Goal: Information Seeking & Learning: Check status

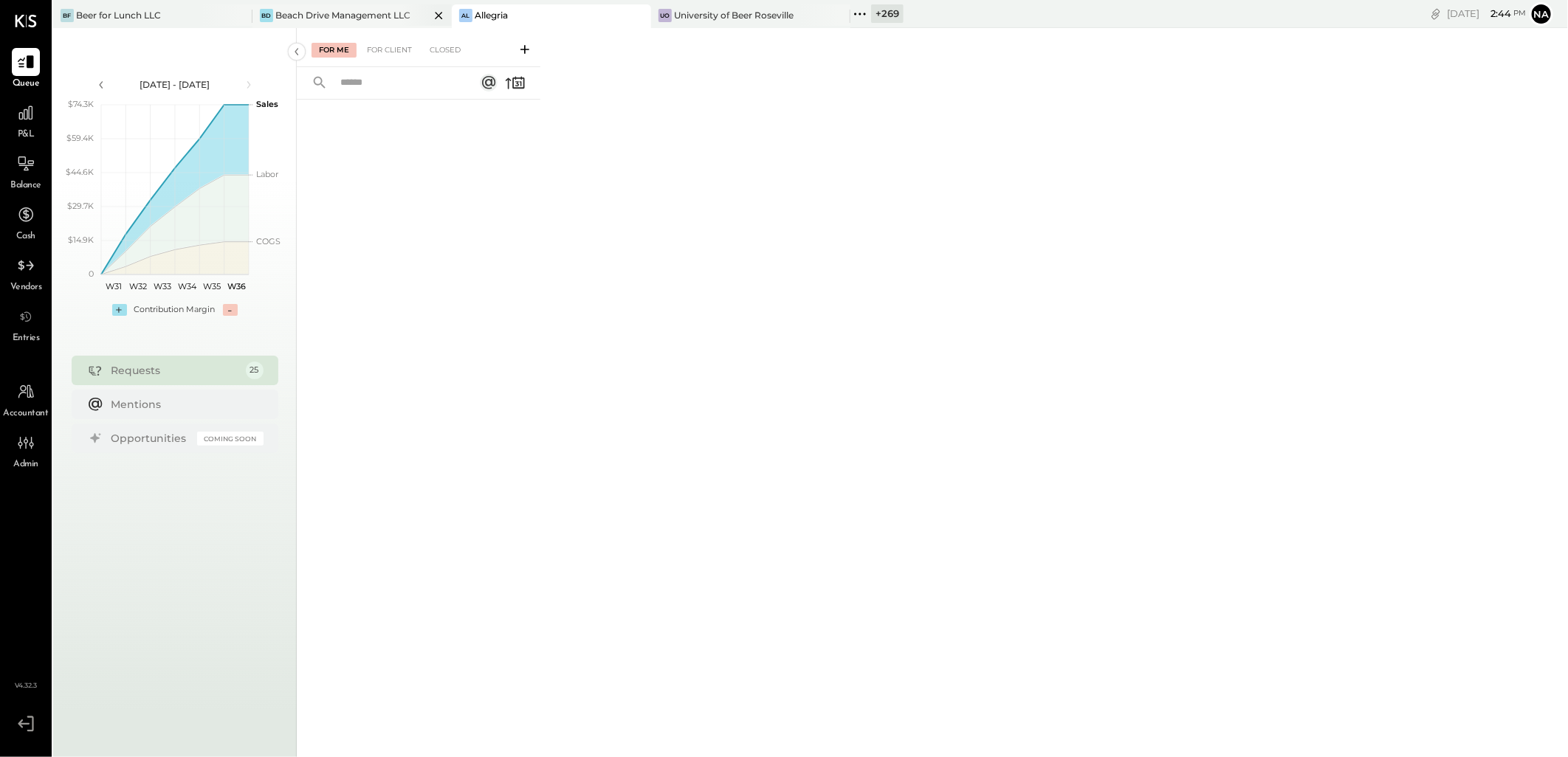
click at [439, 14] on icon at bounding box center [439, 16] width 19 height 18
click at [242, 17] on icon at bounding box center [240, 16] width 8 height 8
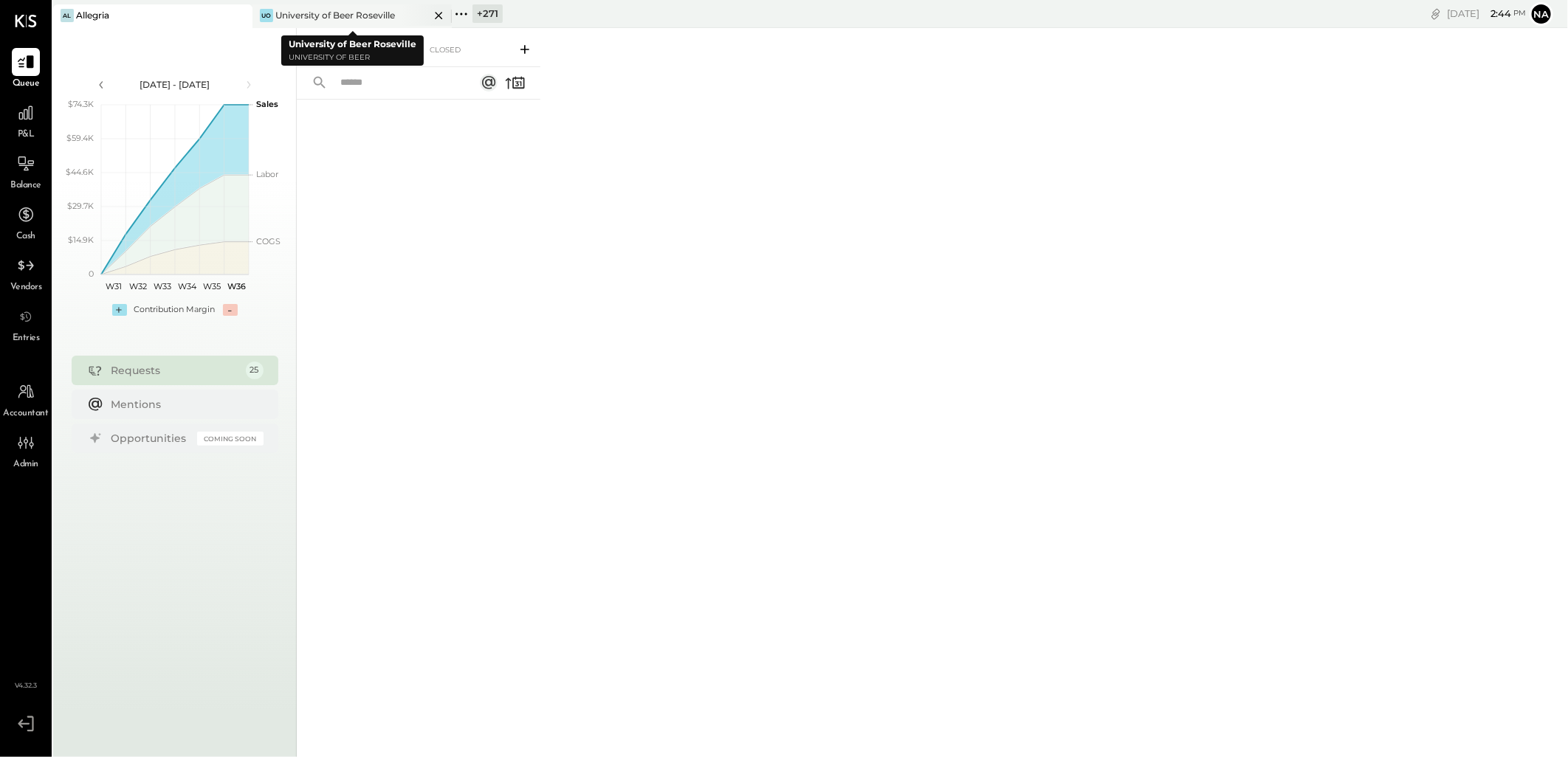
click at [444, 10] on icon at bounding box center [439, 16] width 19 height 18
click at [285, 14] on div "+ 272" at bounding box center [288, 14] width 32 height 19
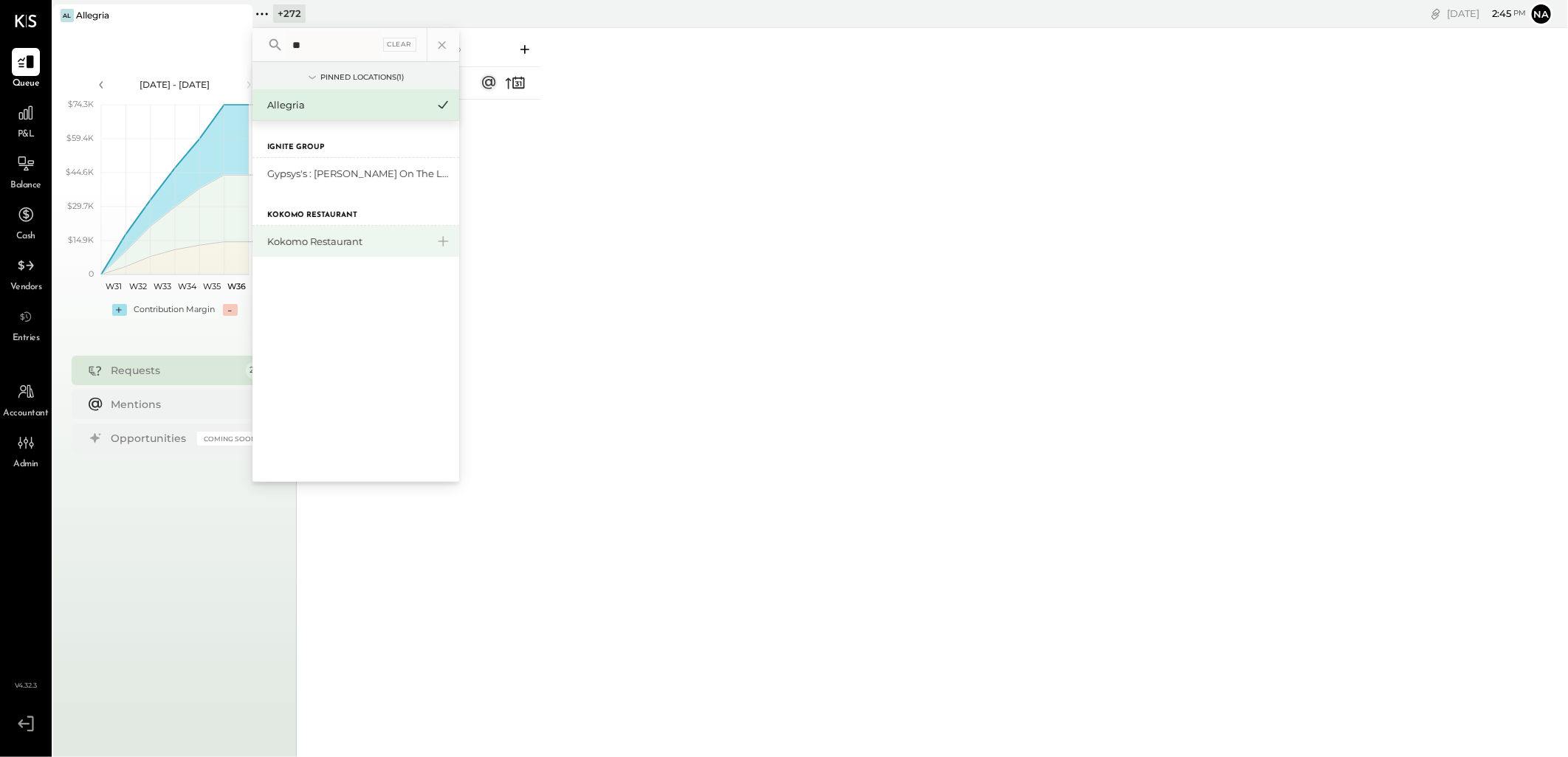
type input "**"
click at [321, 235] on div "Kokomo Restaurant" at bounding box center [347, 242] width 160 height 14
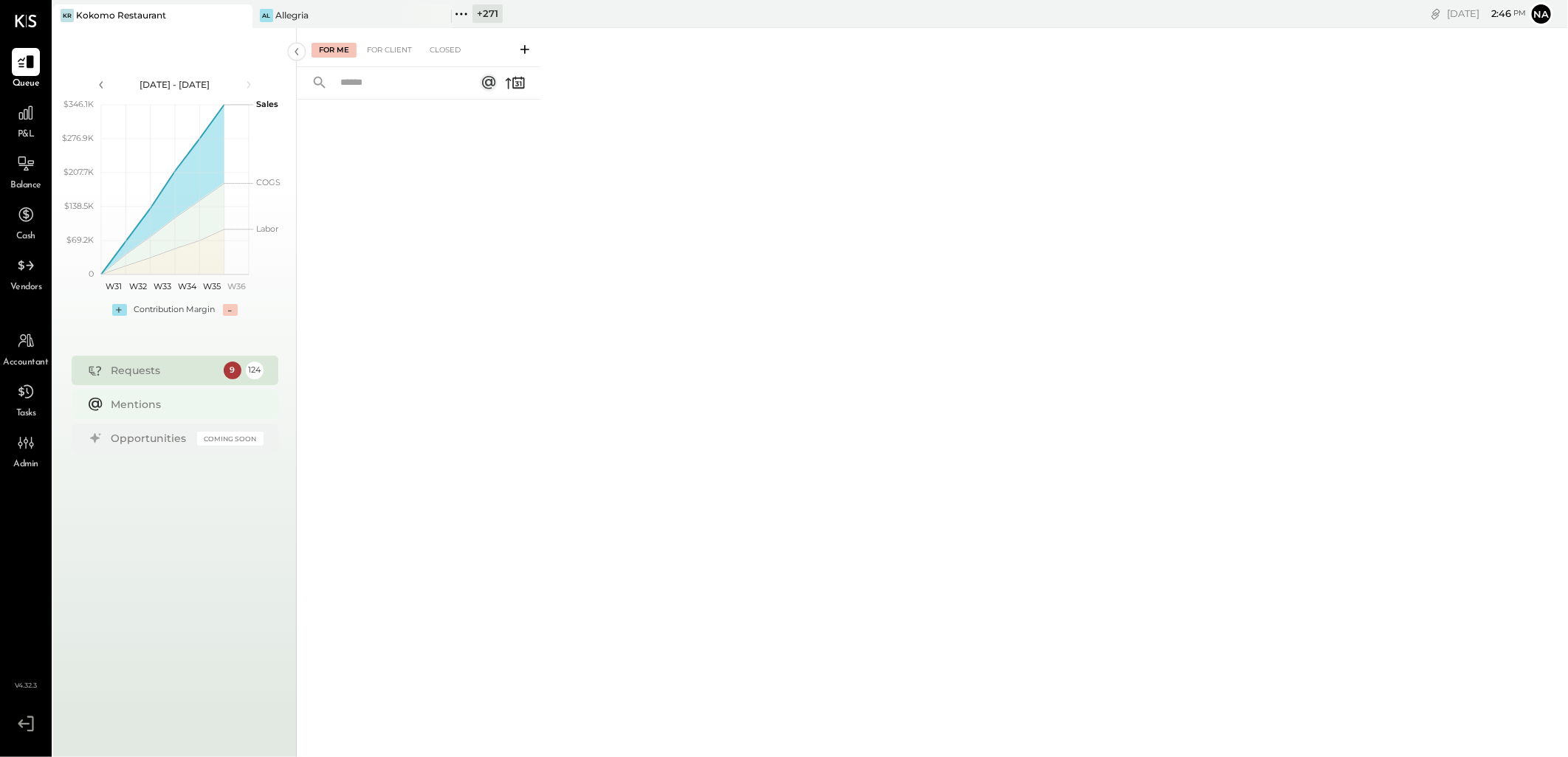
click at [194, 392] on div "Mentions" at bounding box center [174, 404] width 207 height 29
click at [193, 365] on div "Requests" at bounding box center [164, 370] width 105 height 15
click at [230, 370] on div "9" at bounding box center [233, 370] width 18 height 18
click at [402, 49] on div "For Client" at bounding box center [389, 50] width 59 height 15
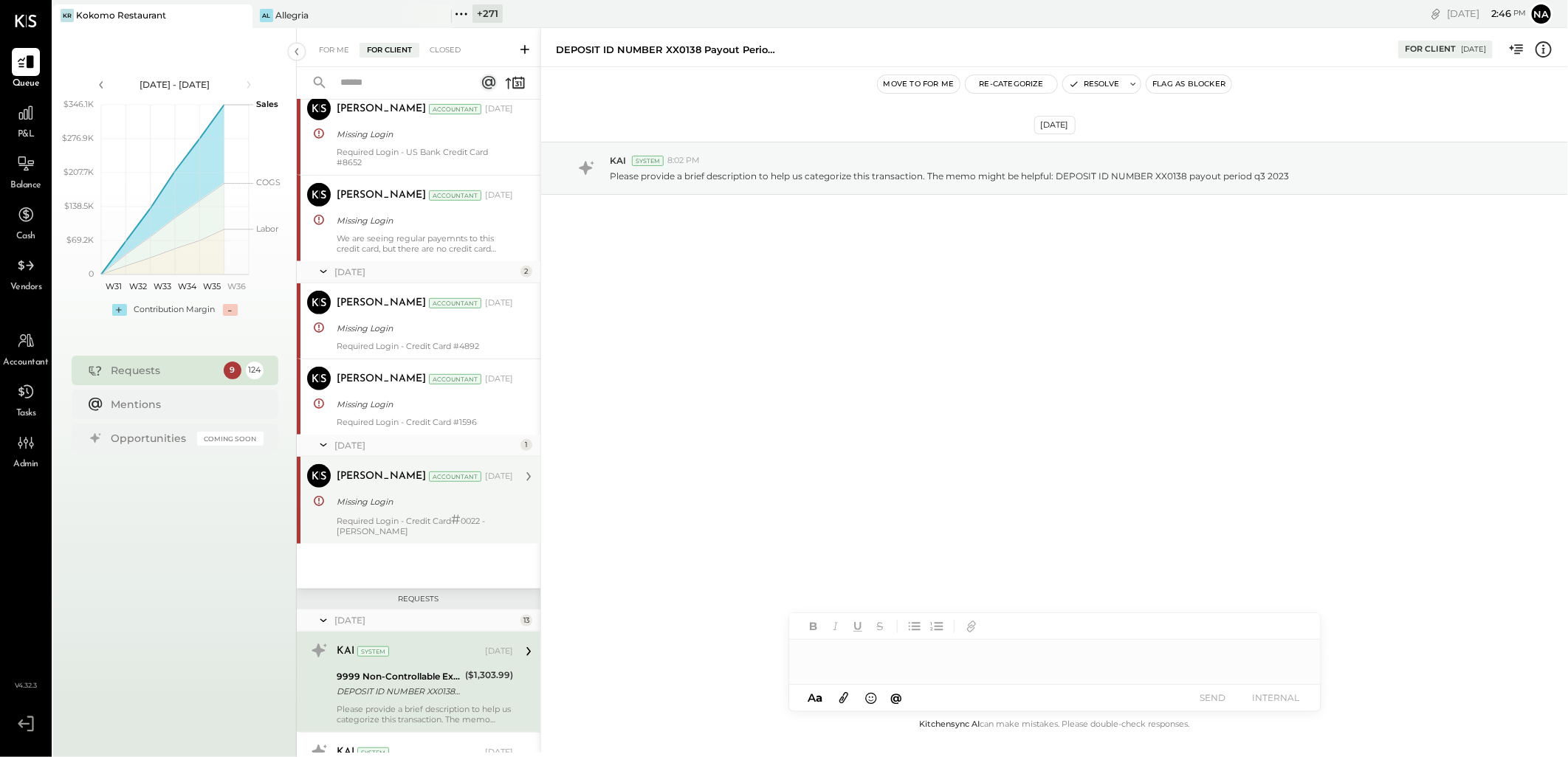
scroll to position [492, 0]
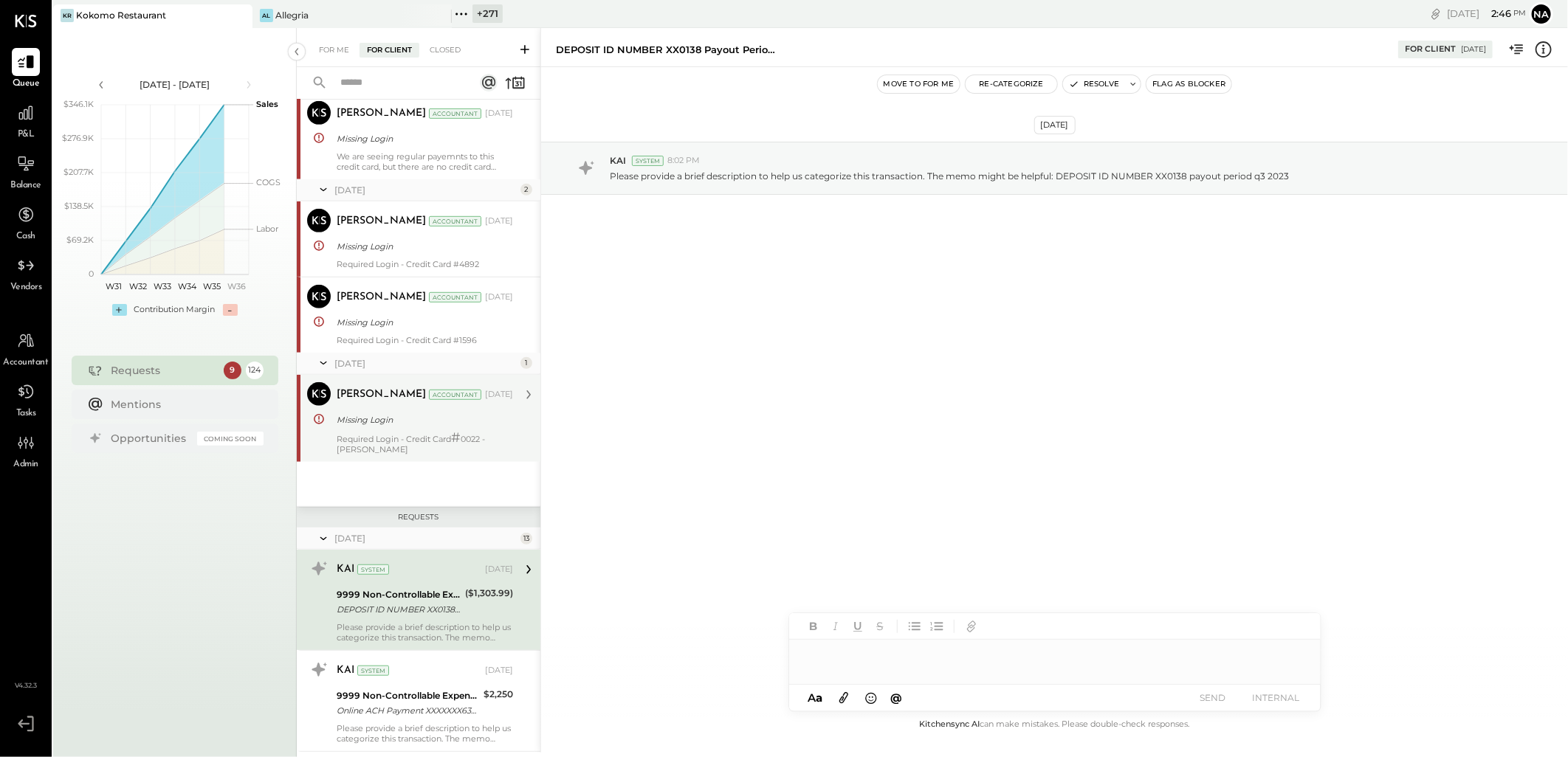
click at [387, 451] on div "Required Login - Credit Card # 0022 - [PERSON_NAME]" at bounding box center [424, 443] width 176 height 22
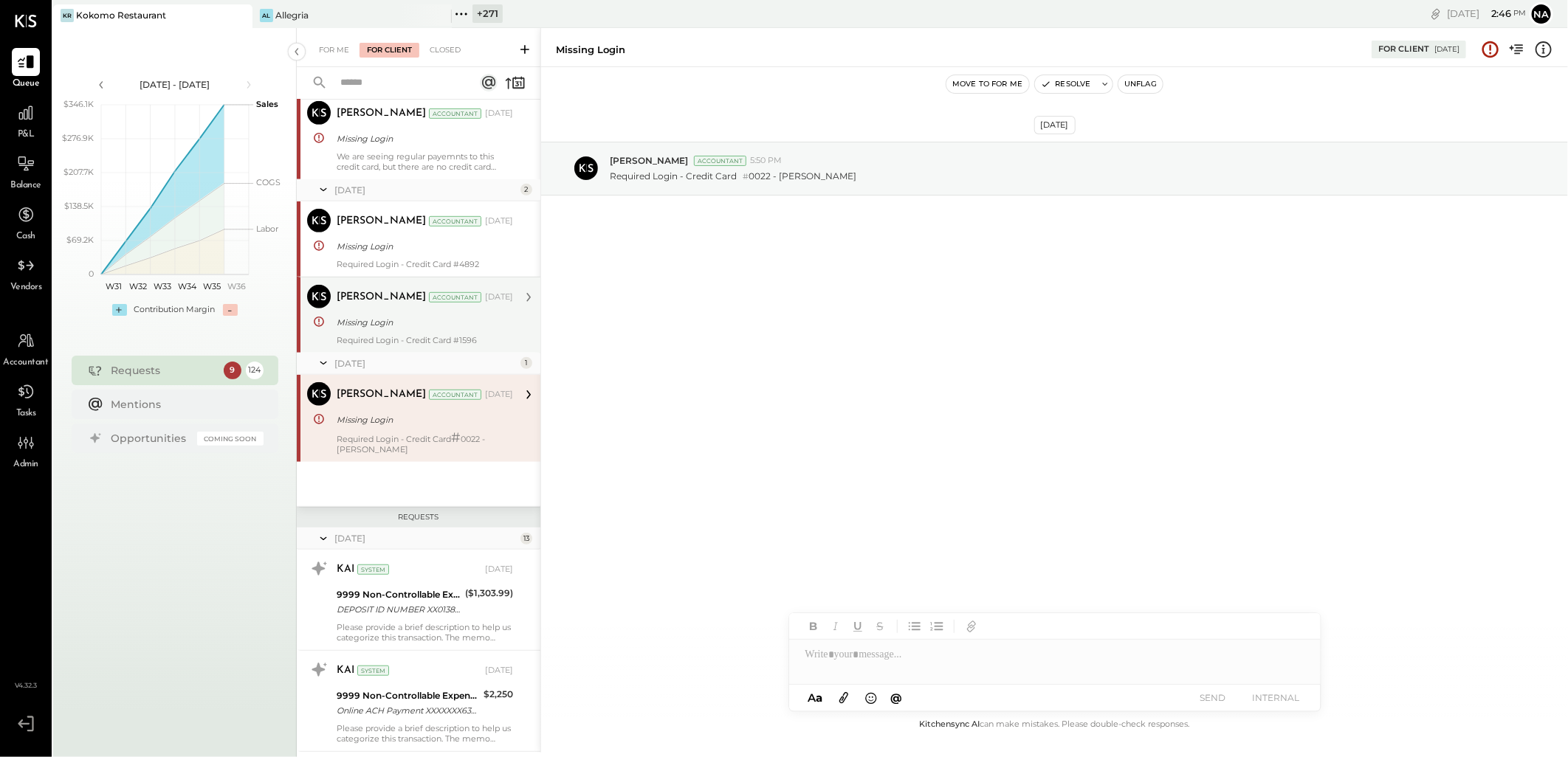
click at [397, 341] on div "Required Login - Credit Card #1596" at bounding box center [424, 340] width 176 height 11
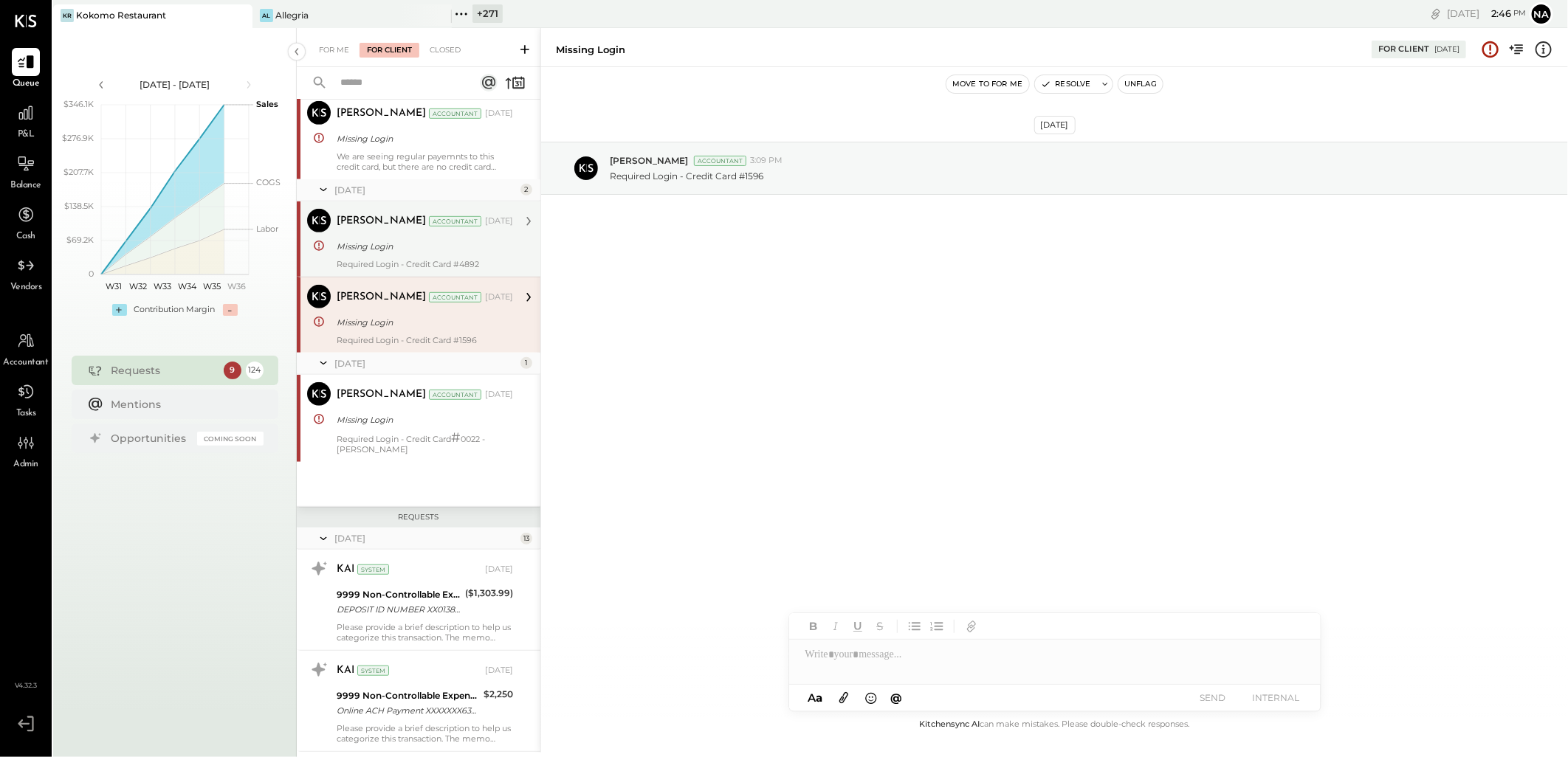
click at [418, 251] on div "Missing Login" at bounding box center [422, 246] width 172 height 15
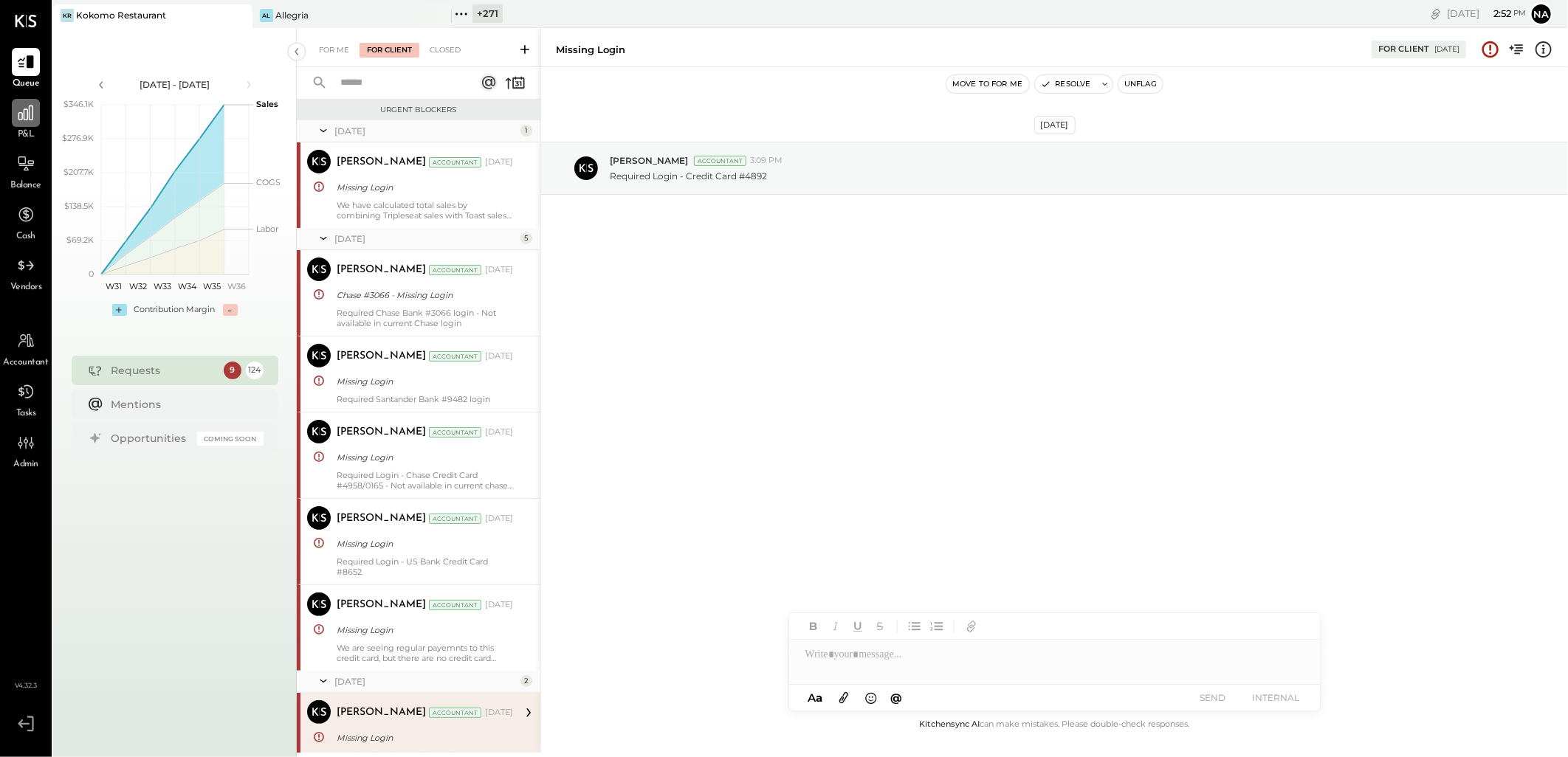
click at [18, 123] on div at bounding box center [25, 113] width 28 height 28
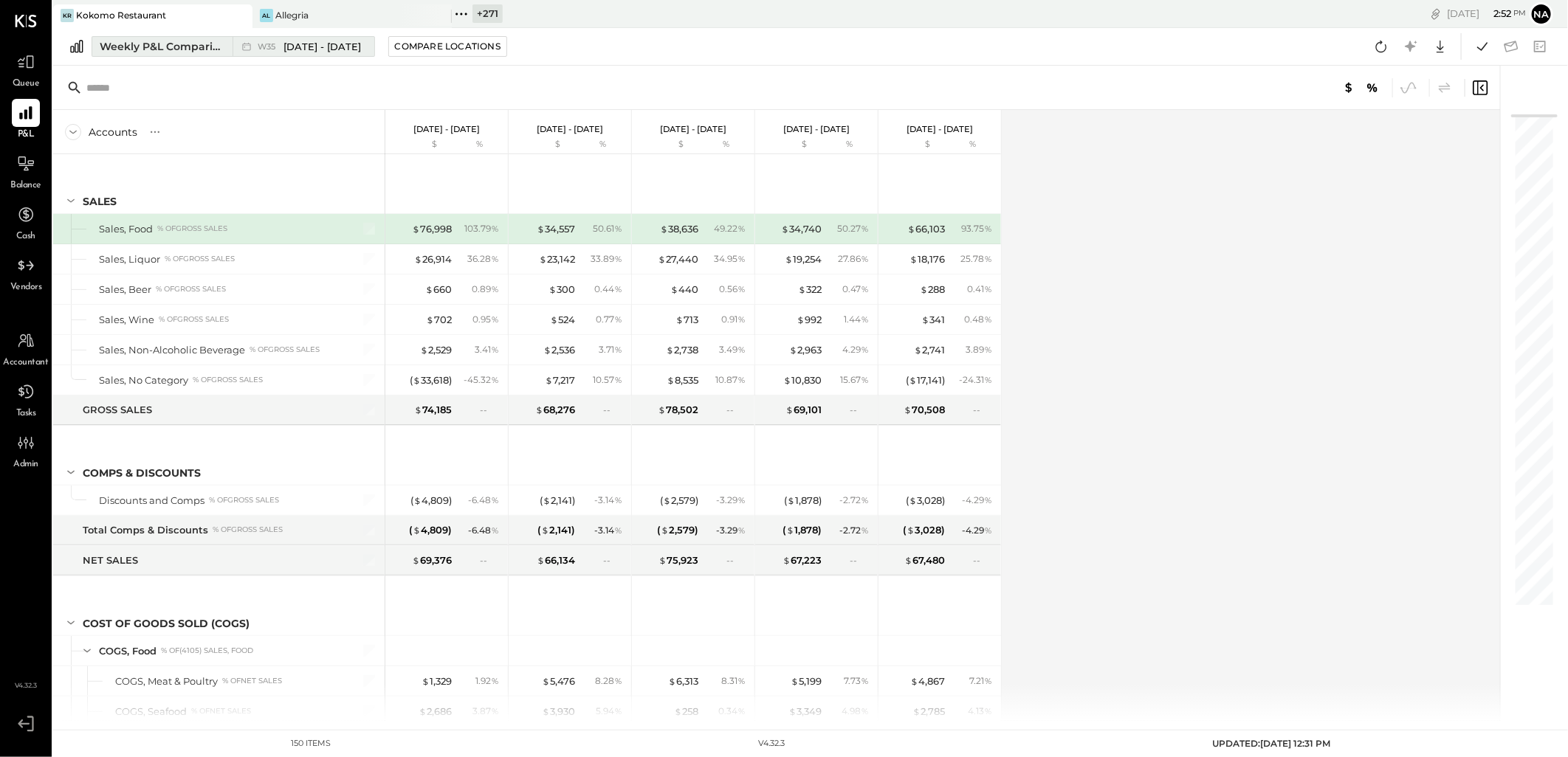
click at [181, 52] on div "Weekly P&L Comparison Custom" at bounding box center [161, 46] width 124 height 15
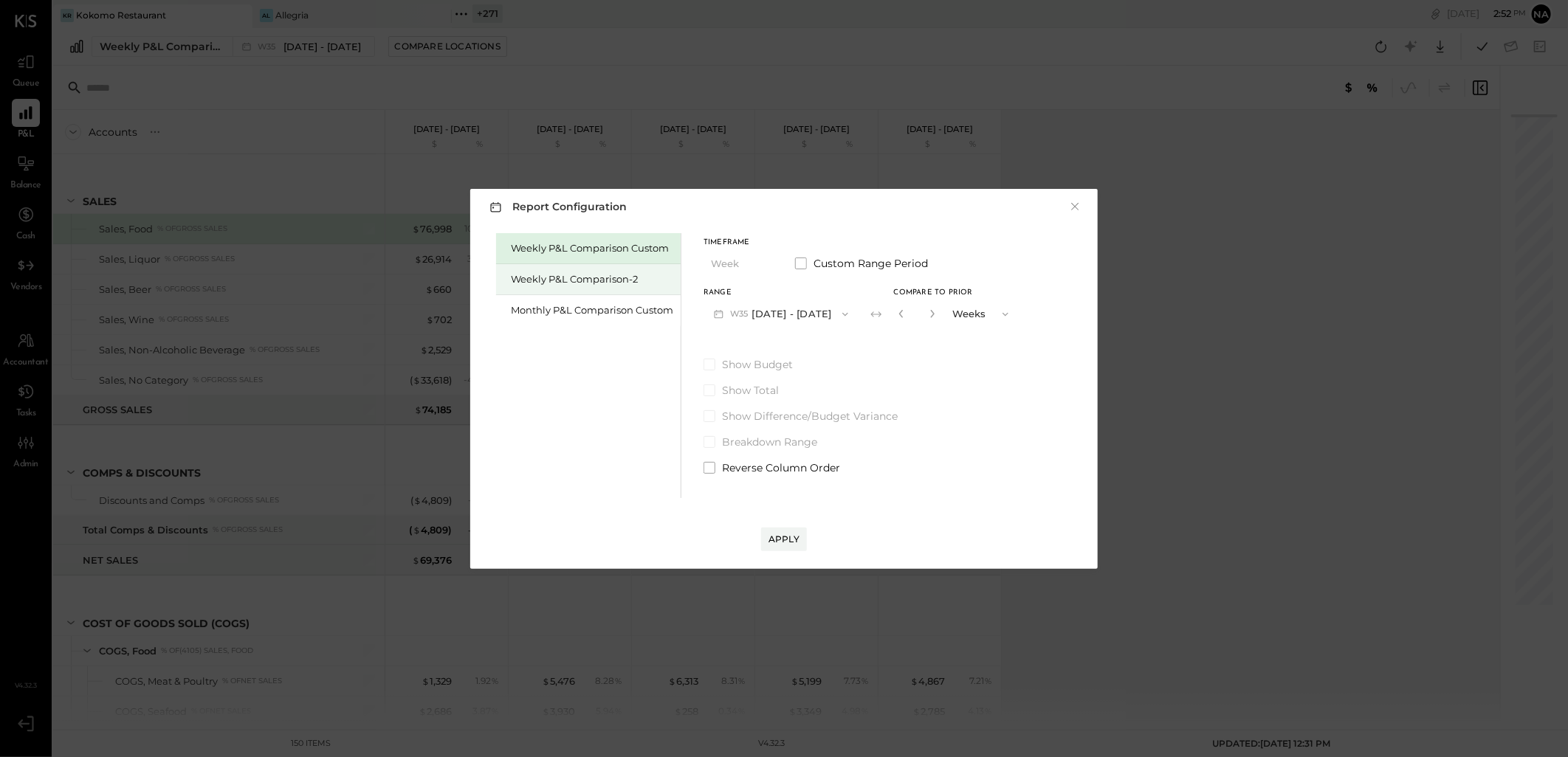
click at [571, 276] on div "Weekly P&L Comparison-2" at bounding box center [592, 280] width 163 height 14
click at [1073, 208] on button "×" at bounding box center [1075, 207] width 14 height 15
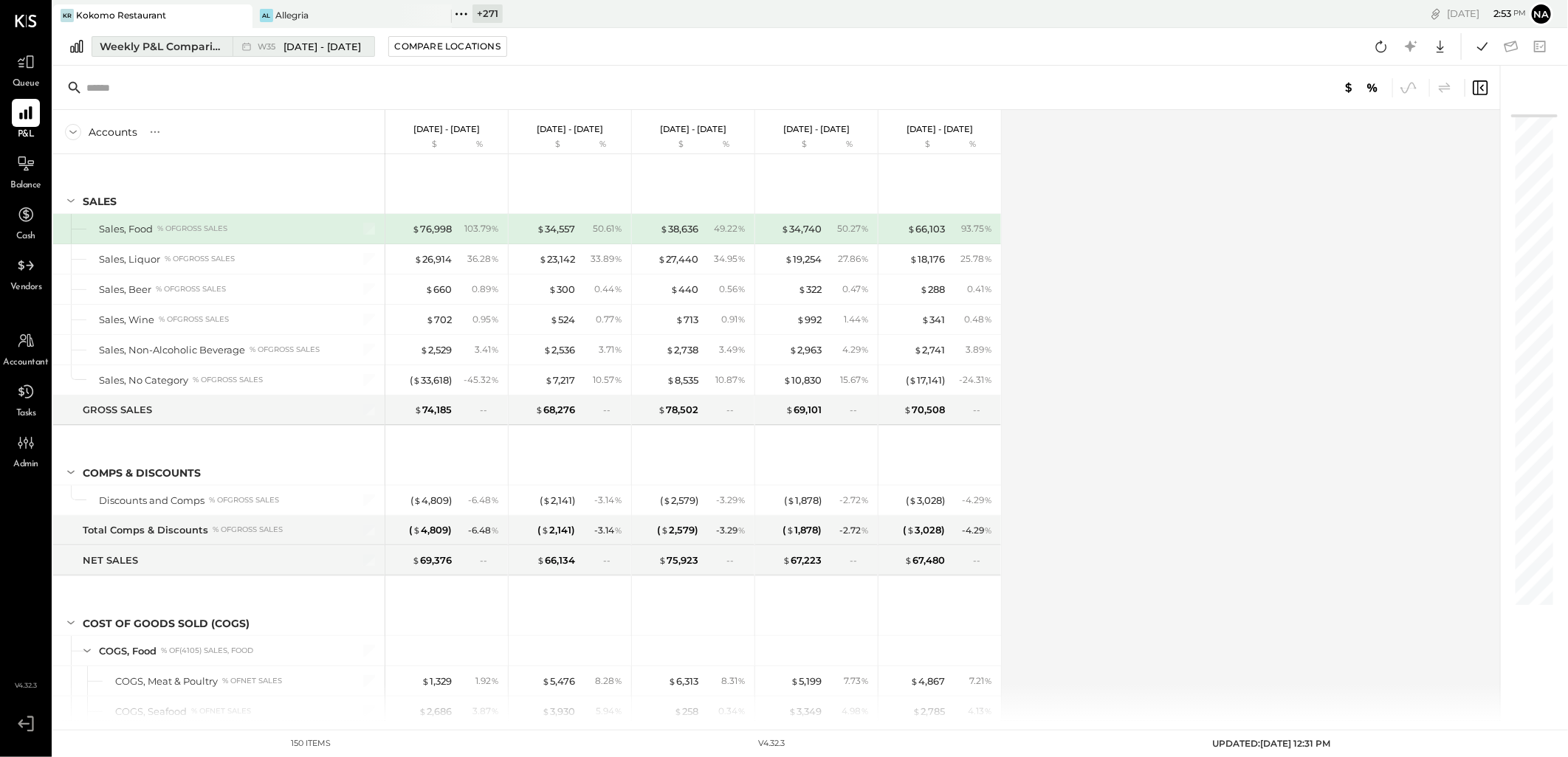
click at [170, 54] on div "Weekly P&L Comparison Custom" at bounding box center [161, 46] width 124 height 15
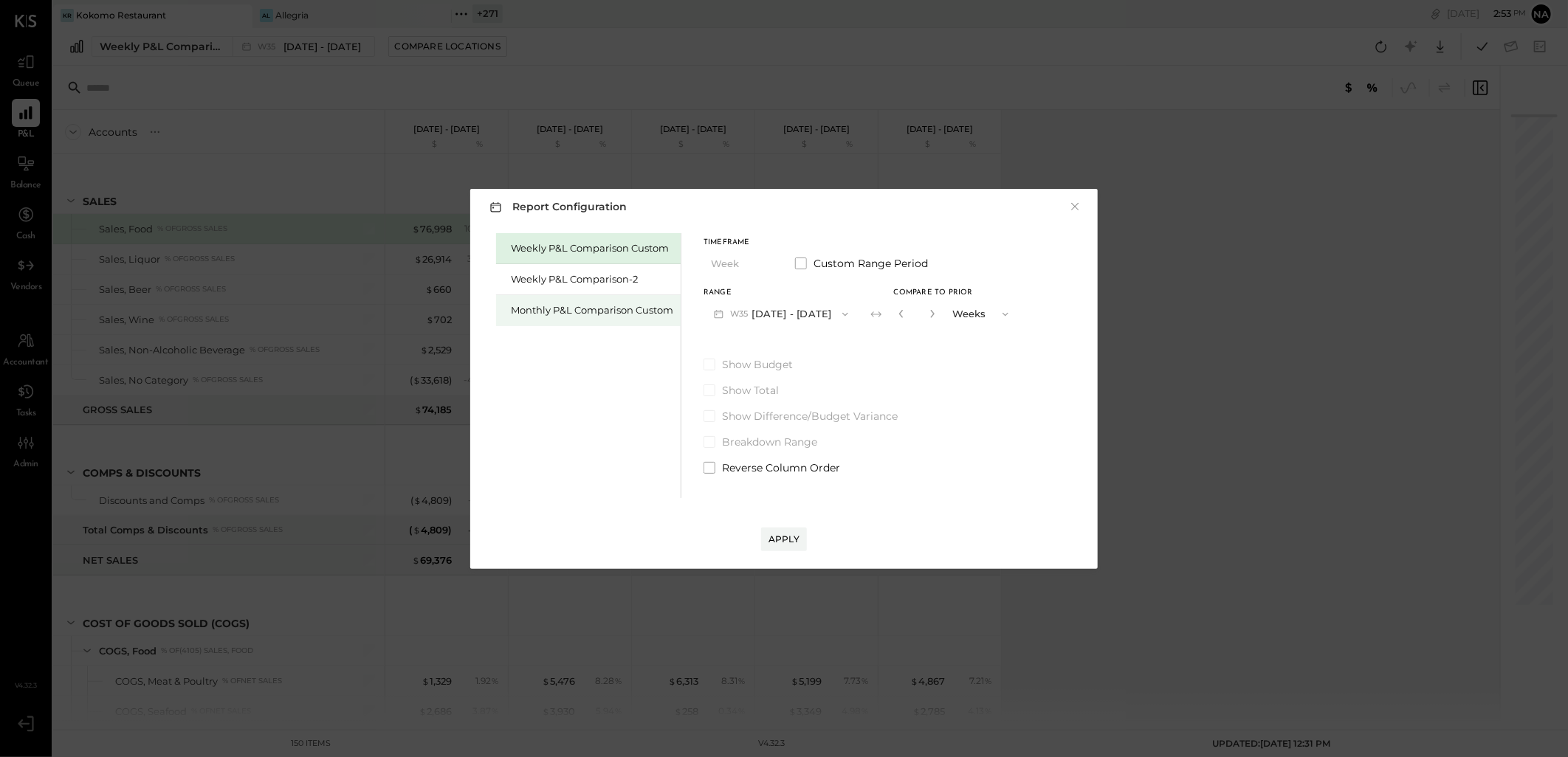
click at [619, 311] on div "Monthly P&L Comparison Custom" at bounding box center [592, 310] width 163 height 14
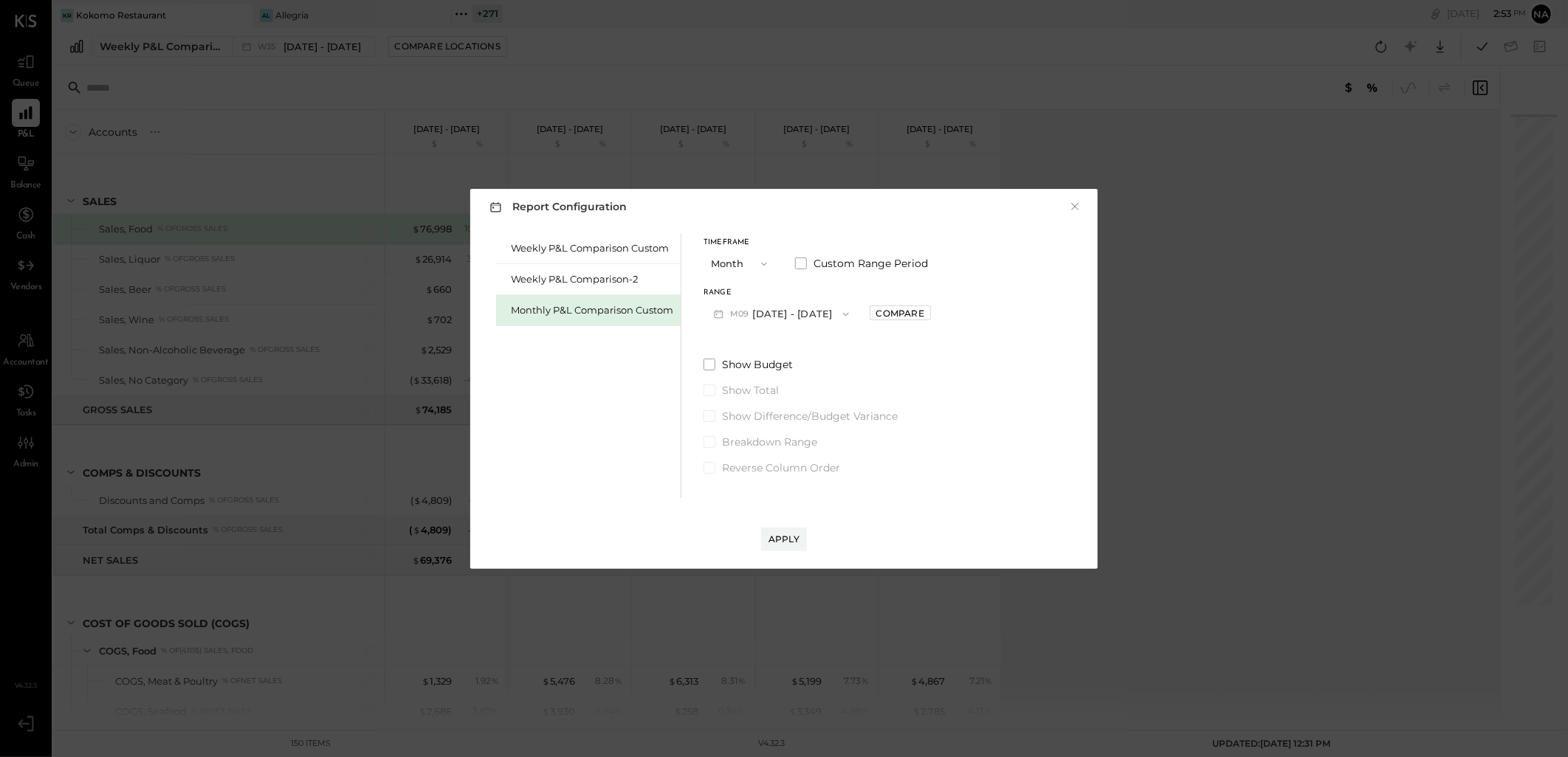
click at [820, 318] on button "M09 [DATE] - [DATE]" at bounding box center [782, 314] width 156 height 27
click at [814, 344] on div "M08 [DATE] - [DATE]" at bounding box center [788, 348] width 169 height 31
click at [915, 318] on div "Compare" at bounding box center [899, 313] width 48 height 13
click at [929, 318] on icon "button" at bounding box center [933, 313] width 9 height 9
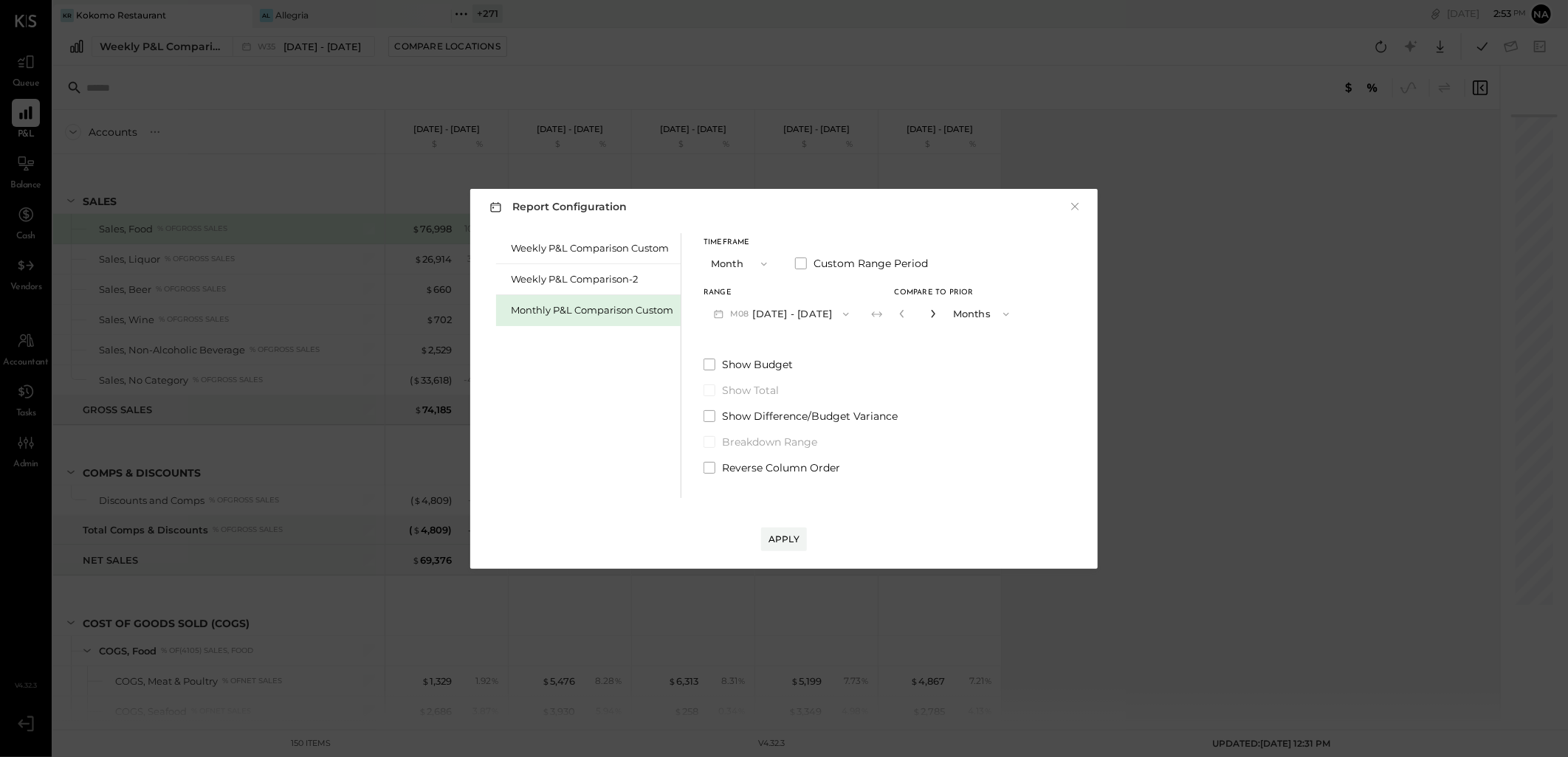
type input "*"
click at [766, 544] on button "Apply" at bounding box center [784, 540] width 46 height 23
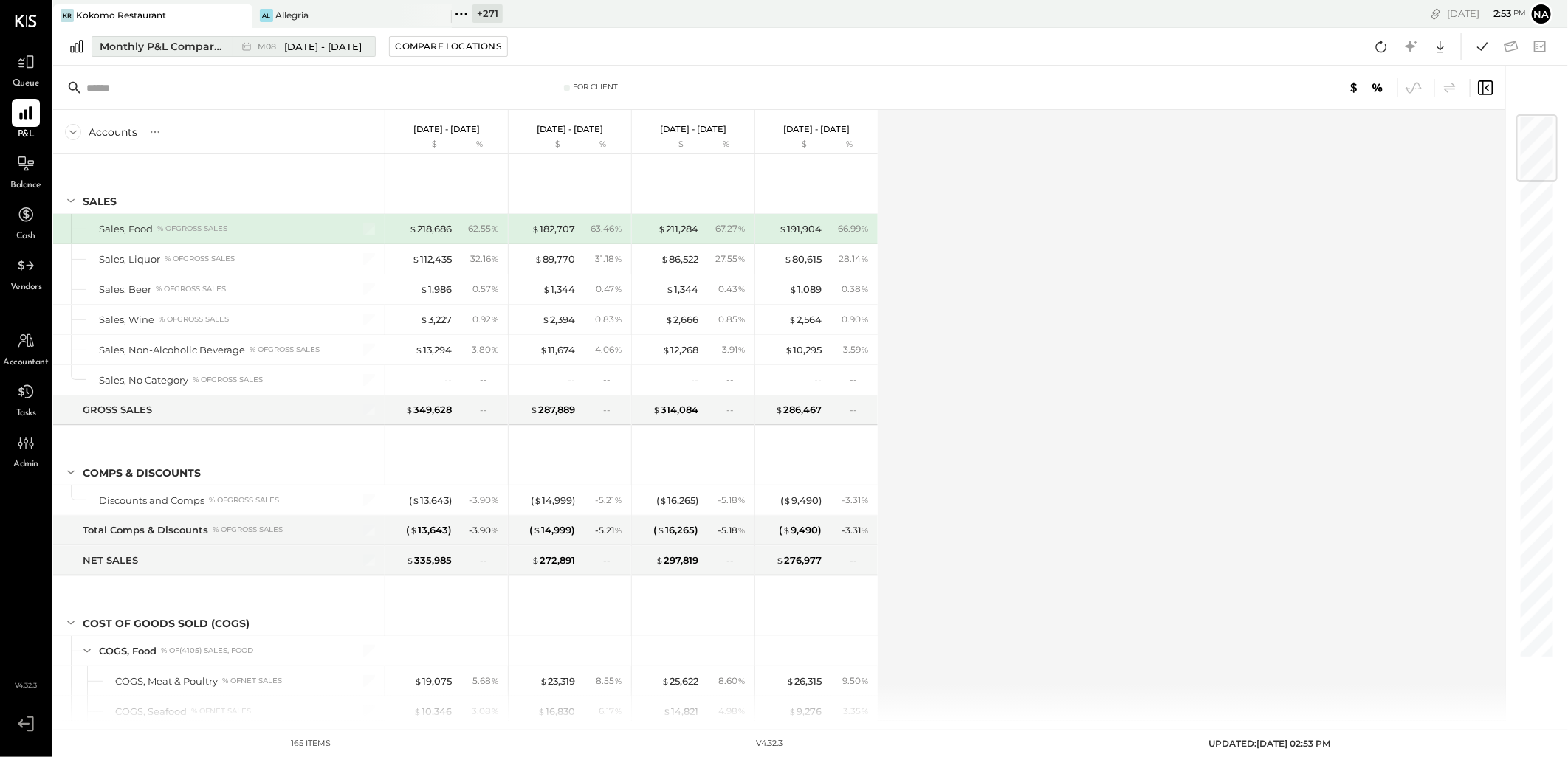
click at [171, 53] on div "Monthly P&L Comparison Custom" at bounding box center [161, 46] width 124 height 15
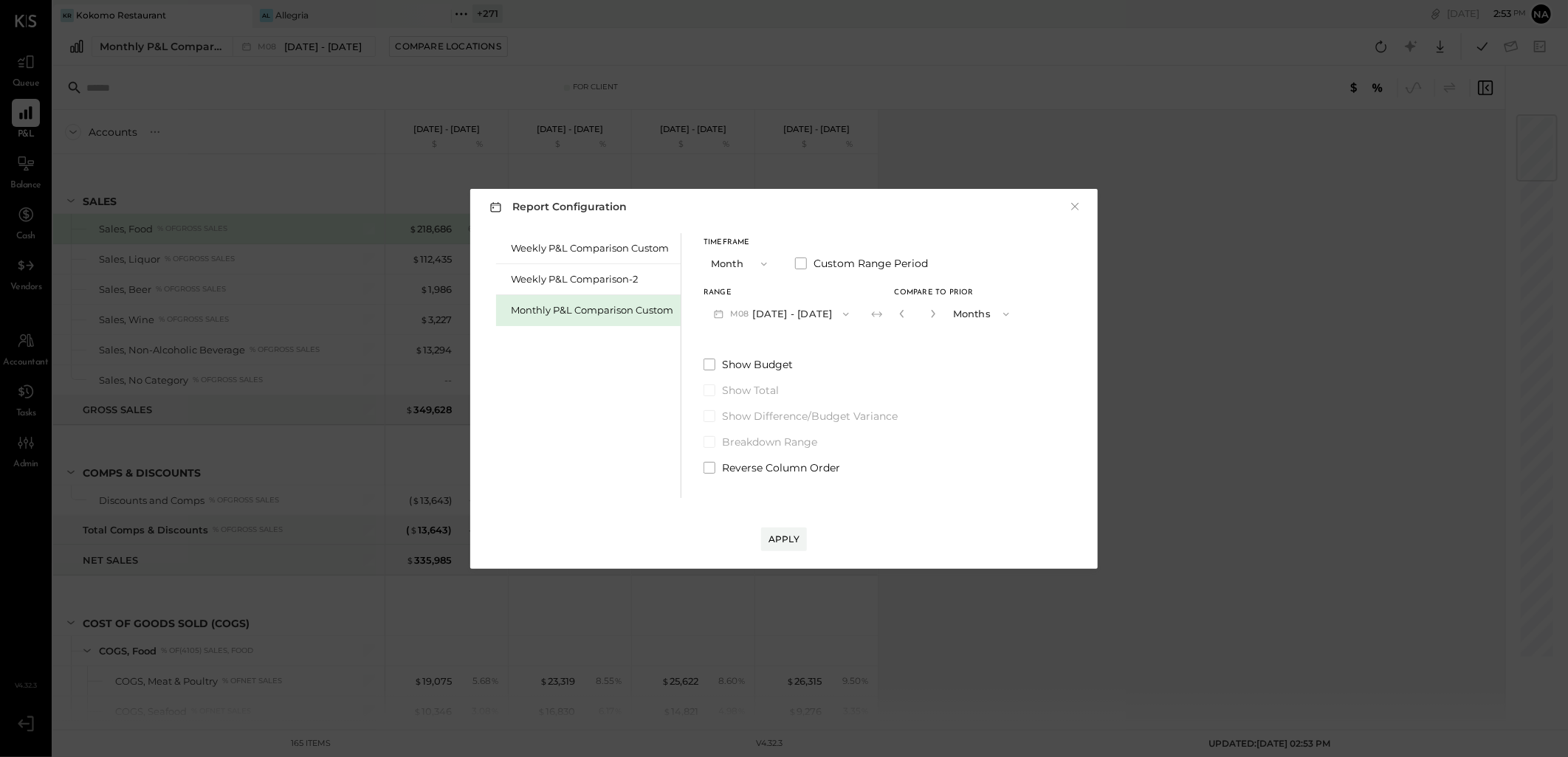
click at [927, 308] on button "button" at bounding box center [933, 314] width 12 height 17
click at [931, 315] on icon "button" at bounding box center [933, 314] width 4 height 8
click at [897, 318] on button "button" at bounding box center [902, 314] width 12 height 17
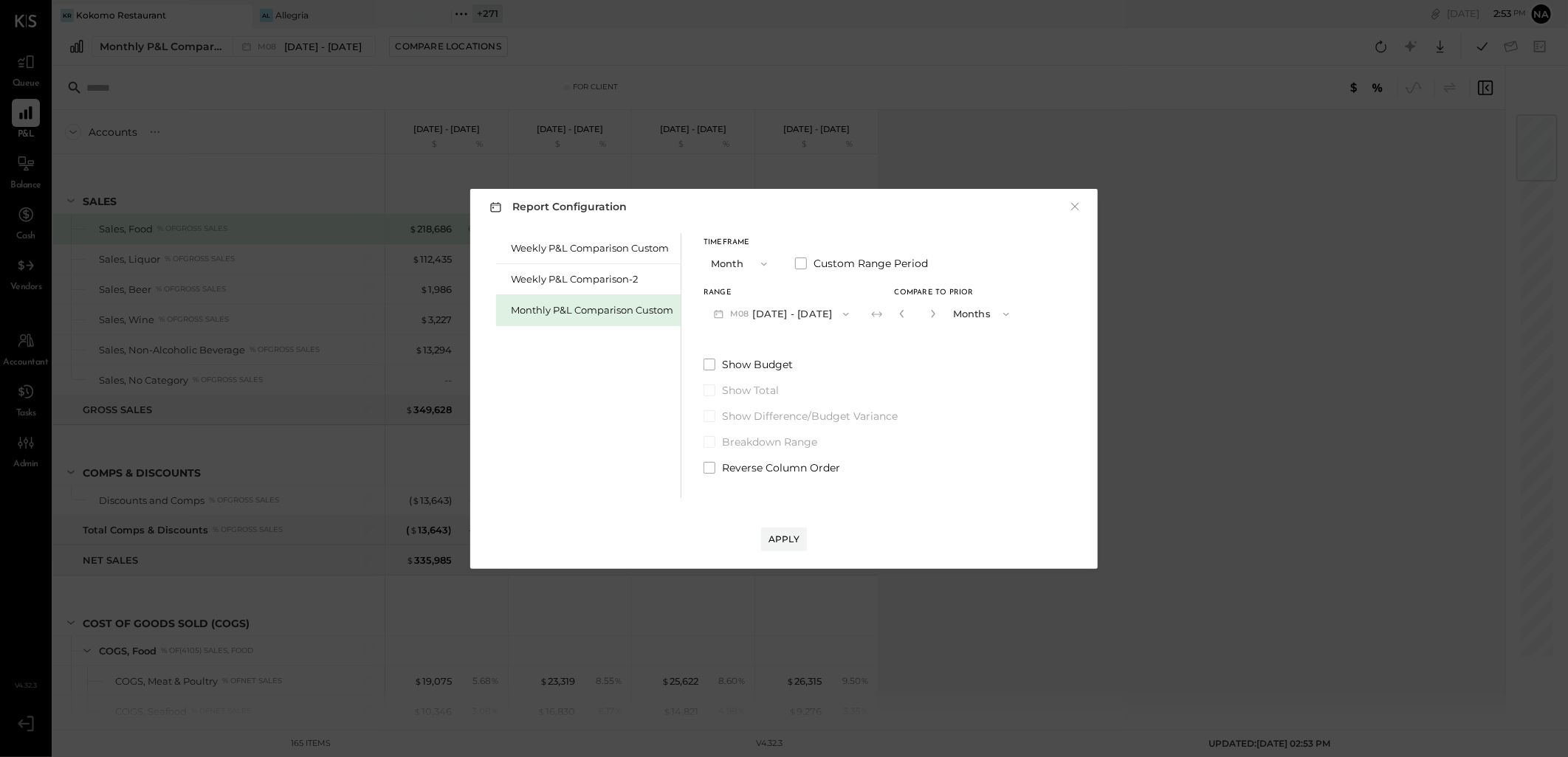
type input "*"
click at [778, 316] on button "M08 [DATE] - [DATE]" at bounding box center [782, 314] width 156 height 27
click at [781, 366] on div "M07 [DATE] - [DATE]" at bounding box center [788, 379] width 169 height 31
click at [783, 539] on div "Apply" at bounding box center [784, 539] width 31 height 13
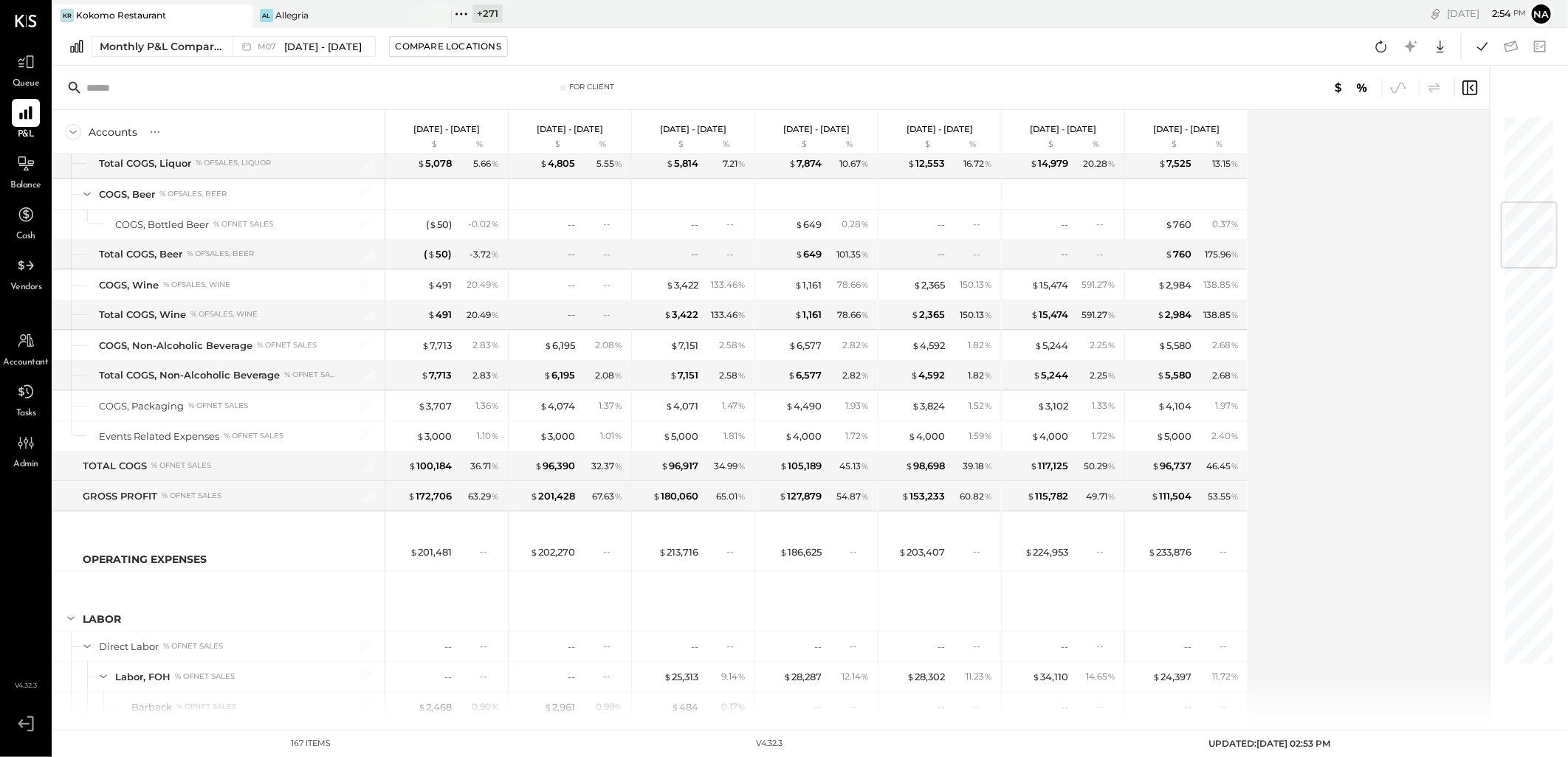
scroll to position [902, 0]
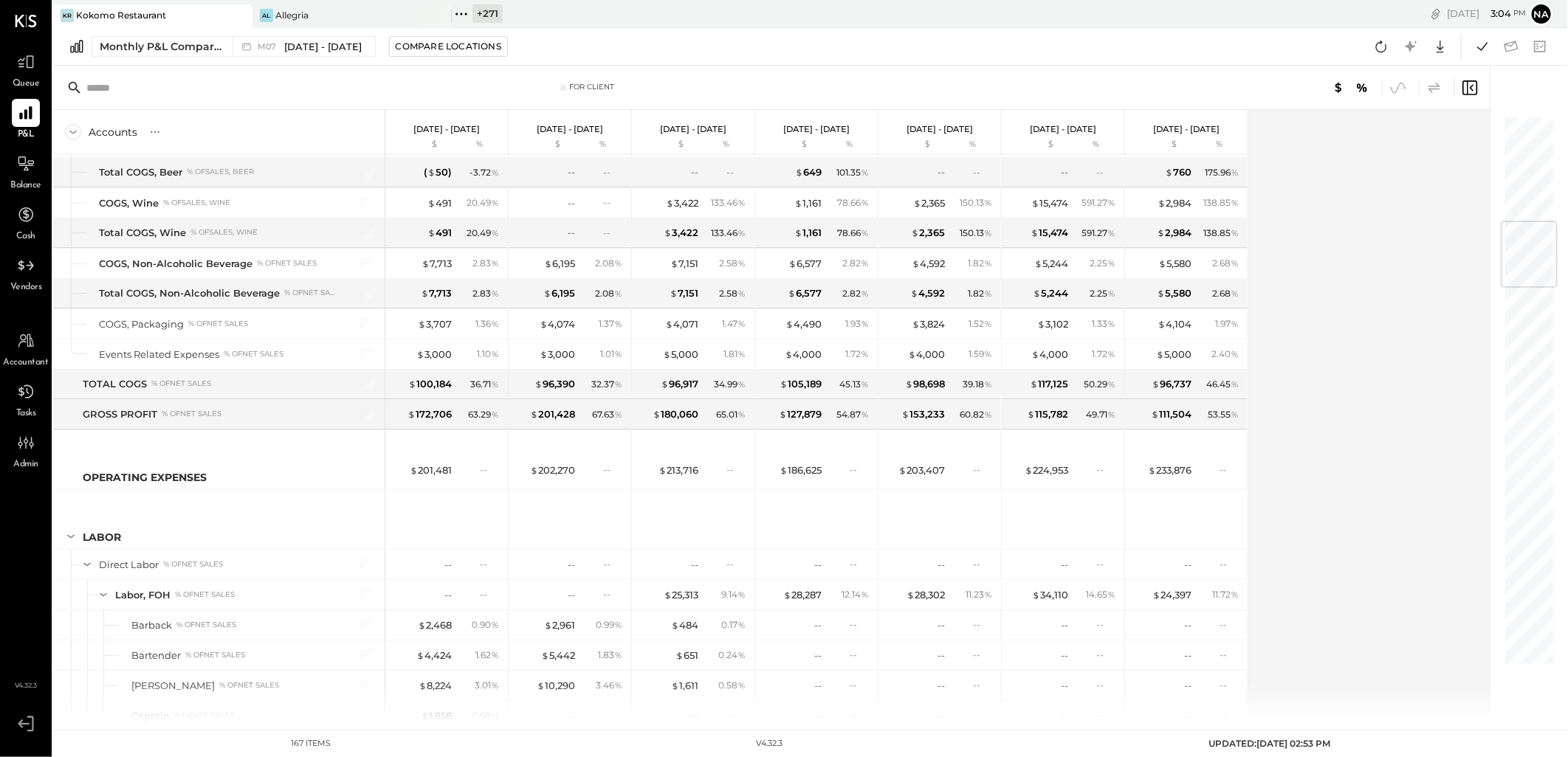
click at [1430, 92] on icon at bounding box center [1434, 88] width 18 height 18
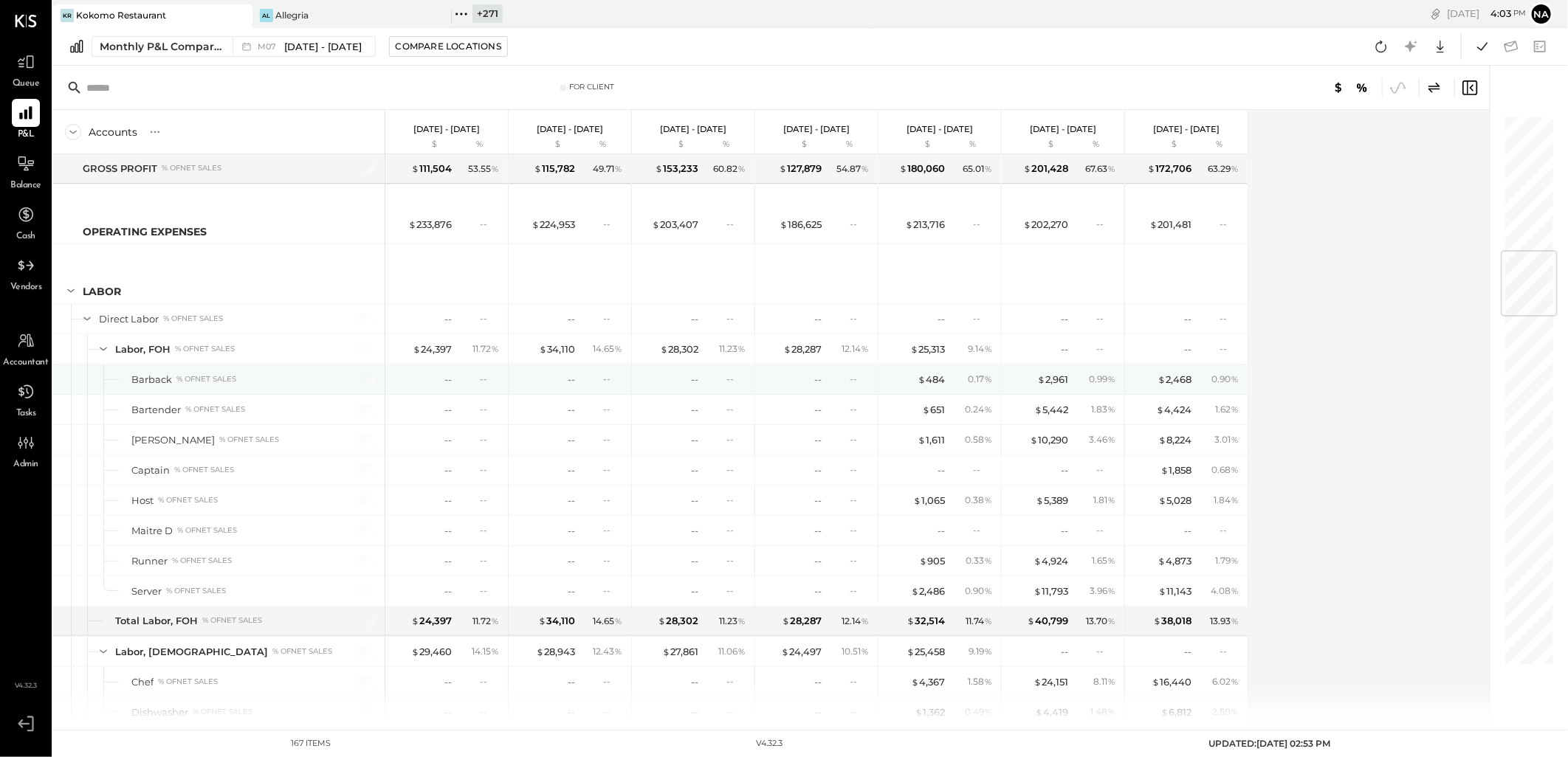
scroll to position [1230, 0]
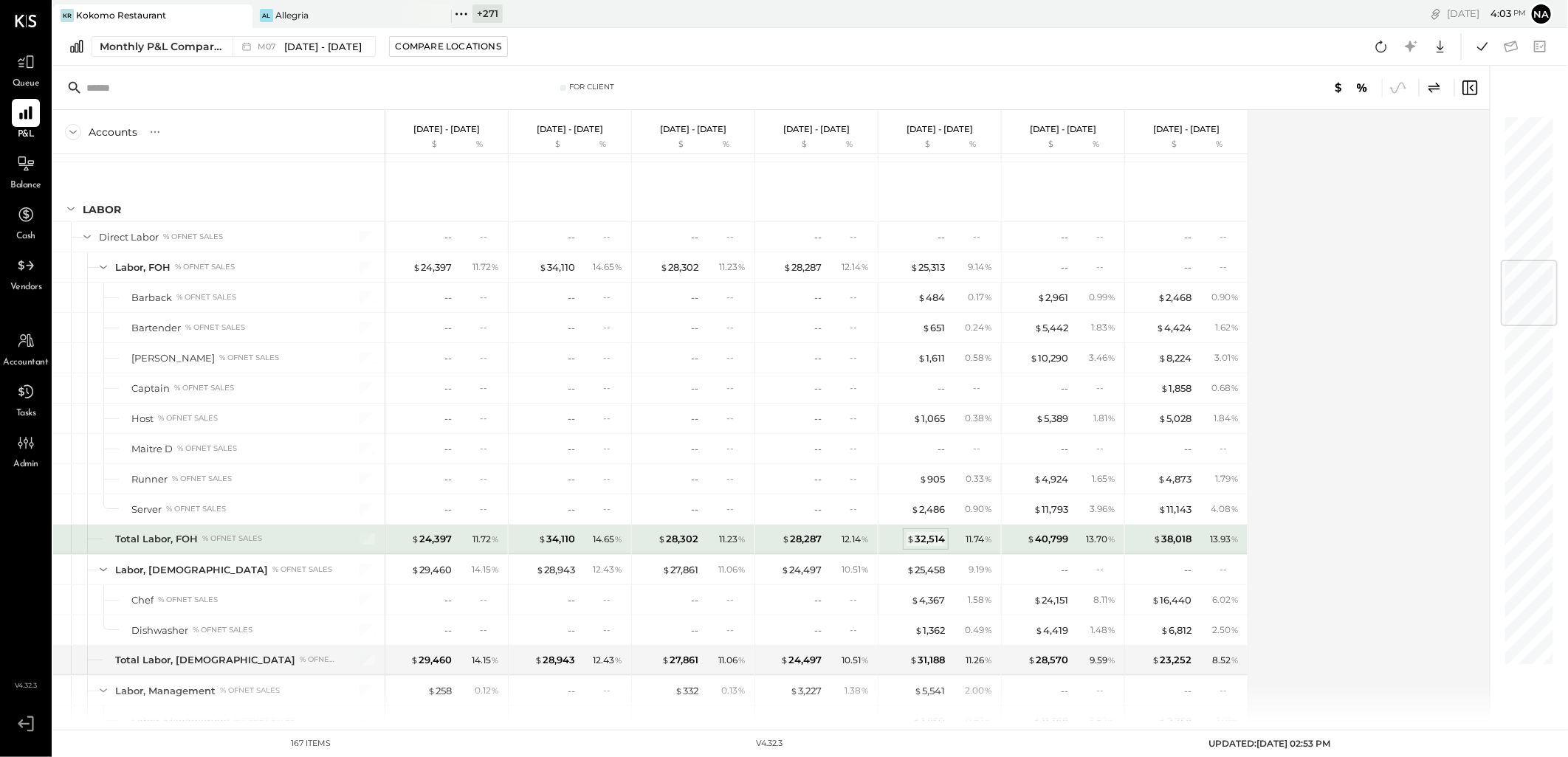
click at [937, 545] on div "$ 32,514" at bounding box center [925, 539] width 38 height 14
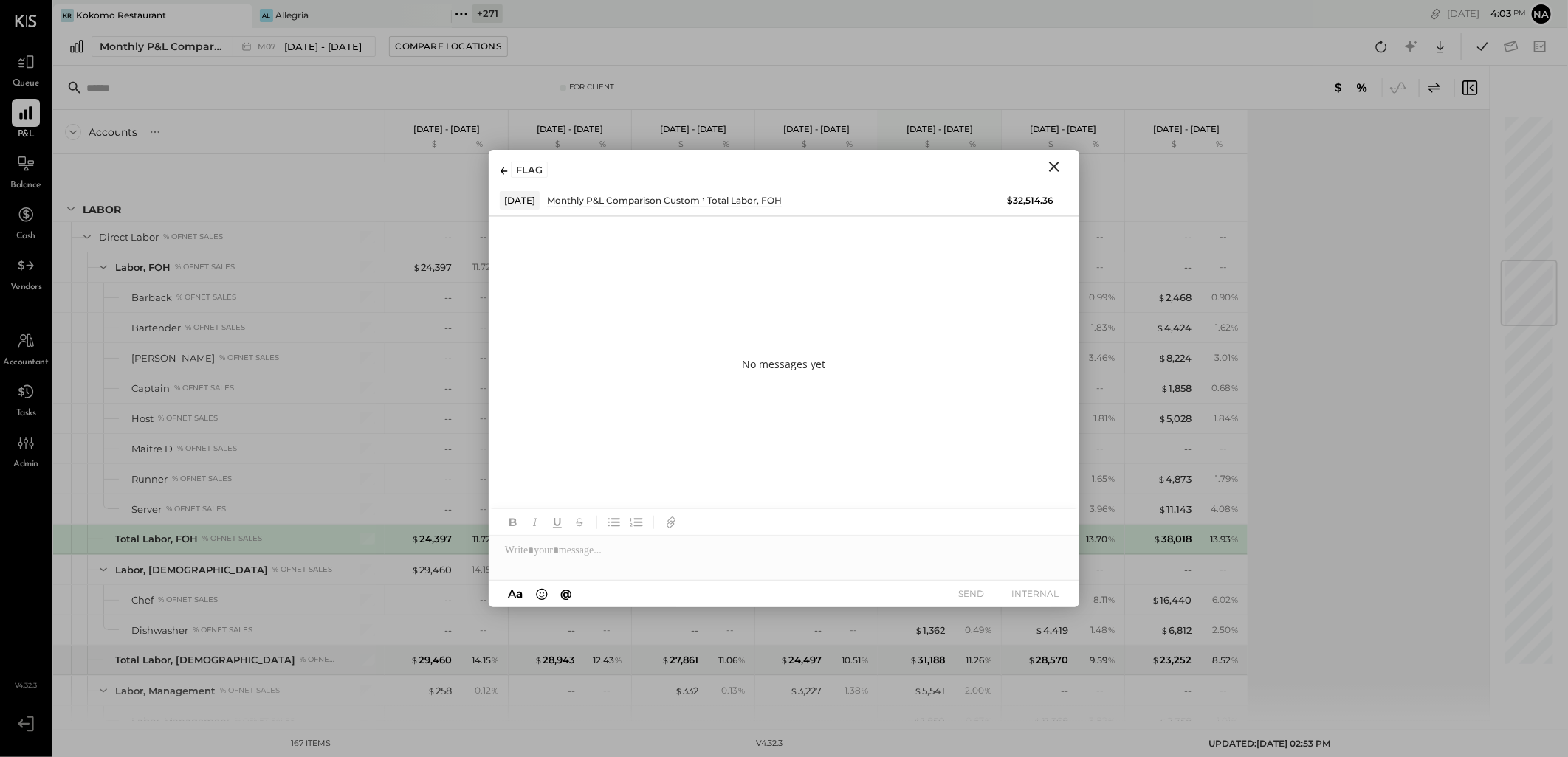
click at [1058, 169] on icon "Close" at bounding box center [1054, 167] width 18 height 18
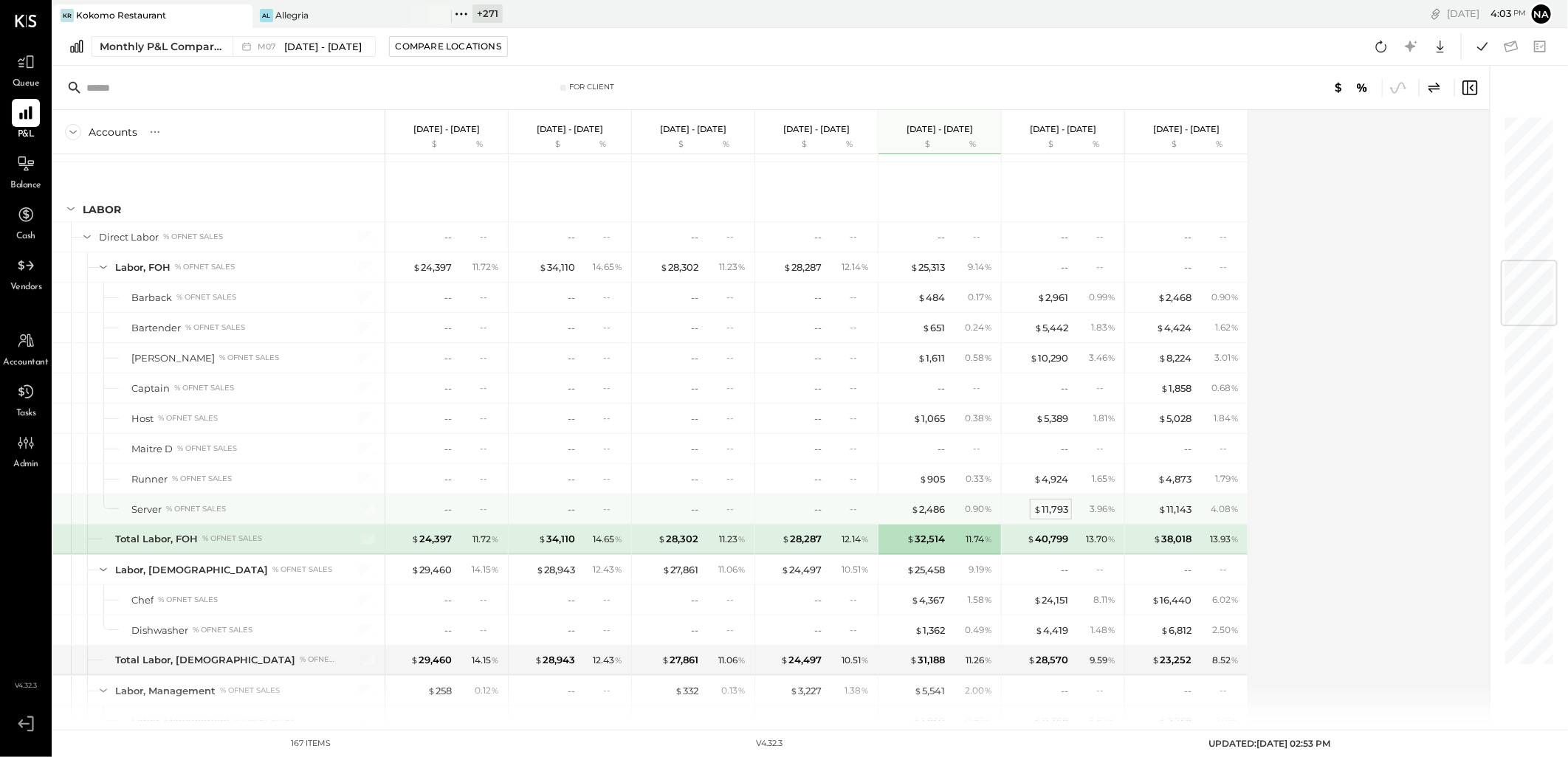
click at [1057, 507] on div "$ 11,793" at bounding box center [1052, 510] width 35 height 14
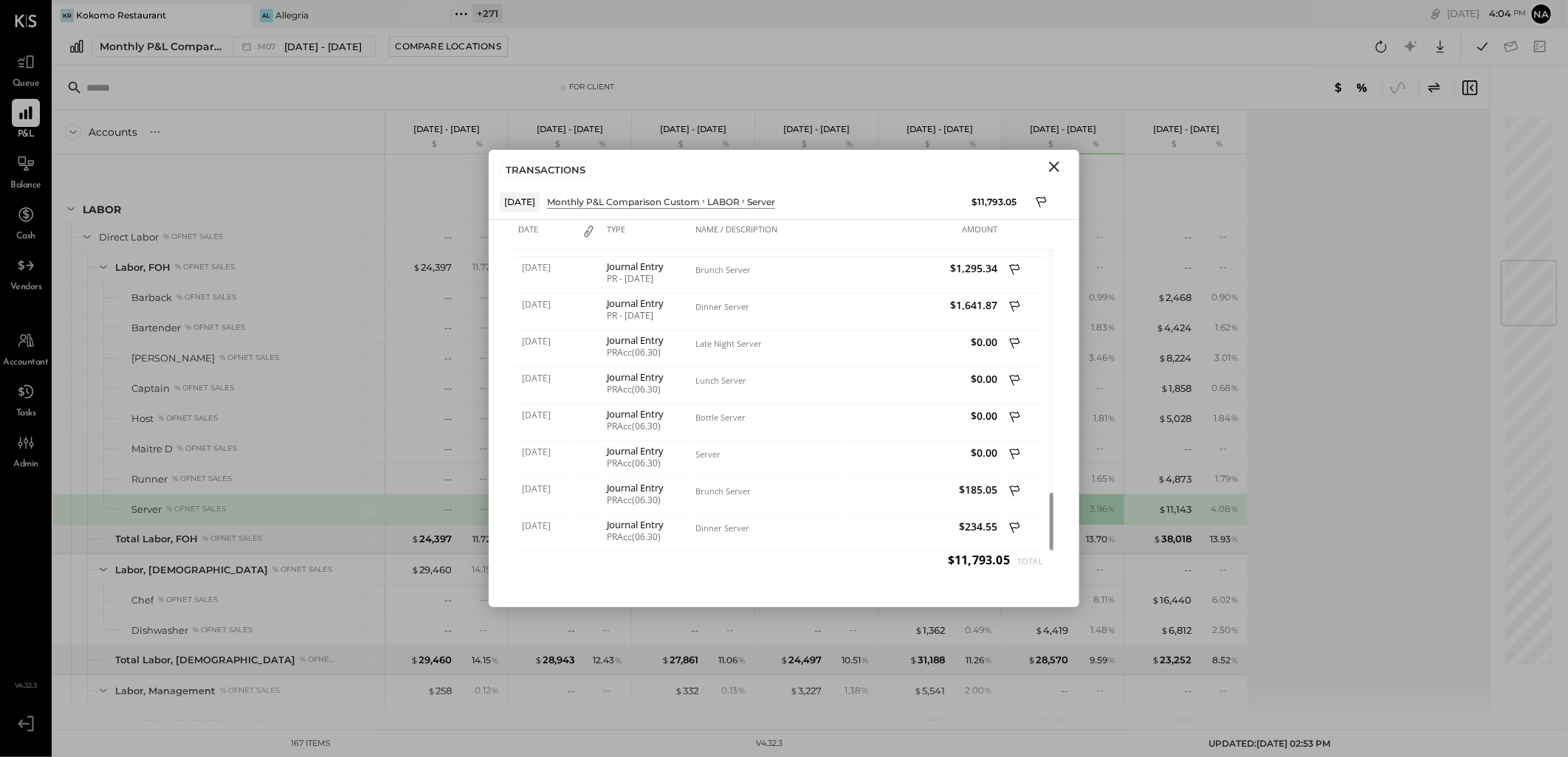
click at [1058, 165] on icon "Close" at bounding box center [1054, 167] width 18 height 18
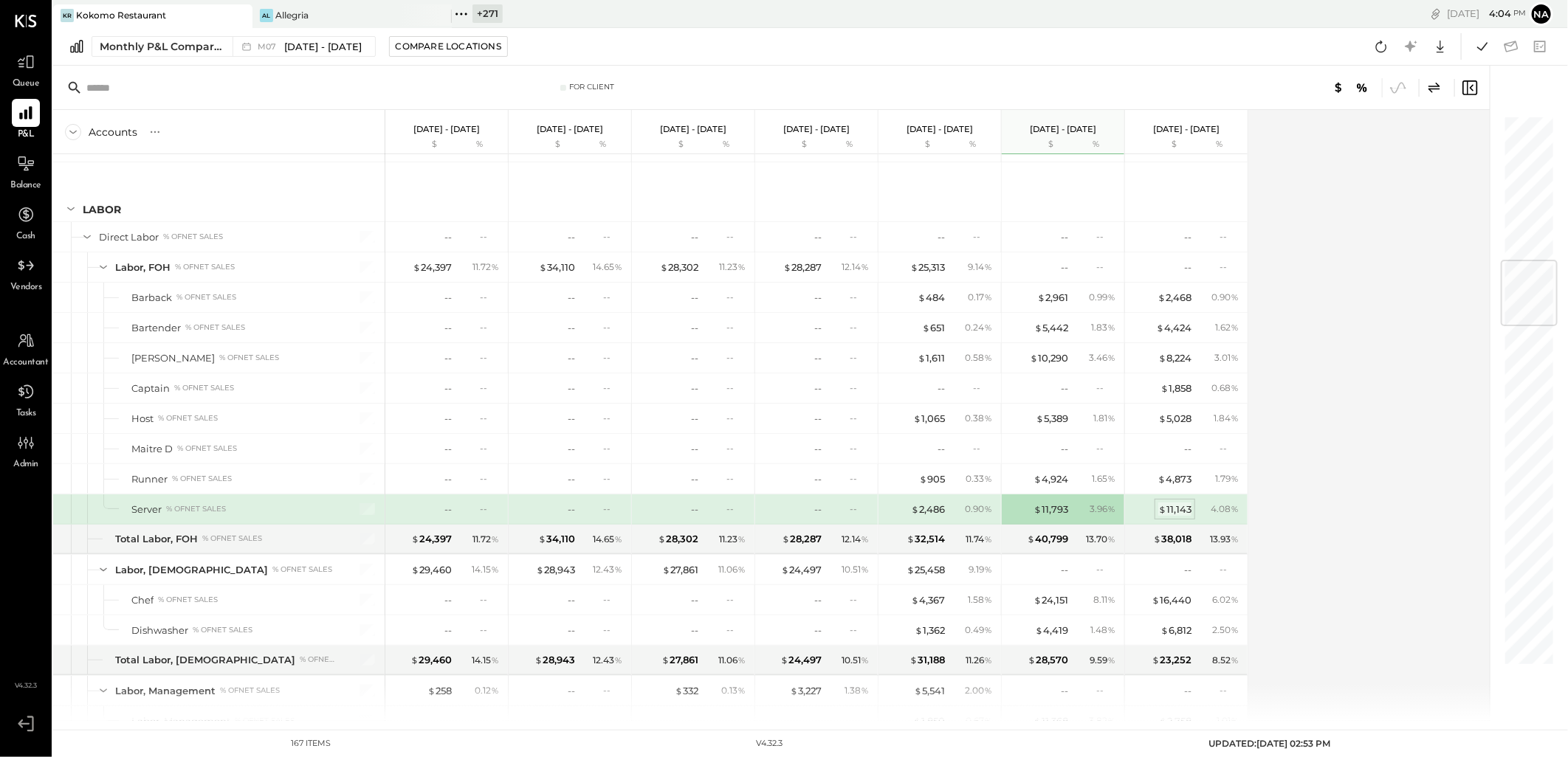
click at [1170, 511] on div "$ 11,143" at bounding box center [1175, 510] width 33 height 14
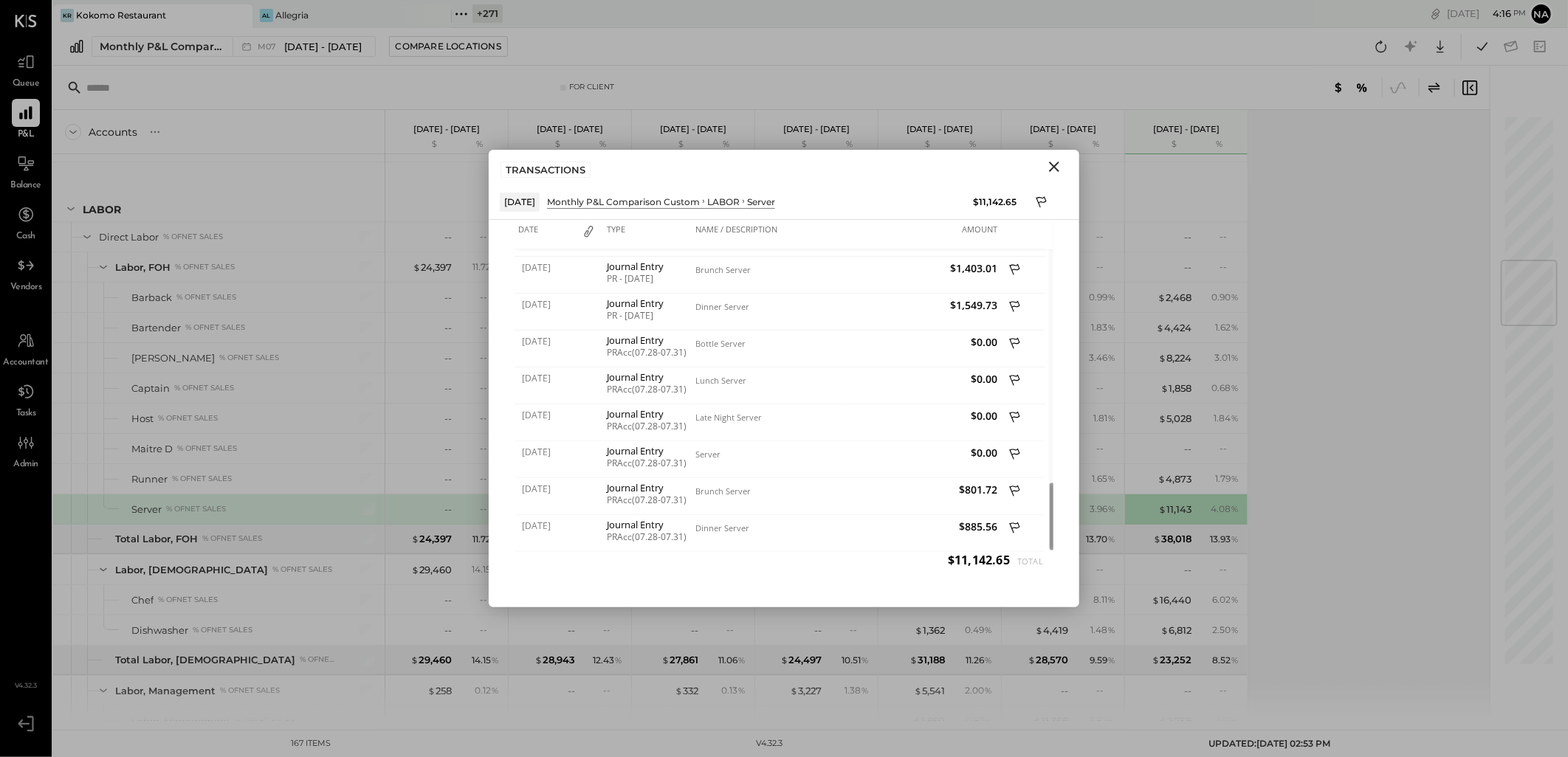
drag, startPoint x: 1049, startPoint y: 163, endPoint x: 1024, endPoint y: 144, distance: 31.4
click at [1049, 163] on icon "Close" at bounding box center [1054, 167] width 18 height 18
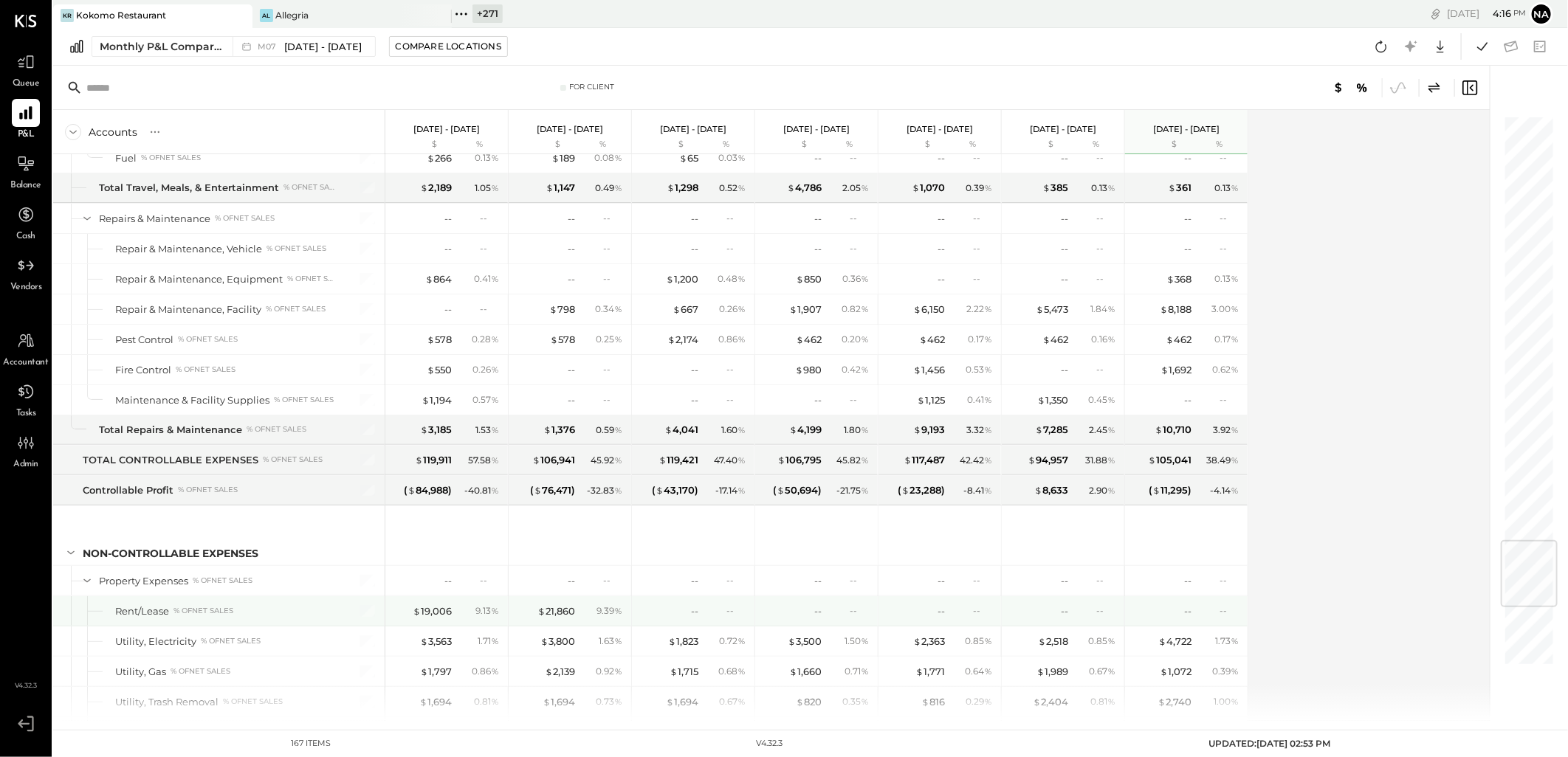
scroll to position [3772, 0]
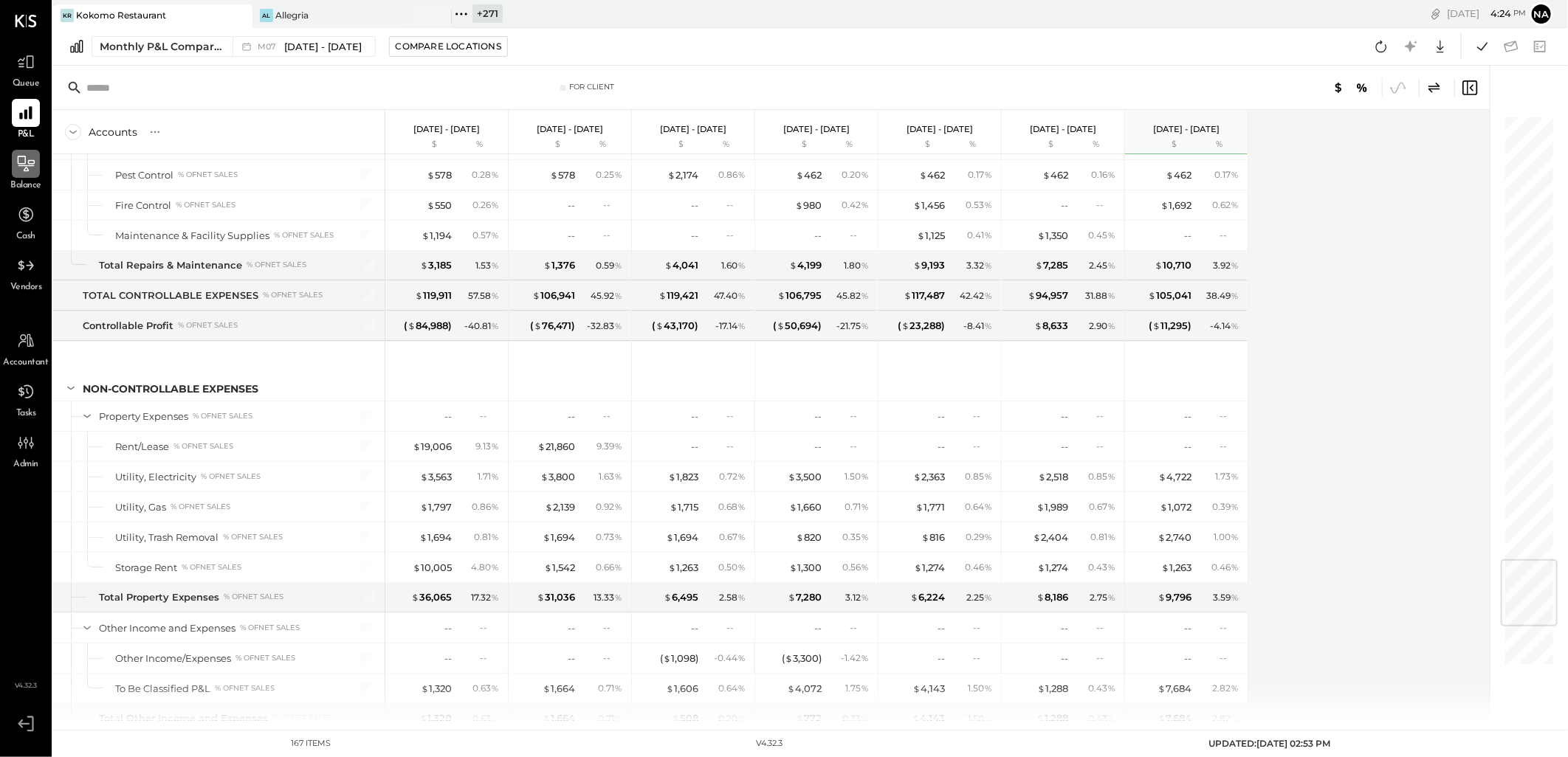
click at [22, 160] on icon at bounding box center [26, 164] width 19 height 19
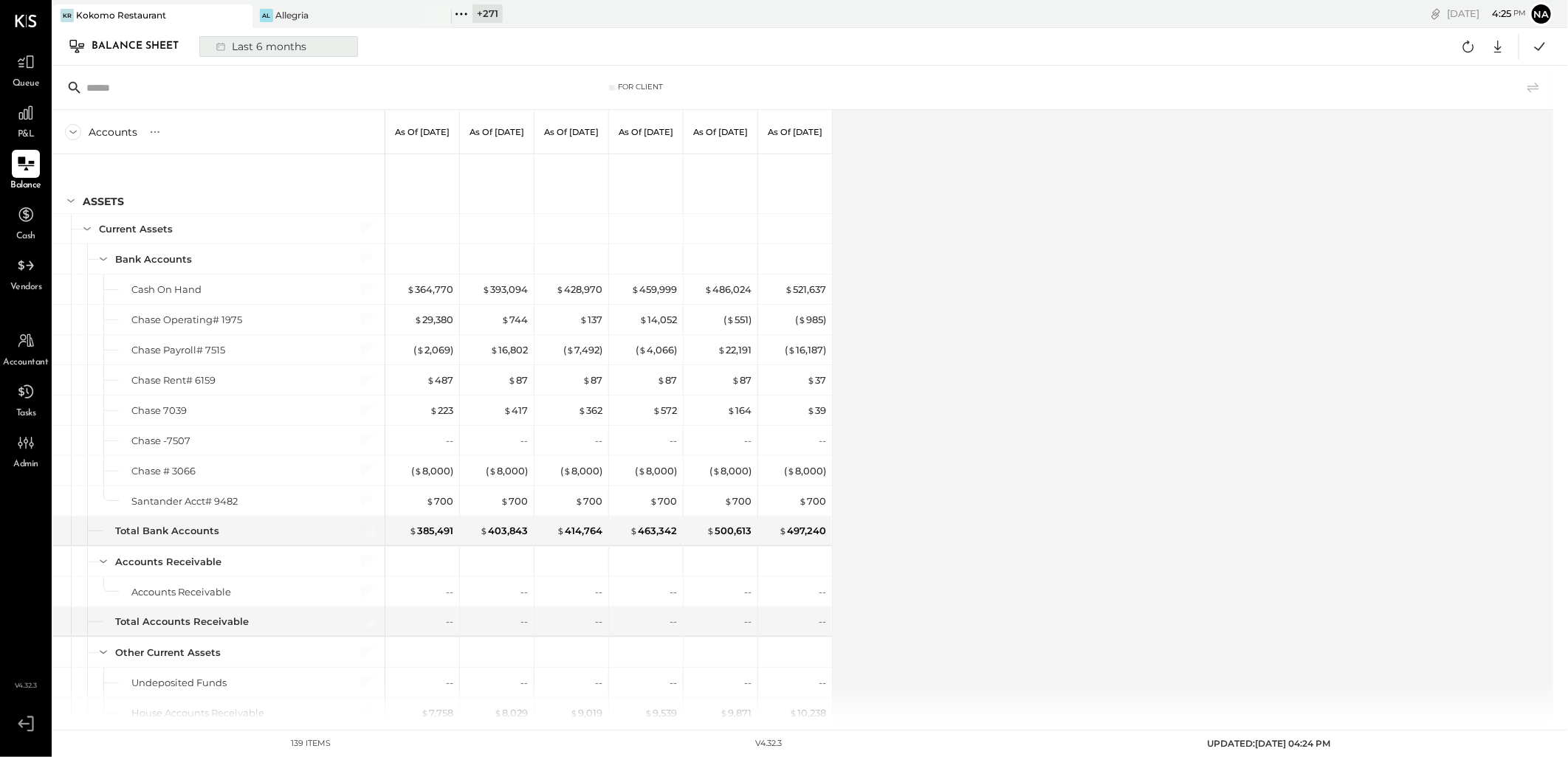
click at [284, 38] on div "Last 6 months" at bounding box center [260, 47] width 105 height 19
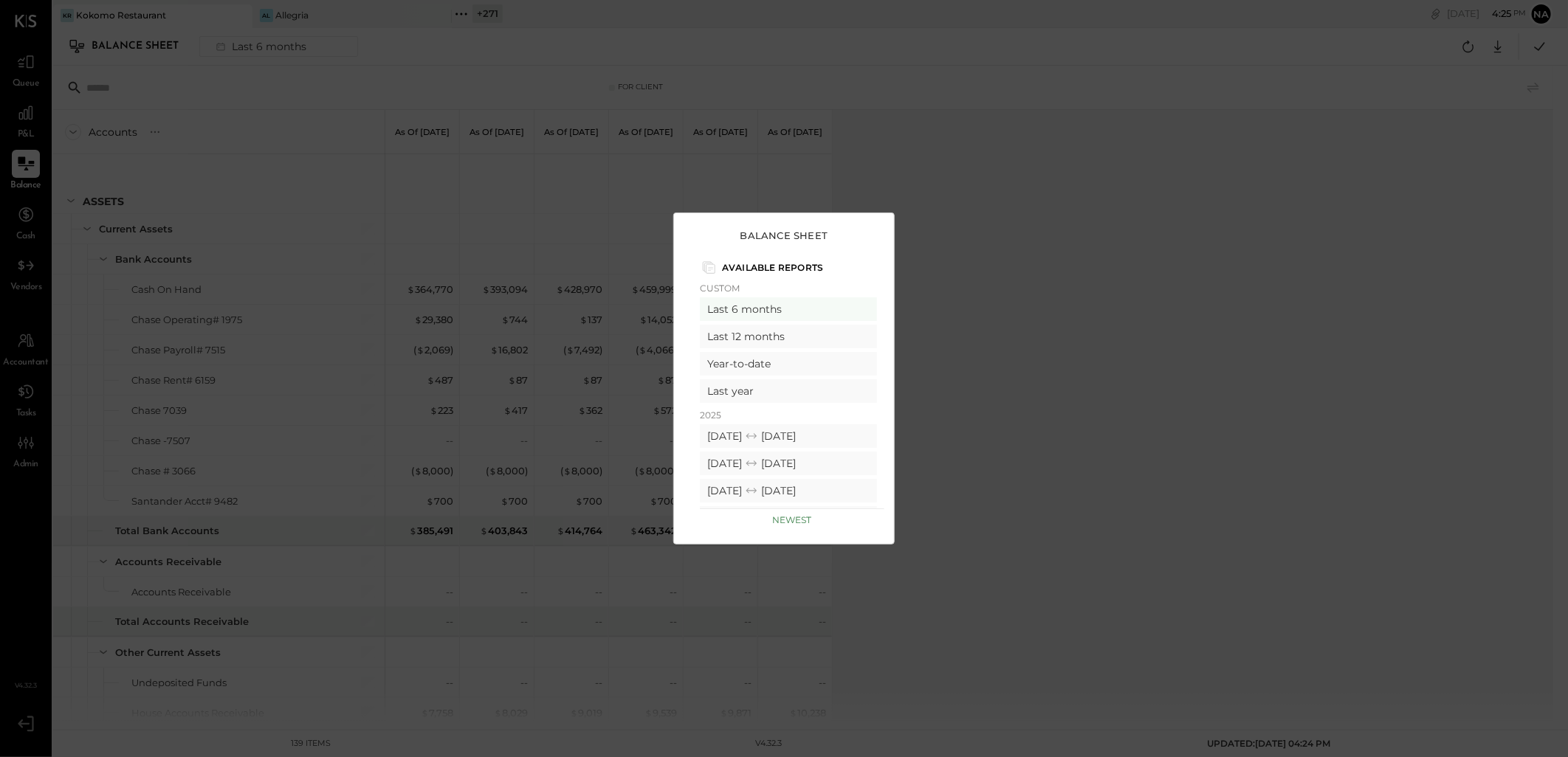
click at [790, 349] on div "Custom Last 6 months Last 12 months Year-to-date Last year" at bounding box center [791, 344] width 184 height 124
click at [795, 358] on div "Year-to-date" at bounding box center [788, 363] width 177 height 23
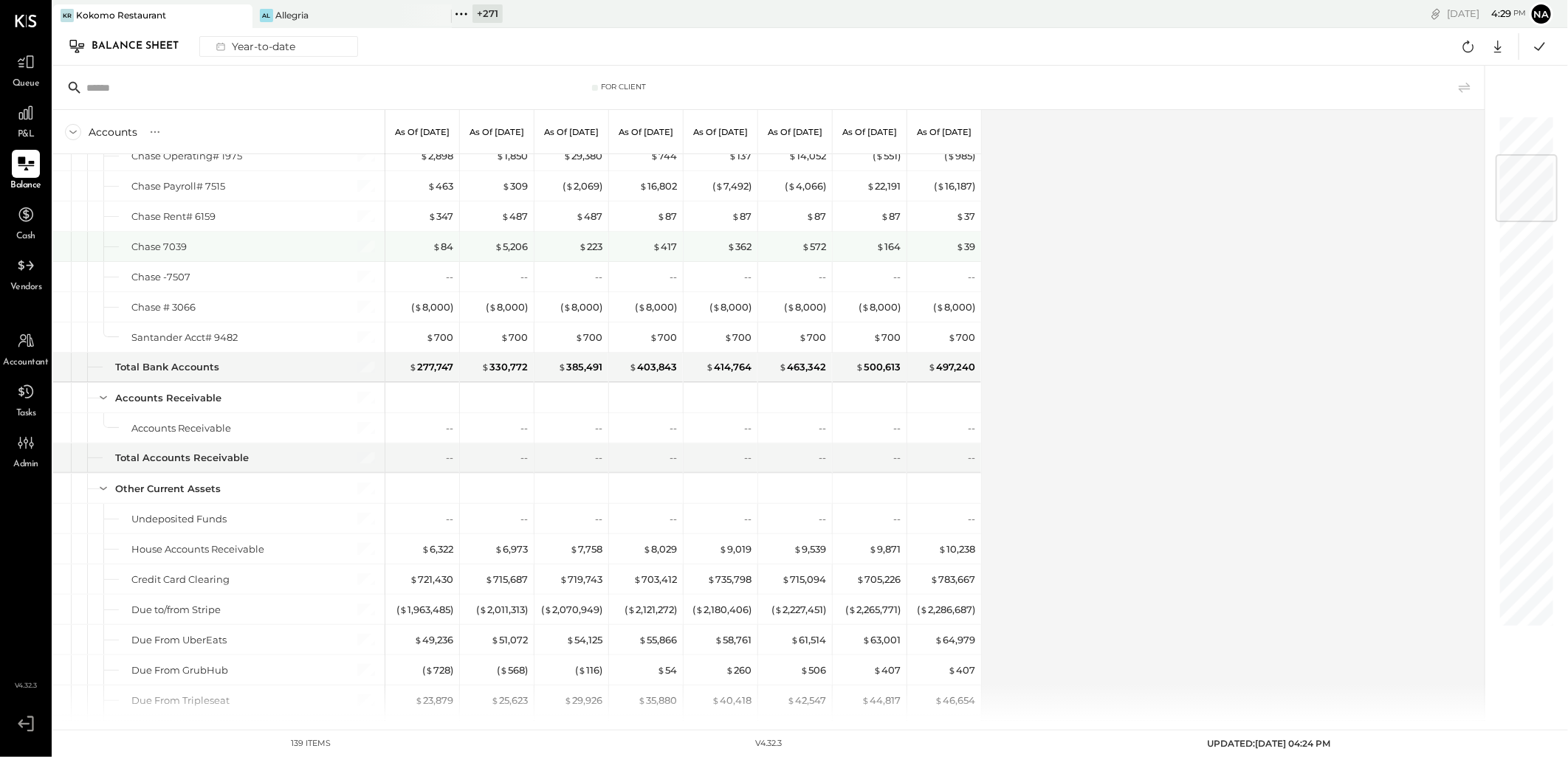
scroll to position [327, 0]
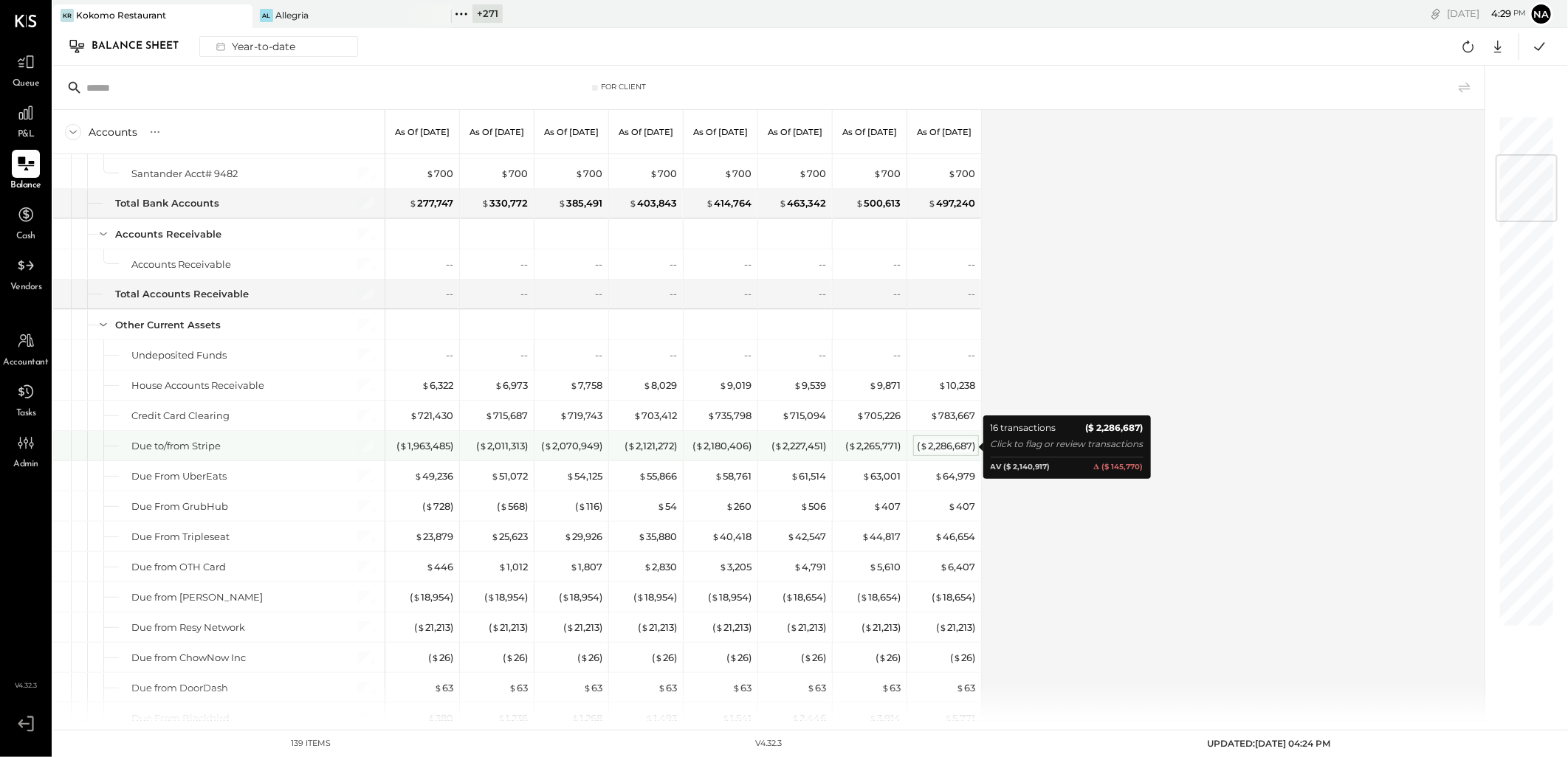
click at [948, 443] on div "( $ 2,286,687 )" at bounding box center [946, 446] width 58 height 14
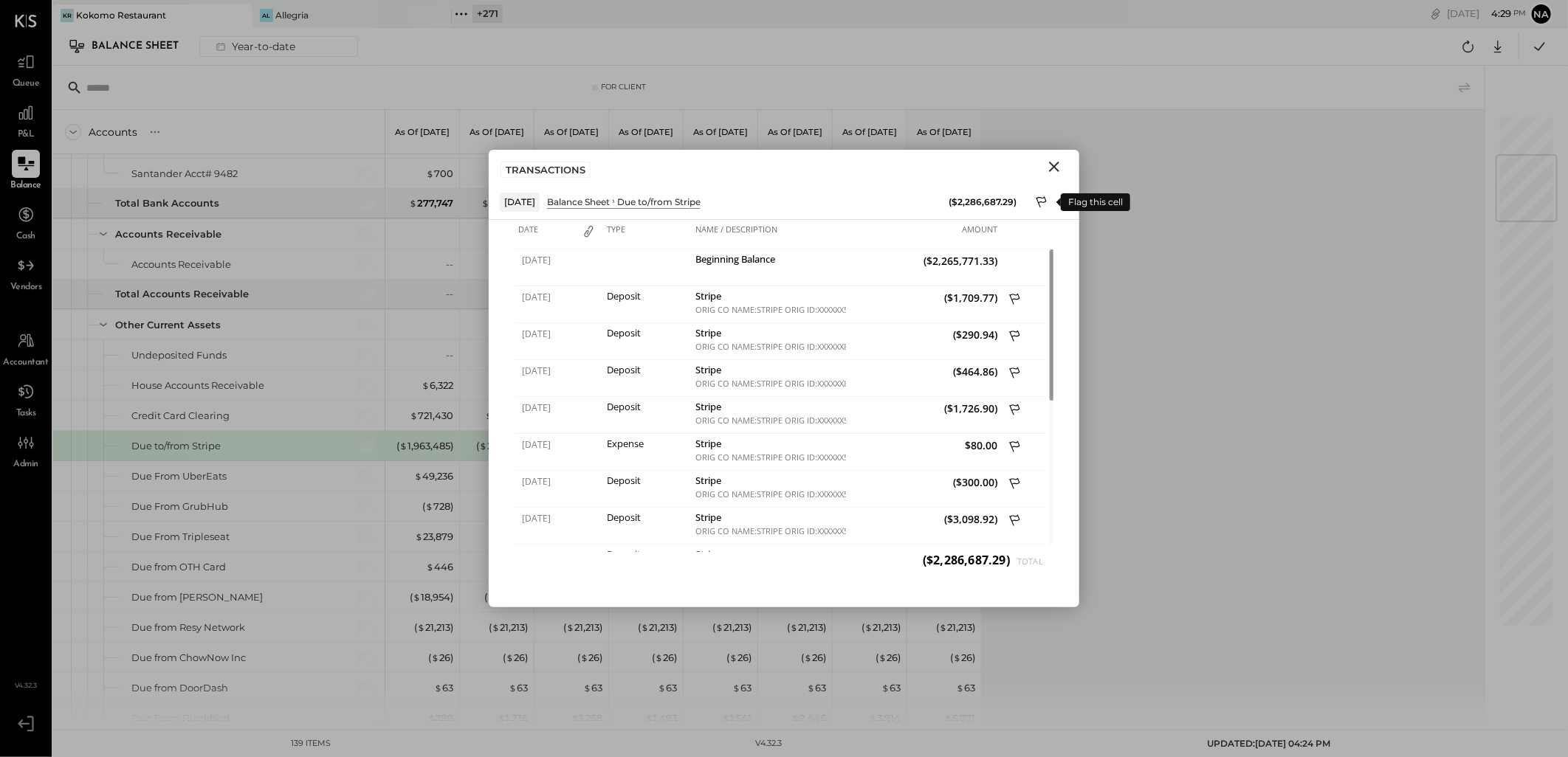
click at [1041, 207] on icon at bounding box center [1043, 204] width 14 height 18
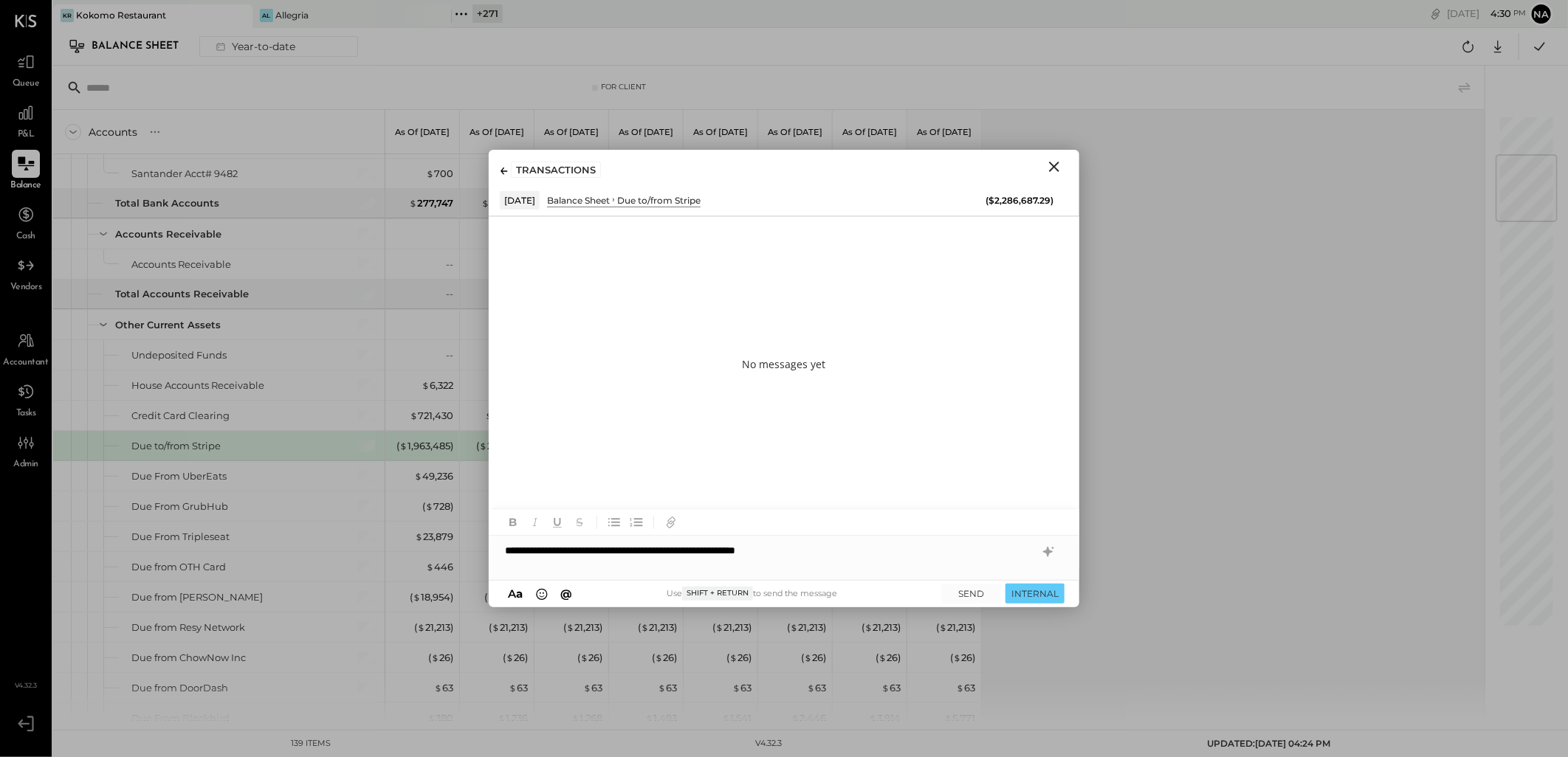
click at [875, 554] on div "**********" at bounding box center [784, 550] width 591 height 29
click at [884, 558] on div "**********" at bounding box center [784, 550] width 591 height 29
drag, startPoint x: 924, startPoint y: 555, endPoint x: 905, endPoint y: 557, distance: 19.1
click at [905, 557] on div "**********" at bounding box center [784, 550] width 591 height 29
drag, startPoint x: 905, startPoint y: 557, endPoint x: 894, endPoint y: 573, distance: 19.4
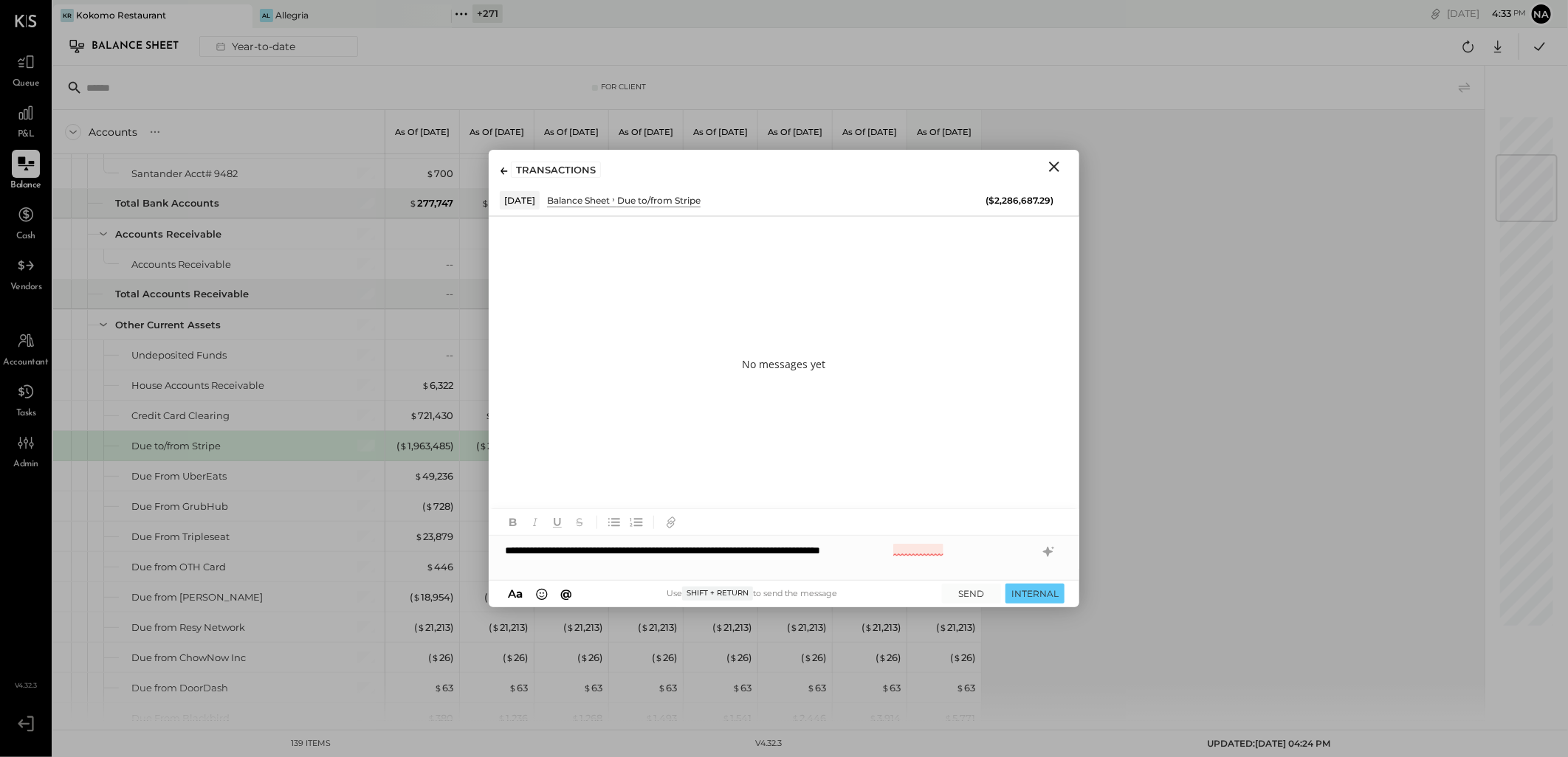
click at [894, 573] on div "**********" at bounding box center [784, 545] width 591 height 71
click at [912, 555] on div "**********" at bounding box center [784, 550] width 591 height 29
click at [860, 589] on button "credentials EN" at bounding box center [837, 600] width 204 height 26
click at [1015, 594] on button "INTERNAL" at bounding box center [1035, 593] width 59 height 19
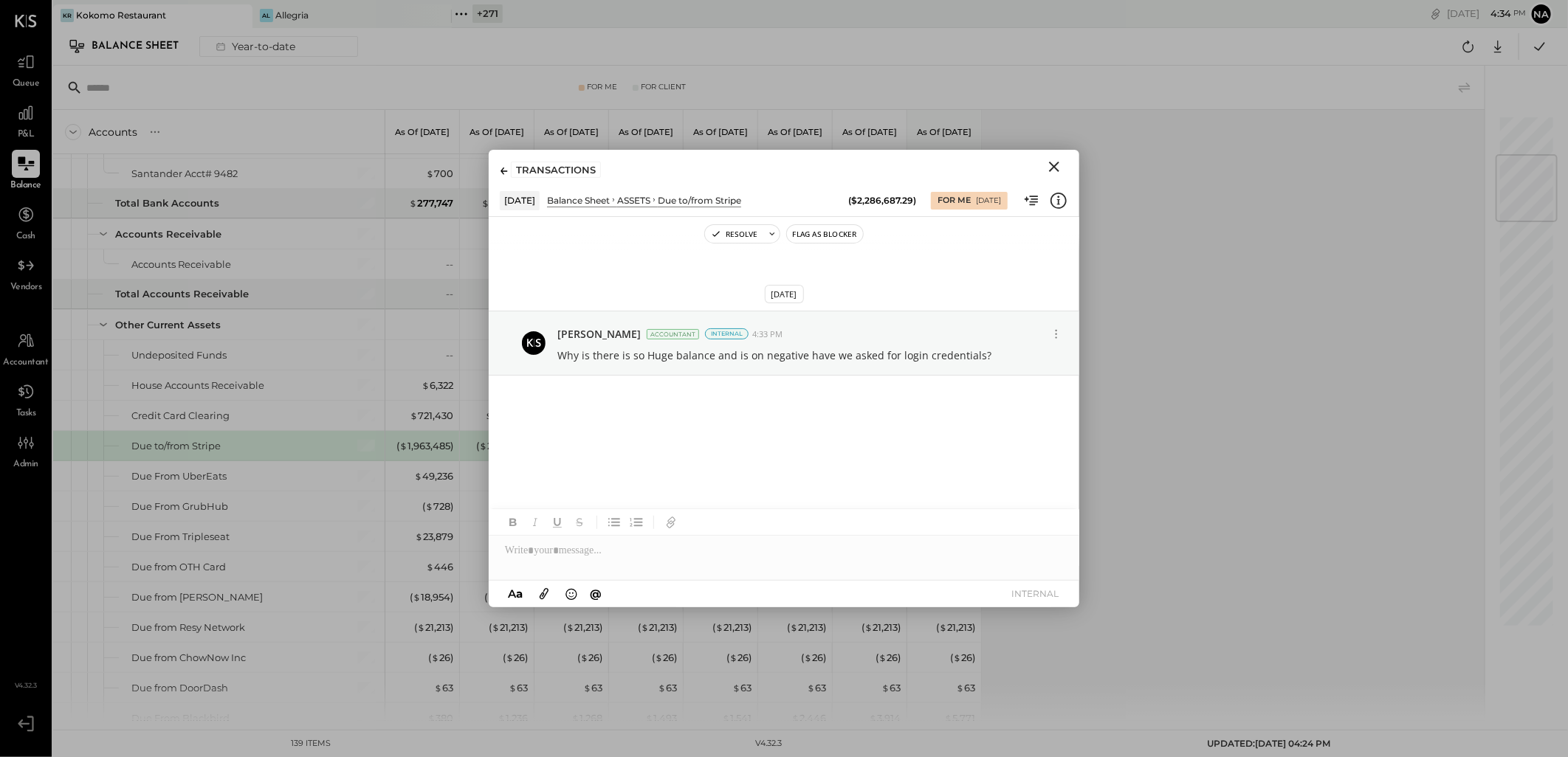
click at [1061, 164] on icon "Close" at bounding box center [1054, 167] width 18 height 18
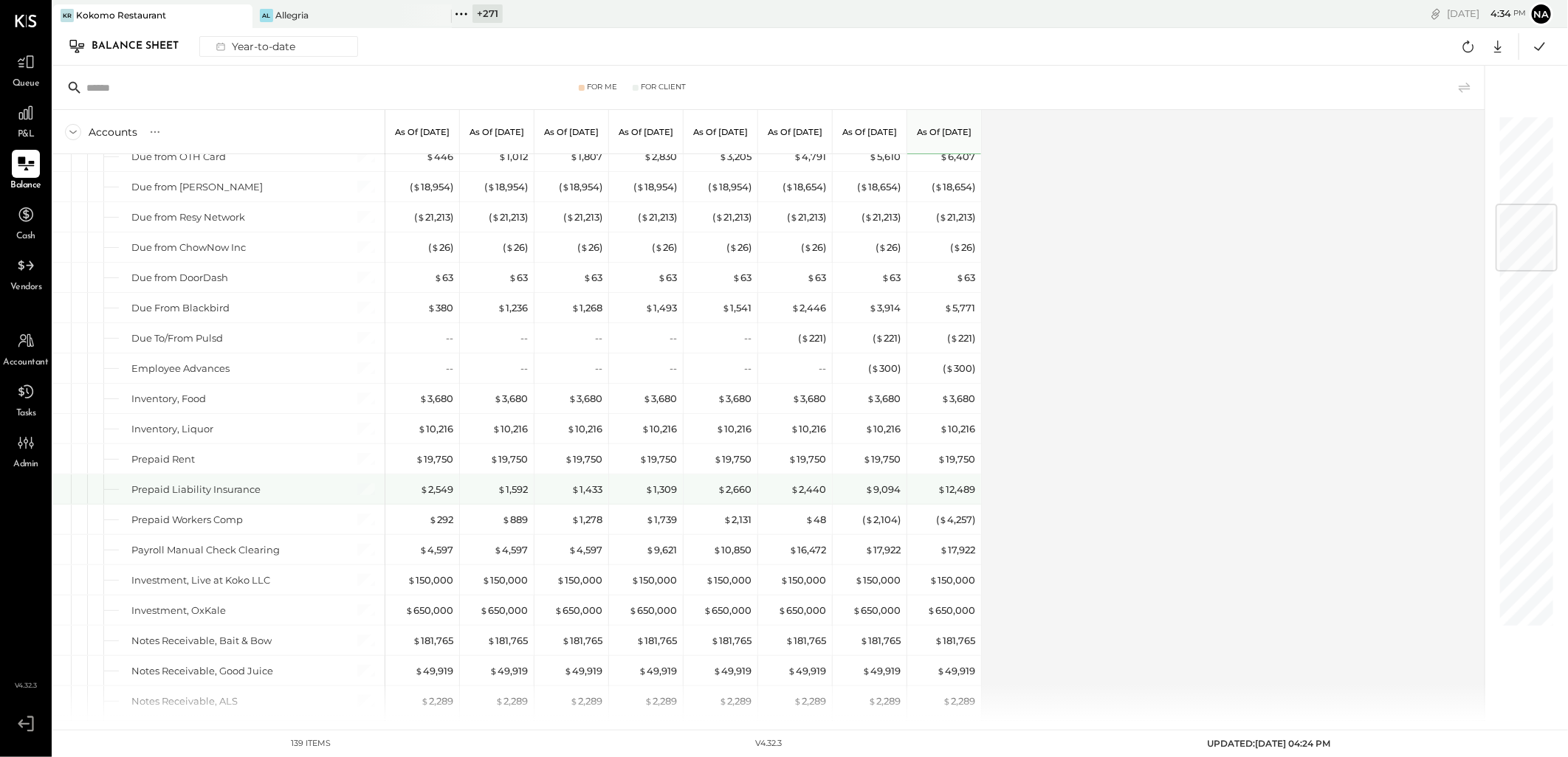
scroll to position [492, 0]
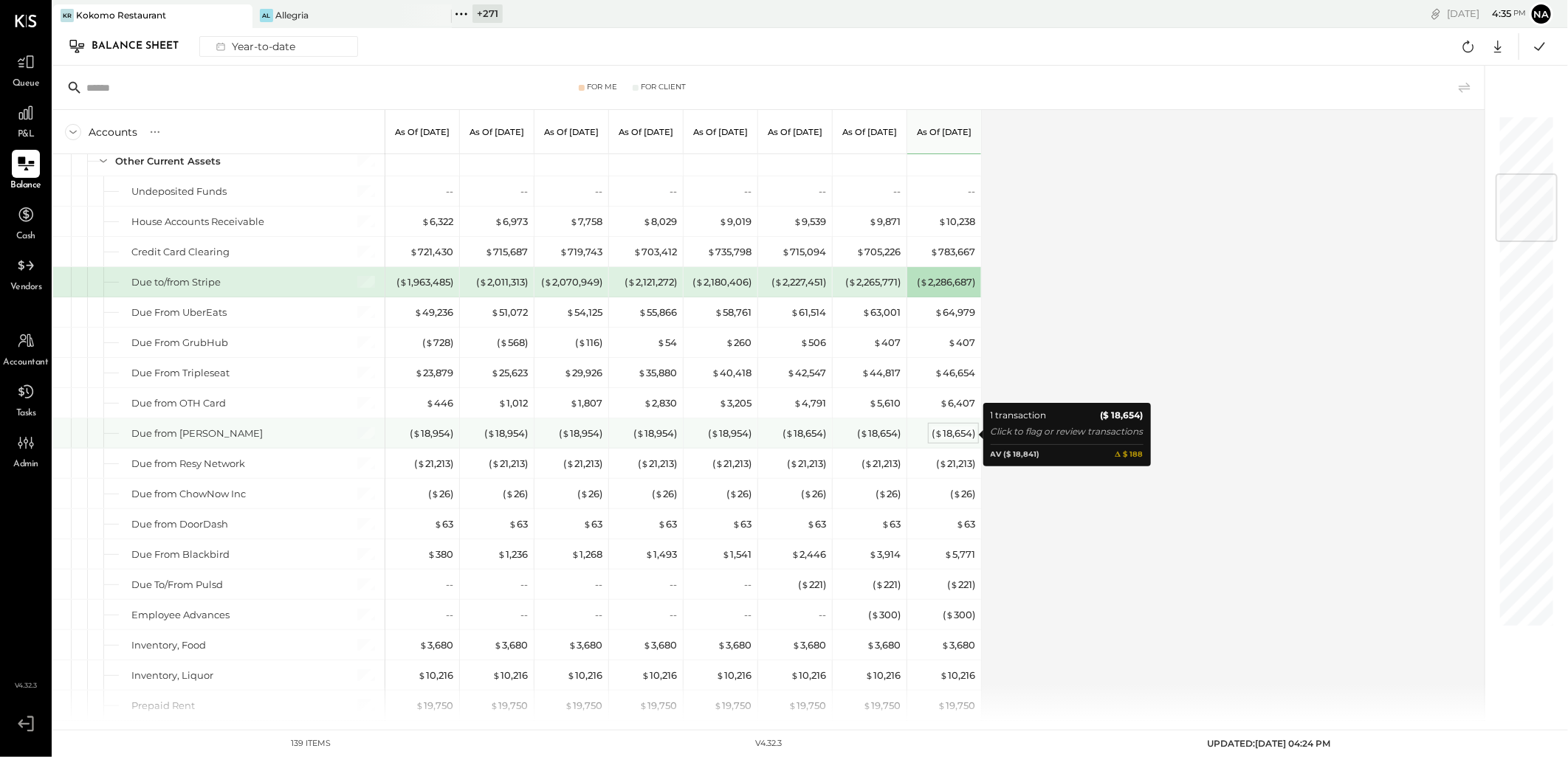
click at [955, 438] on div "( $ 18,654 )" at bounding box center [953, 434] width 44 height 14
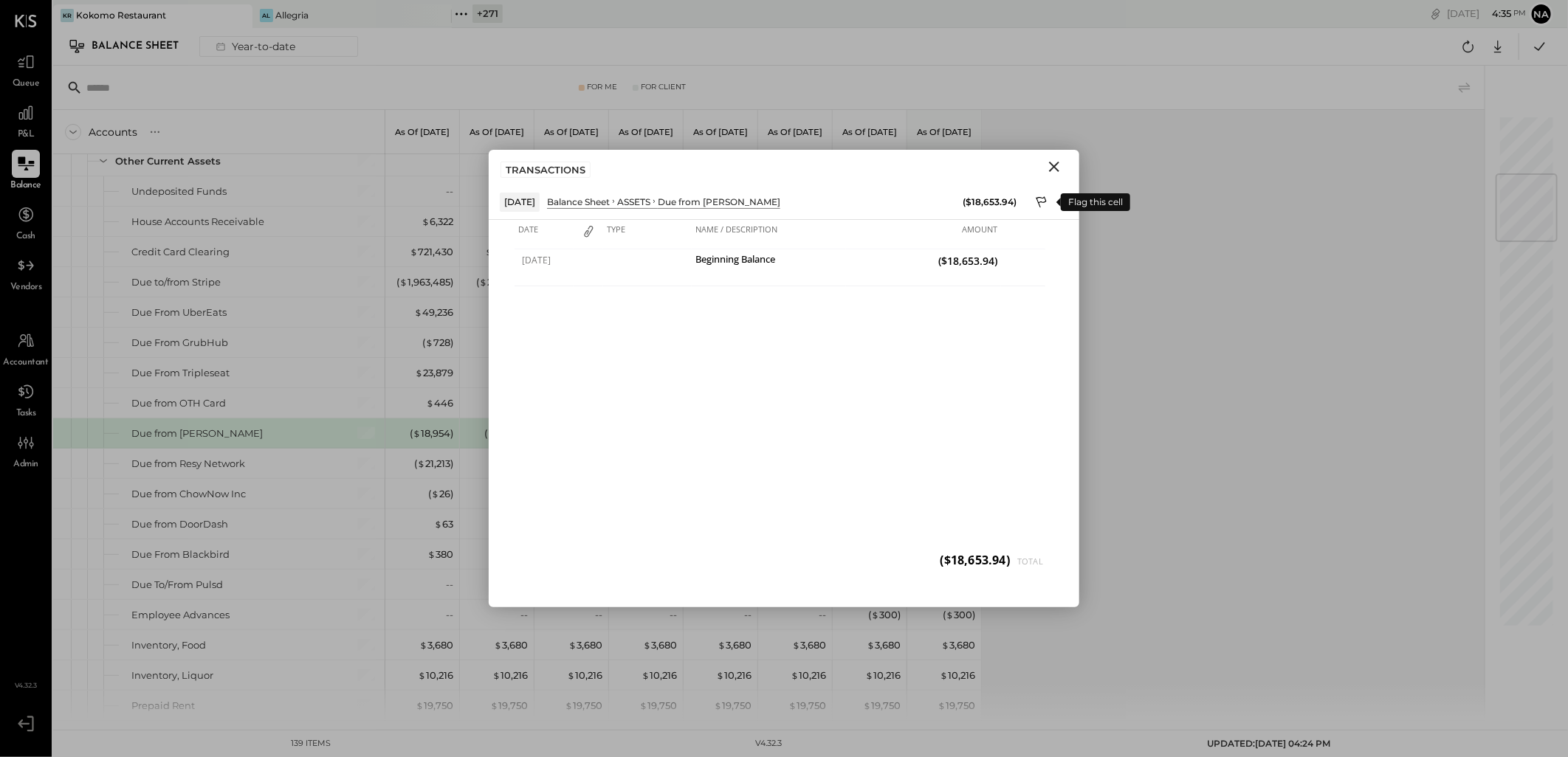
click at [1049, 203] on icon at bounding box center [1043, 204] width 14 height 18
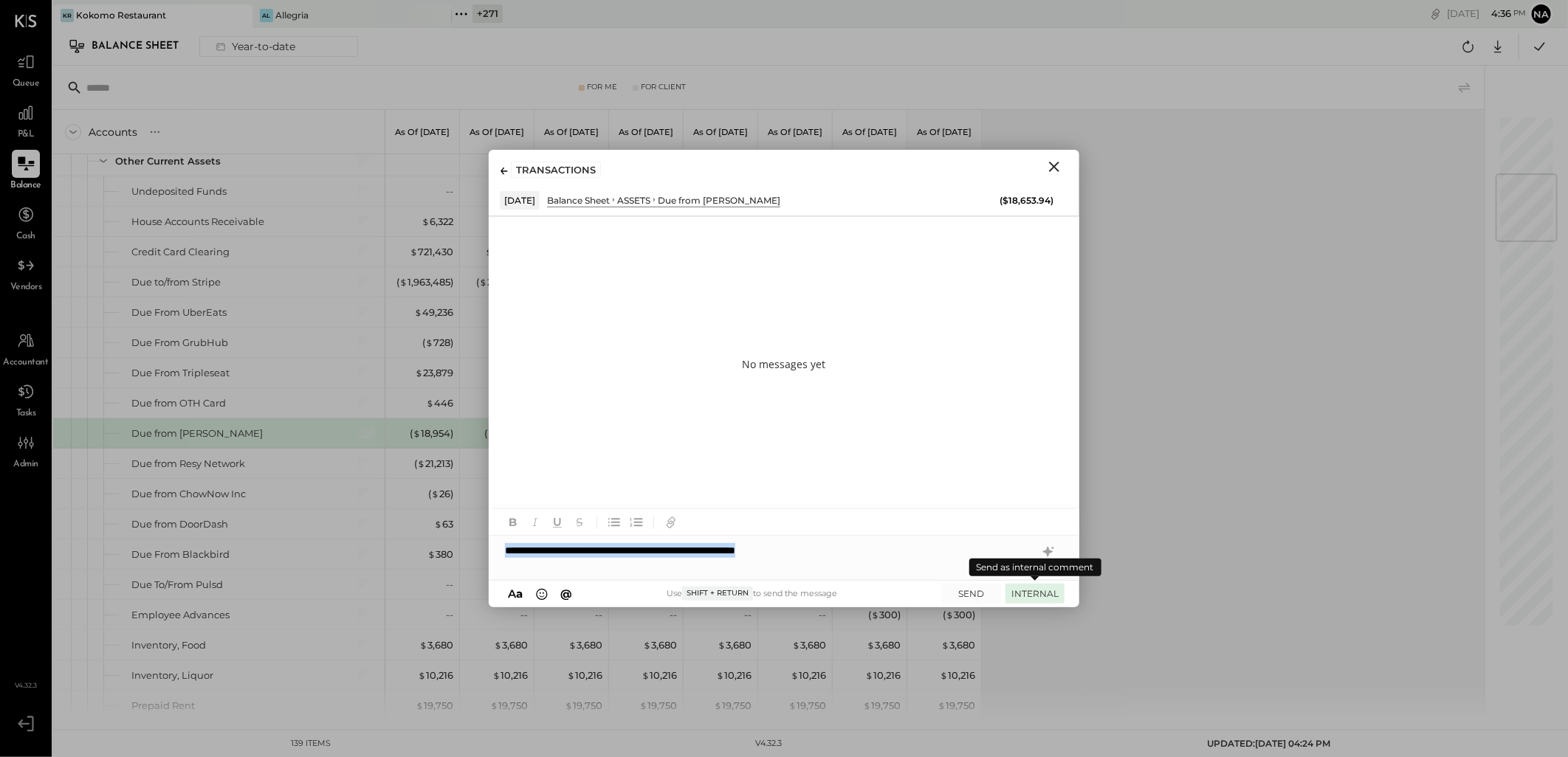
copy div "**********"
click at [1050, 595] on button "INTERNAL" at bounding box center [1035, 593] width 59 height 19
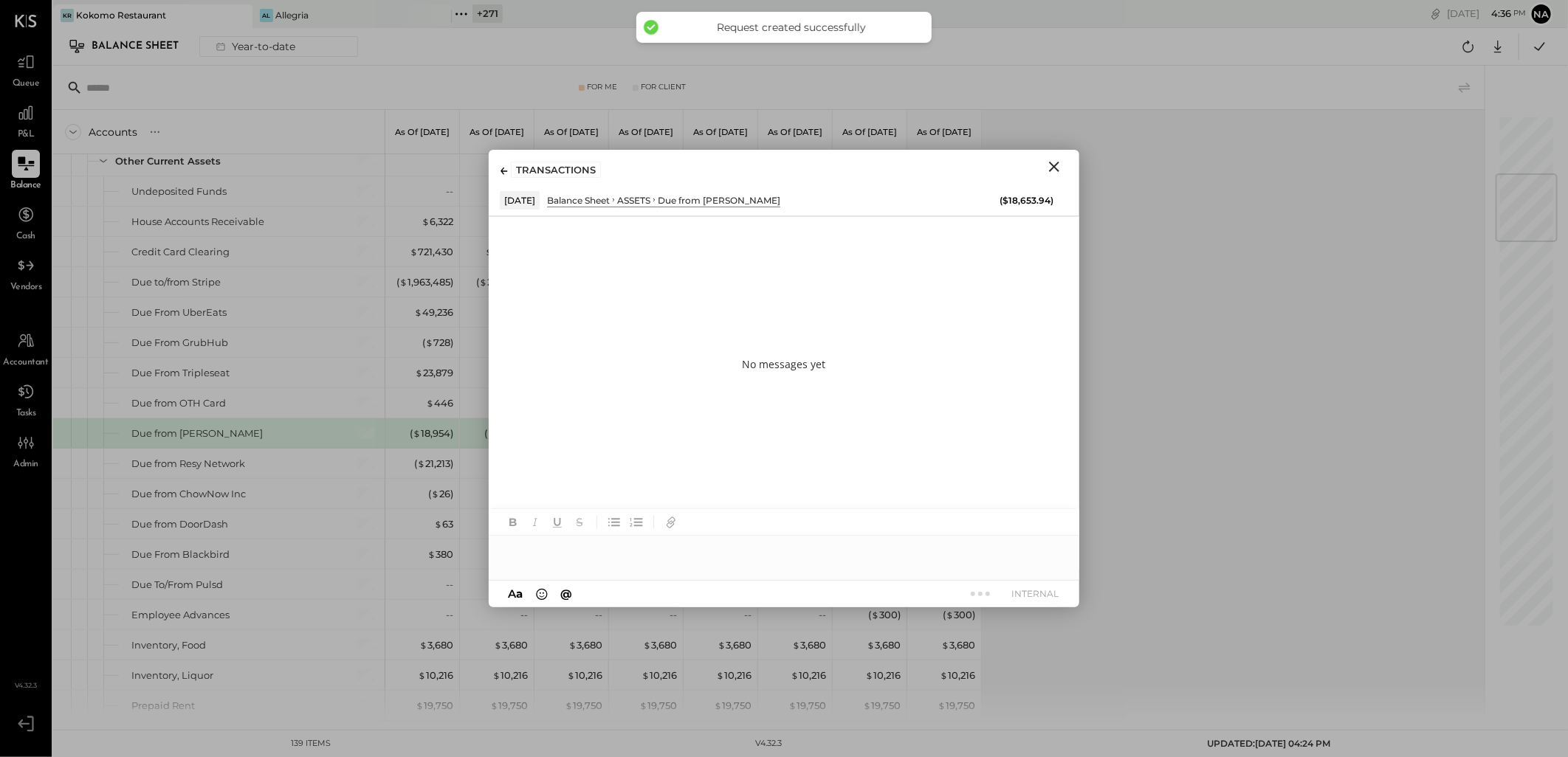
click at [1054, 169] on icon "Close" at bounding box center [1054, 167] width 18 height 18
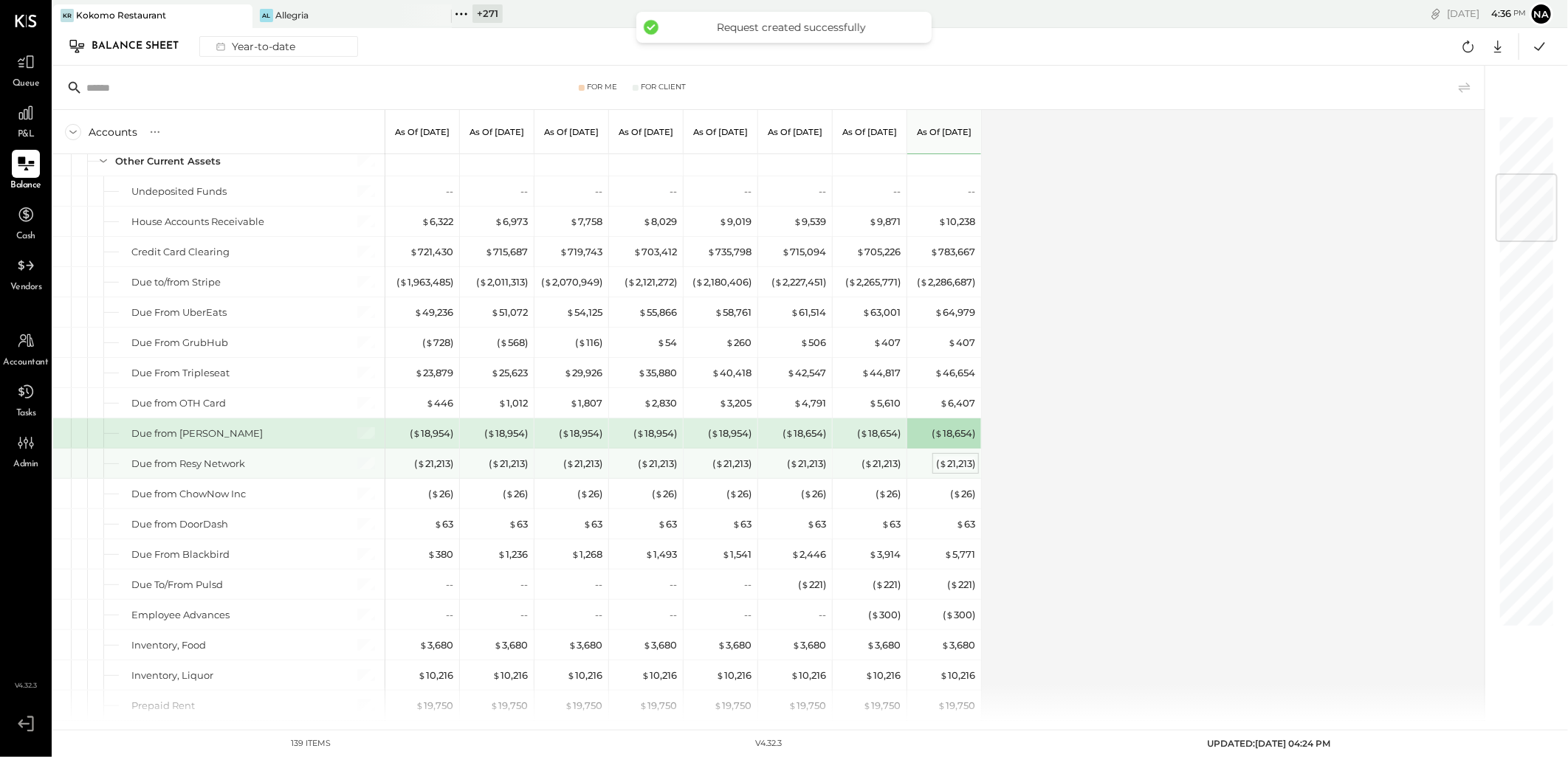
click at [961, 467] on div "( $ 21,213 )" at bounding box center [956, 464] width 39 height 14
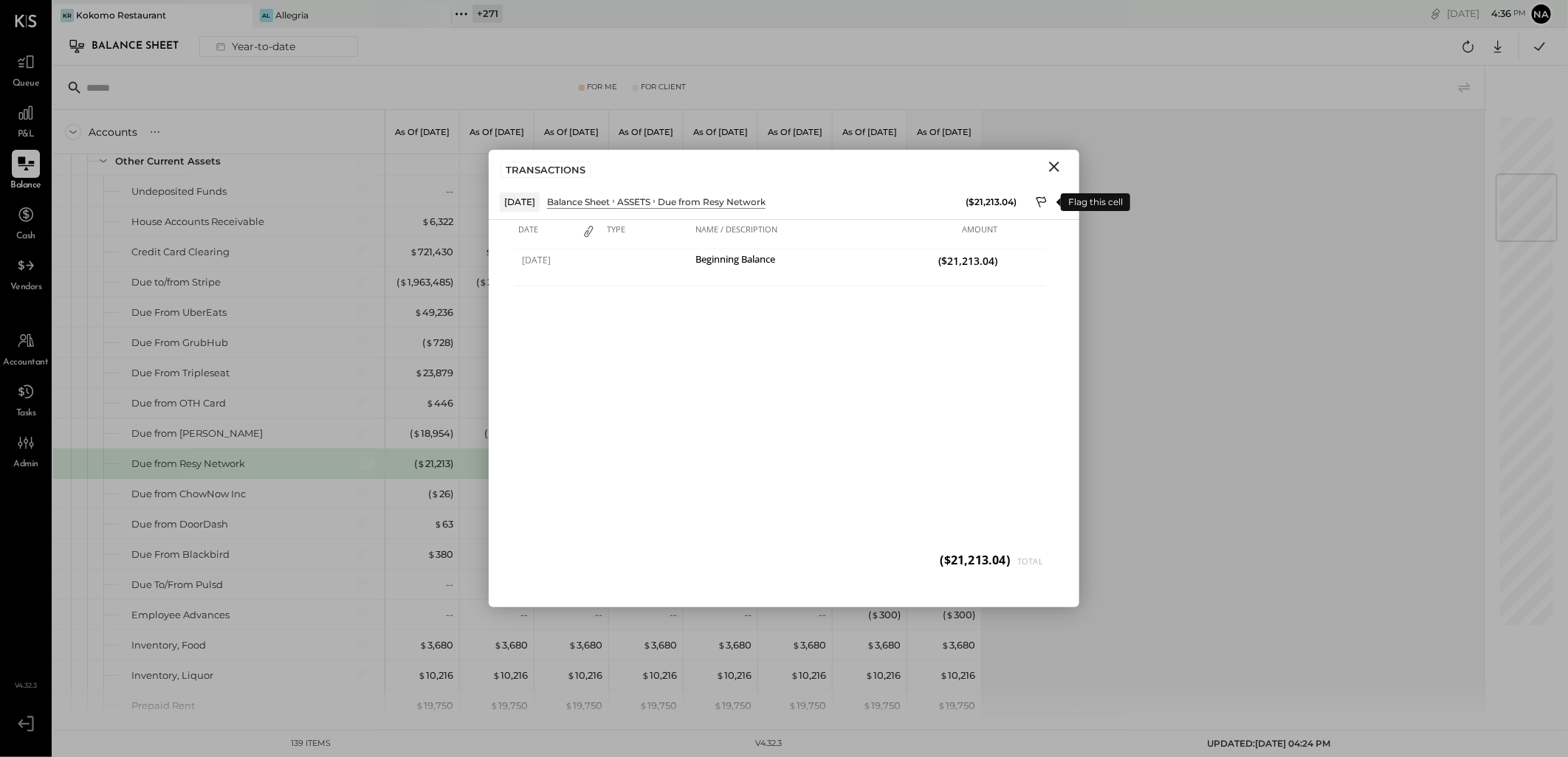
click at [1045, 196] on icon at bounding box center [1043, 204] width 14 height 18
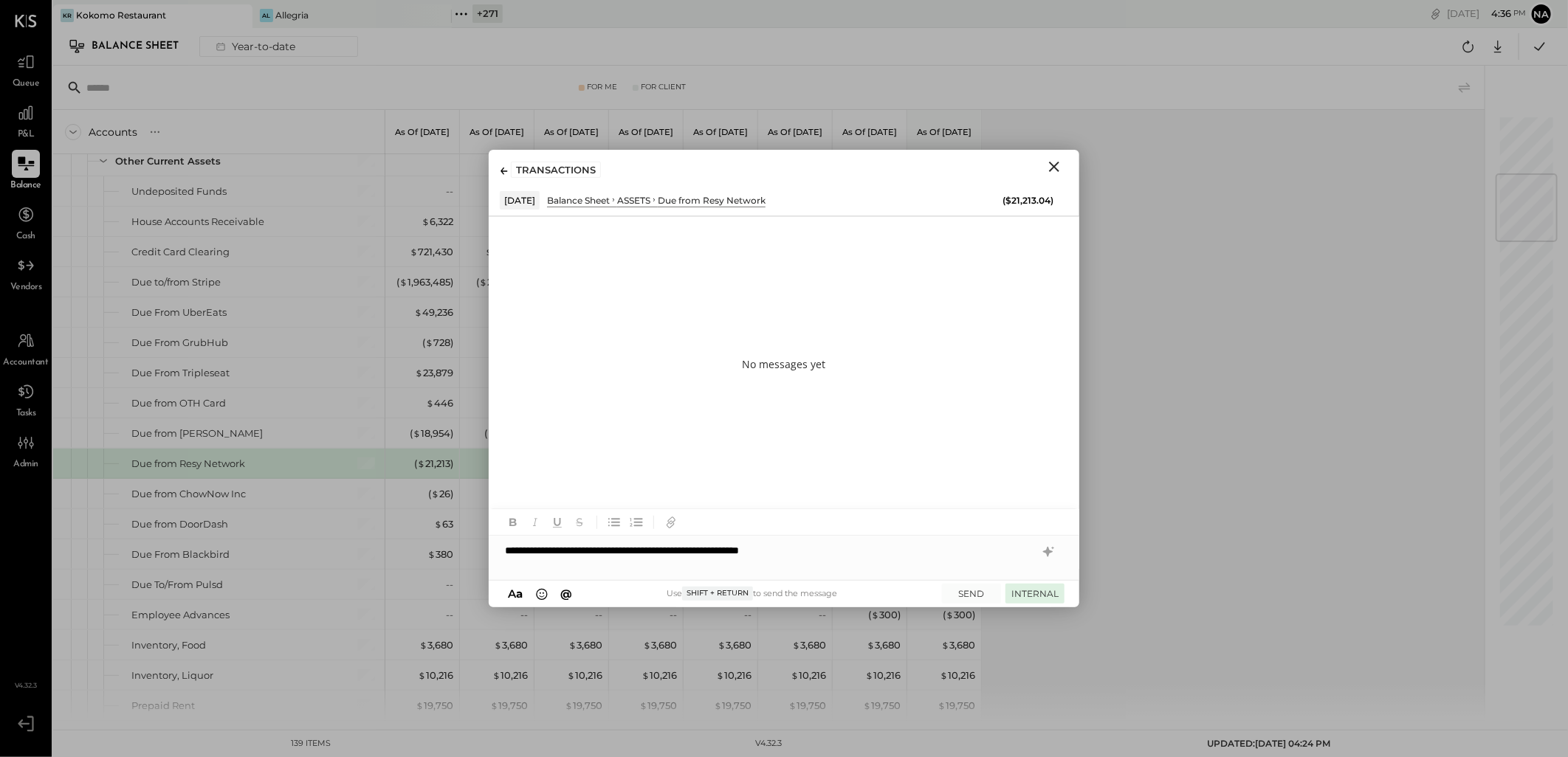
click at [1038, 593] on button "INTERNAL" at bounding box center [1035, 593] width 59 height 19
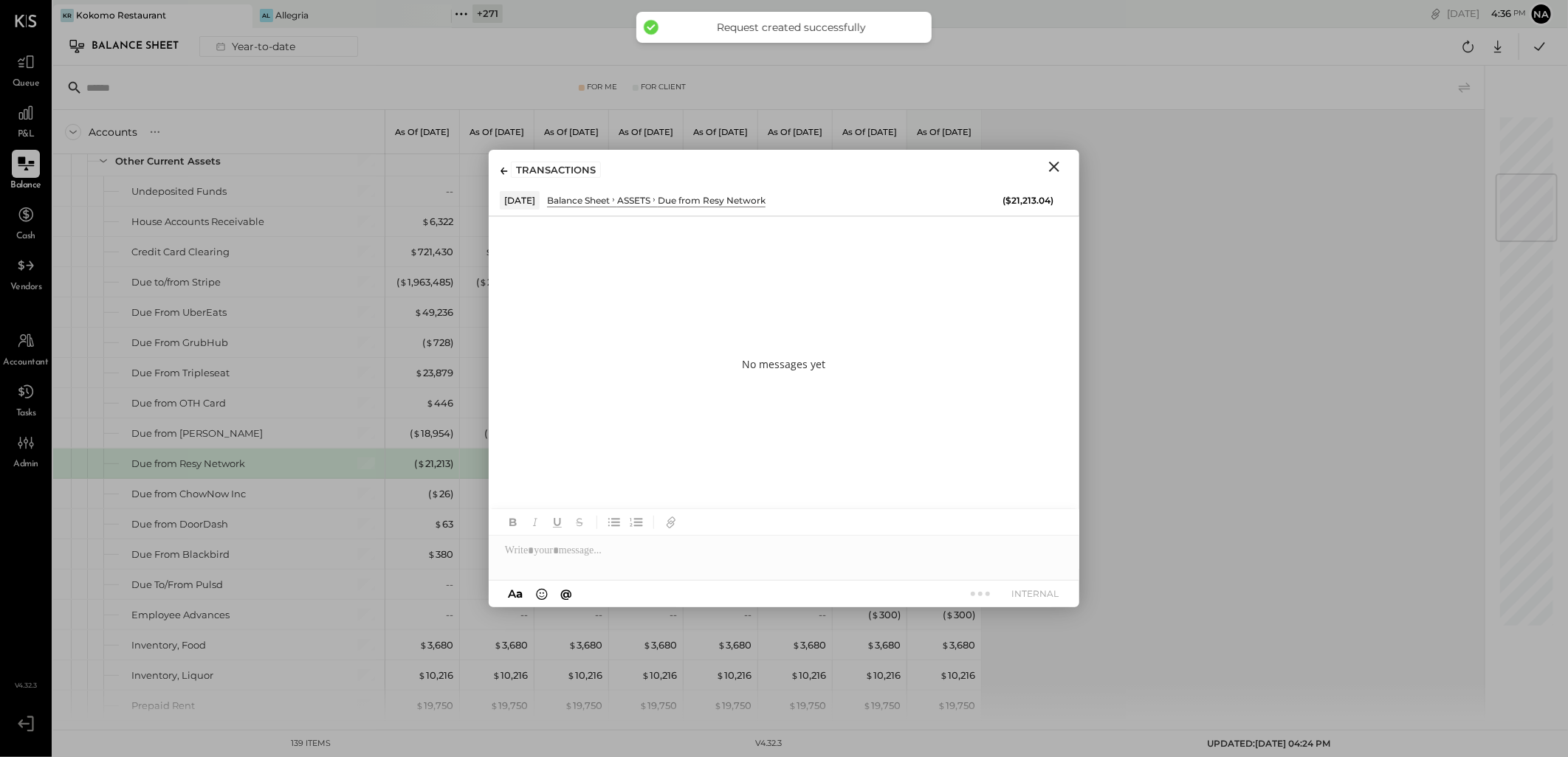
click at [1053, 164] on icon "Close" at bounding box center [1054, 167] width 18 height 18
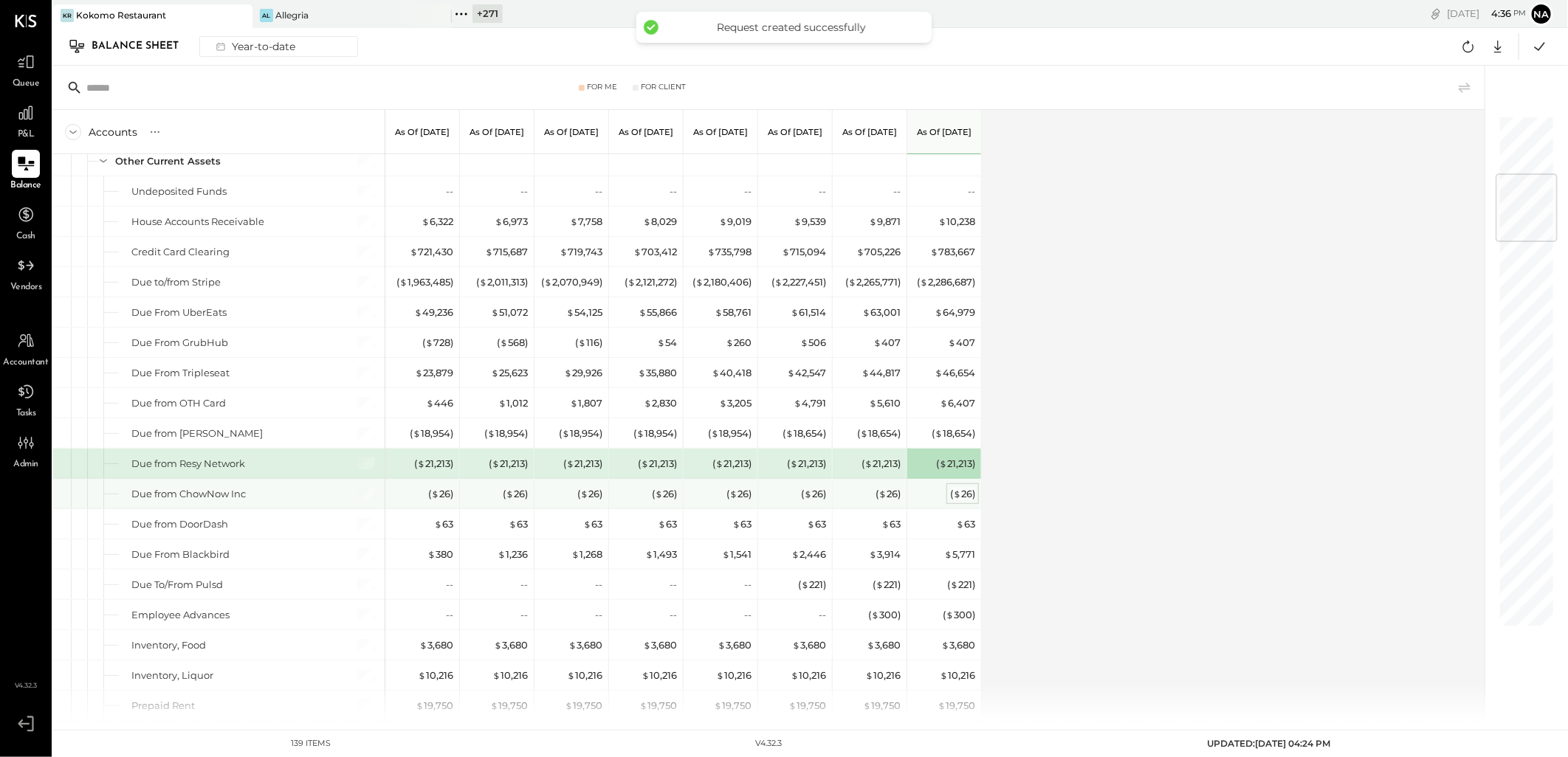
click at [971, 489] on div "( $ 26 )" at bounding box center [963, 494] width 25 height 14
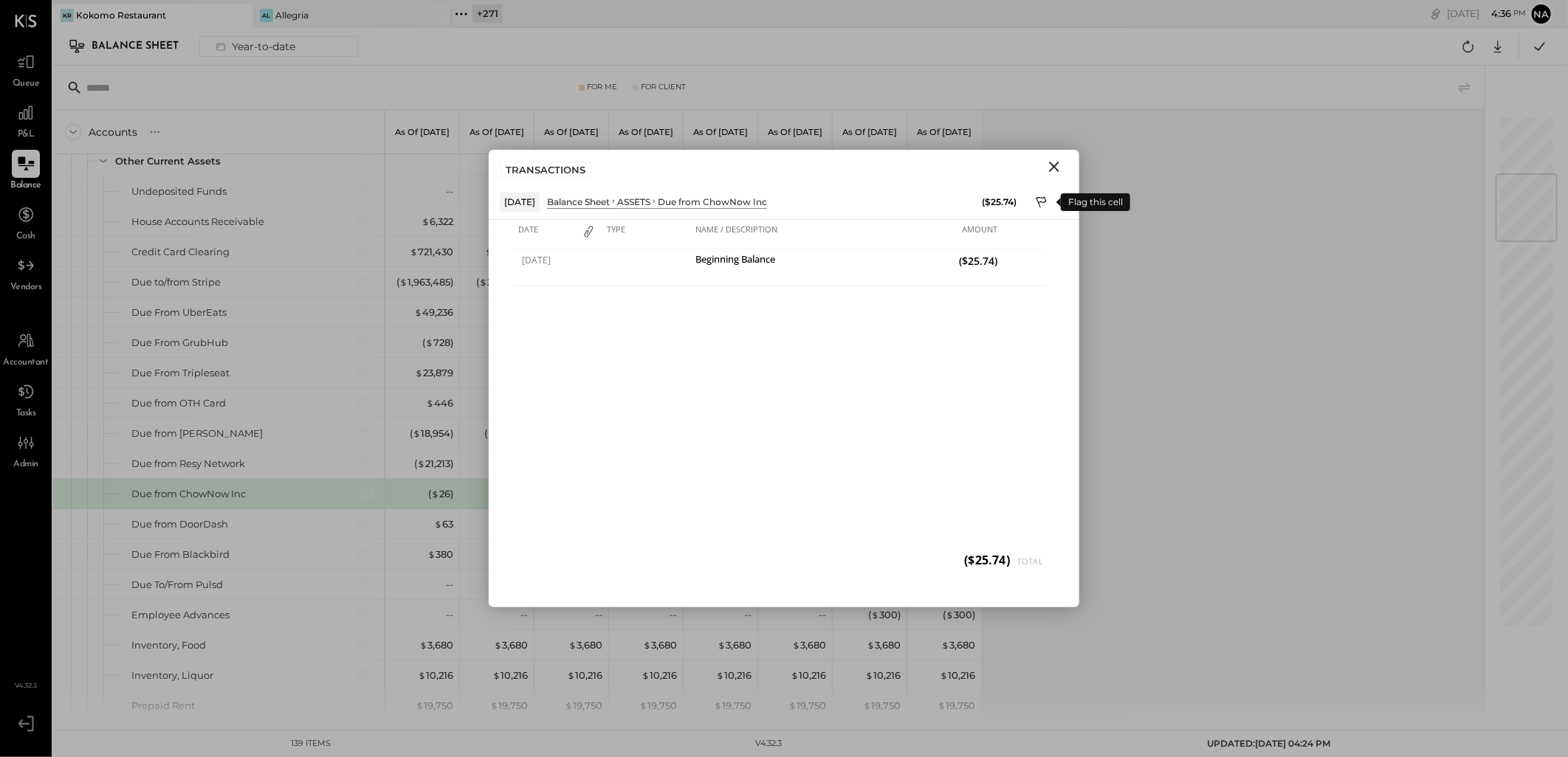
click at [1038, 196] on icon at bounding box center [1043, 204] width 14 height 18
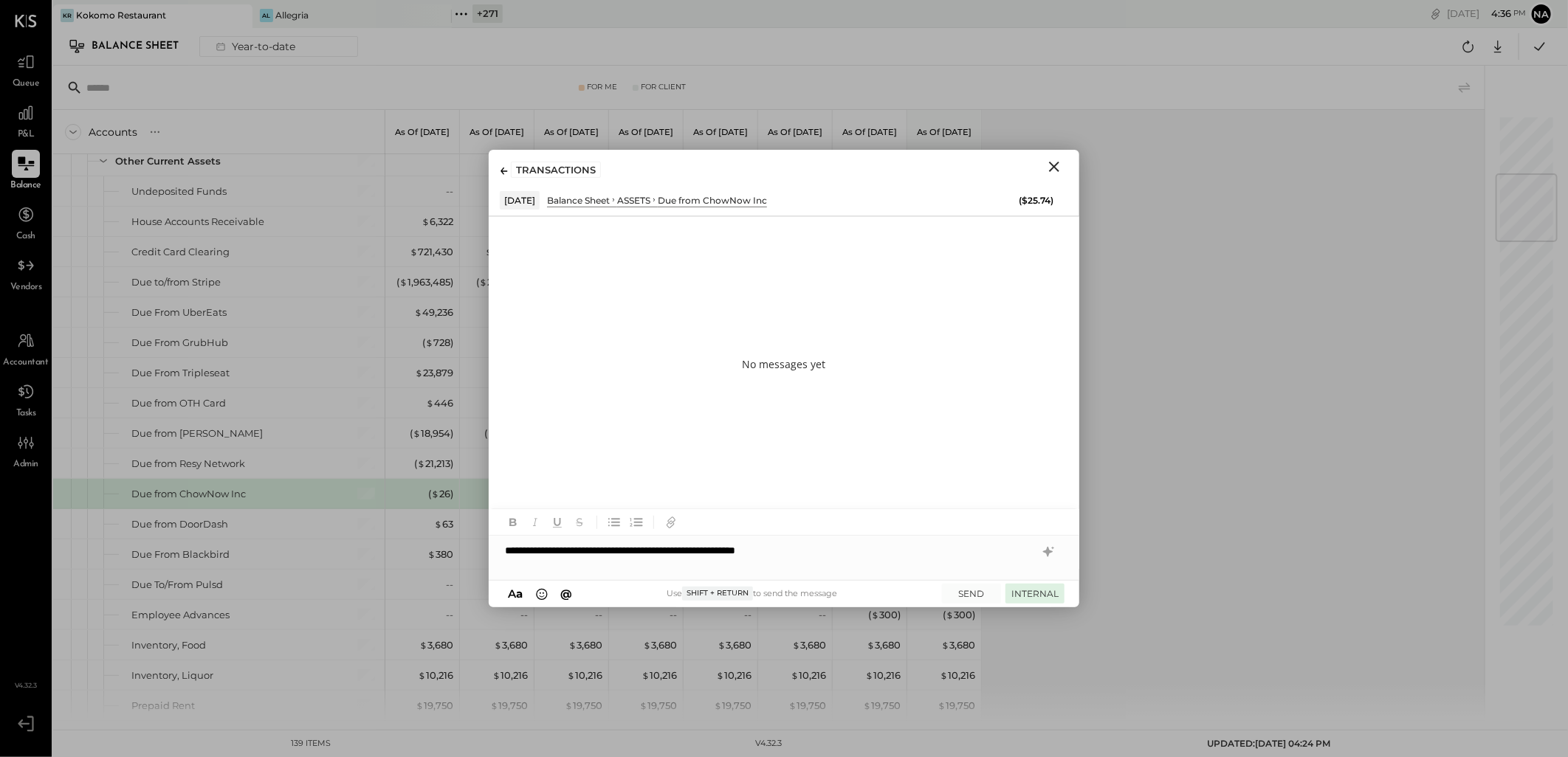
click at [1034, 589] on button "INTERNAL" at bounding box center [1035, 593] width 59 height 19
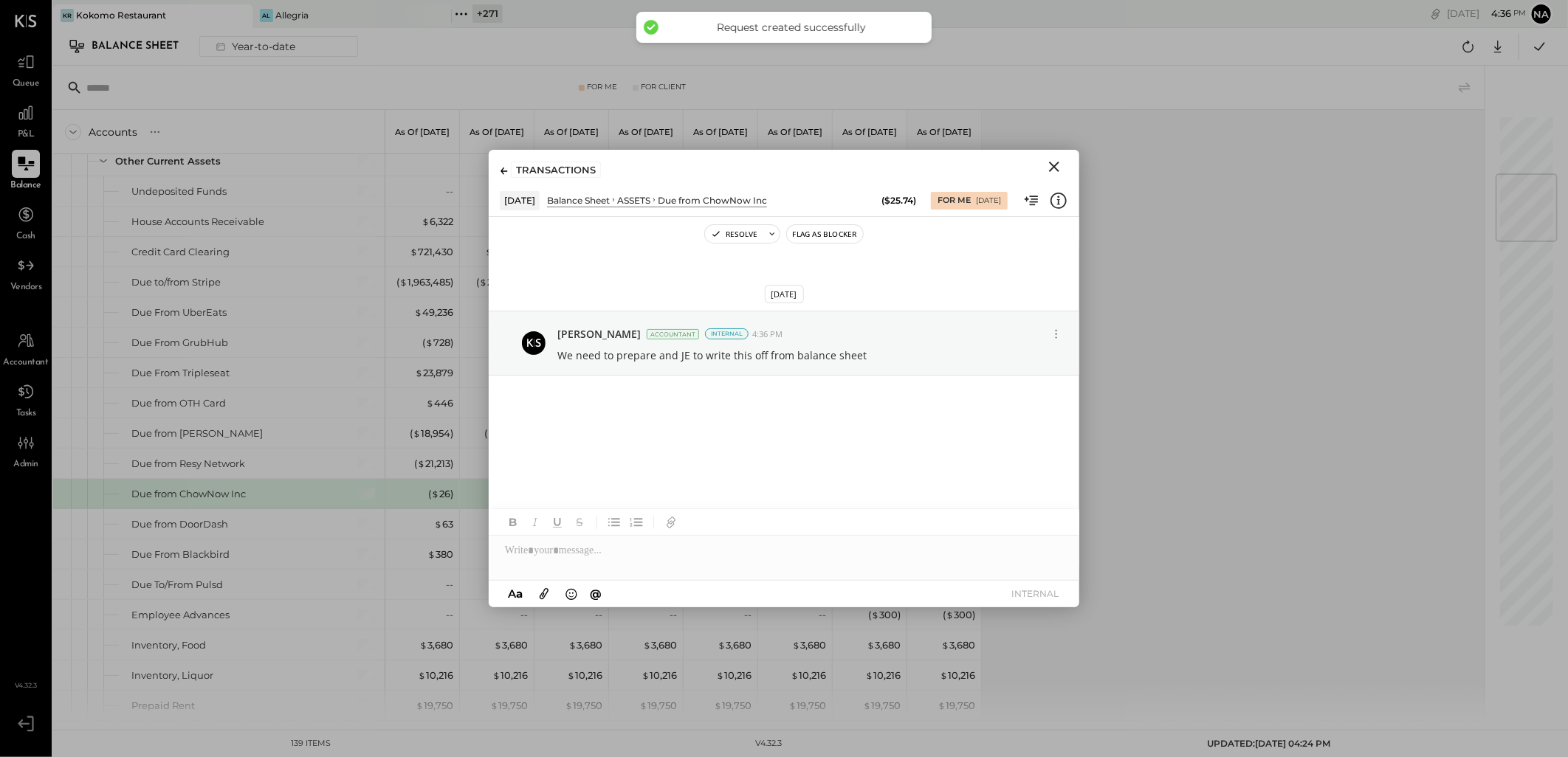
click at [1053, 166] on icon "Close" at bounding box center [1053, 167] width 11 height 11
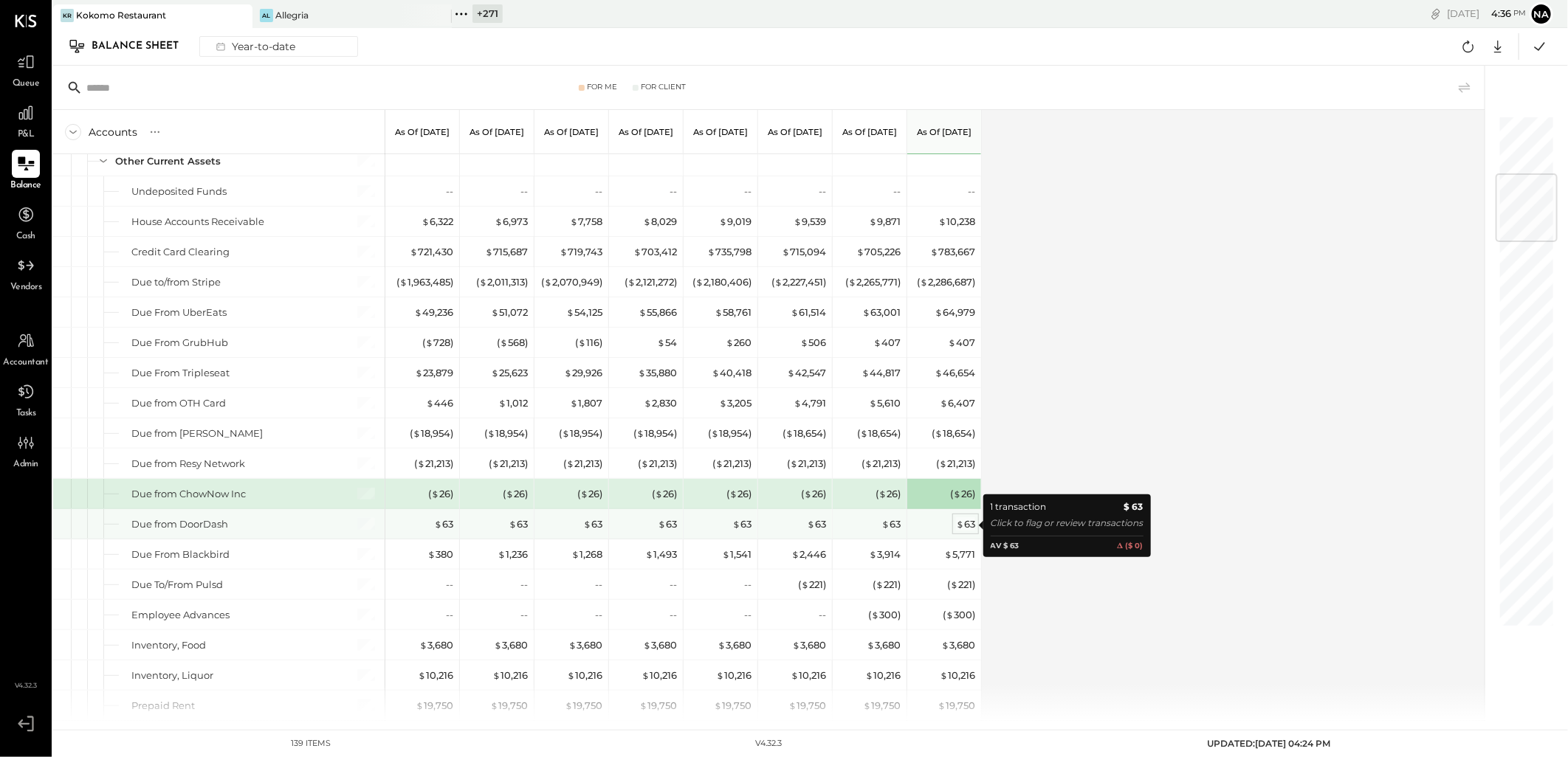
click at [969, 525] on div "$ 63" at bounding box center [966, 524] width 19 height 14
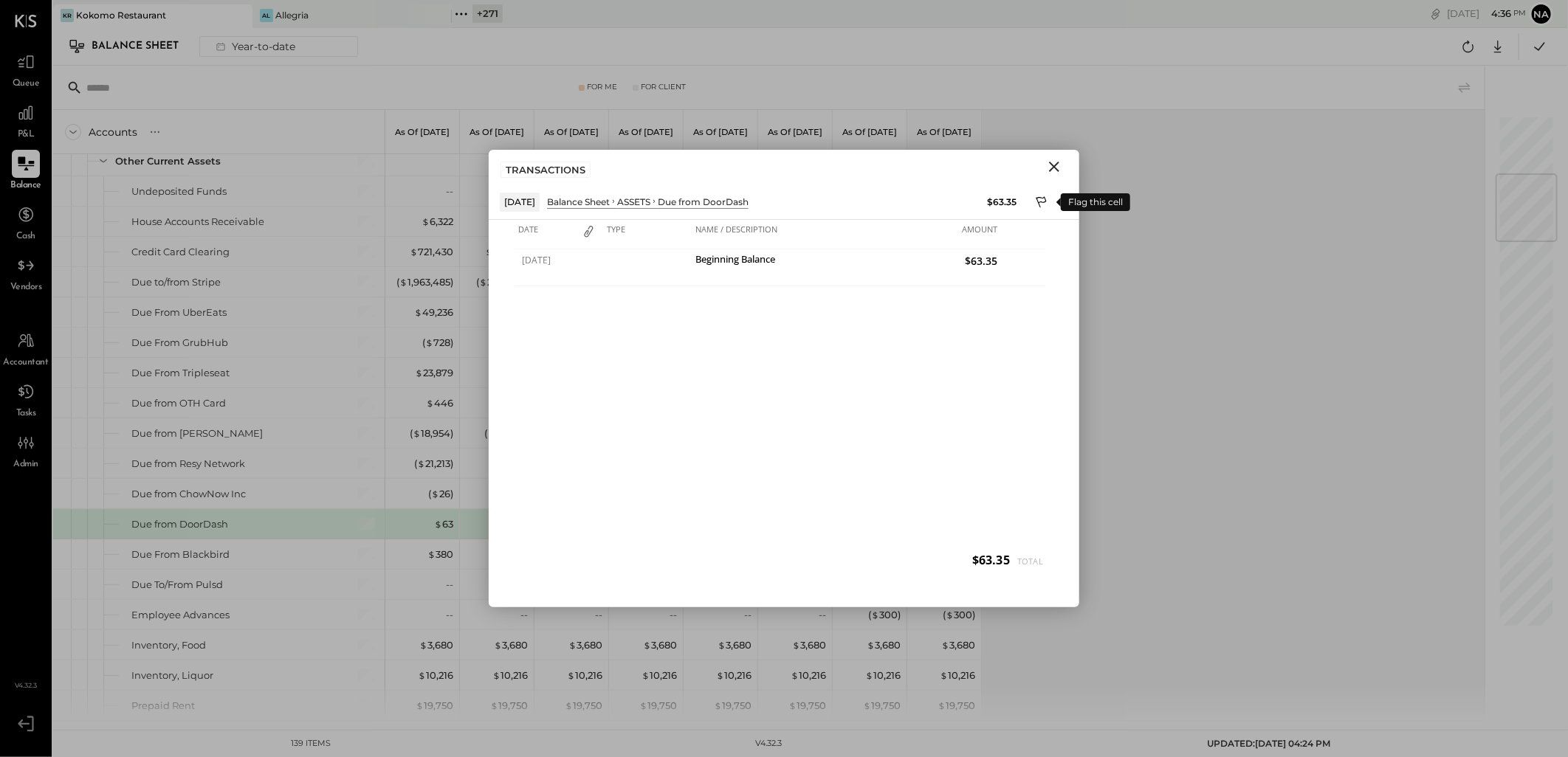
click at [1039, 197] on icon at bounding box center [1043, 204] width 14 height 18
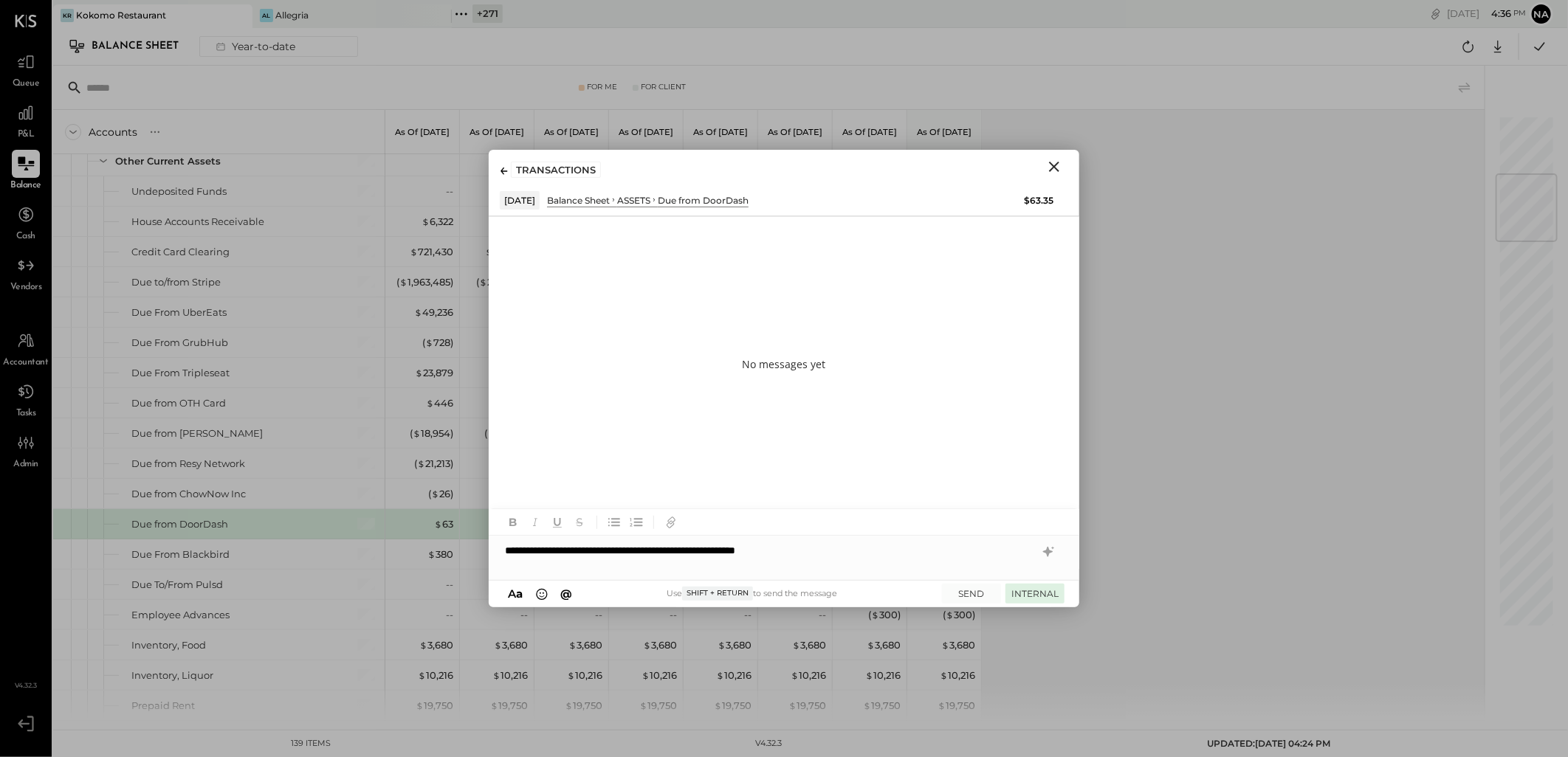
click at [1028, 587] on button "INTERNAL" at bounding box center [1035, 593] width 59 height 19
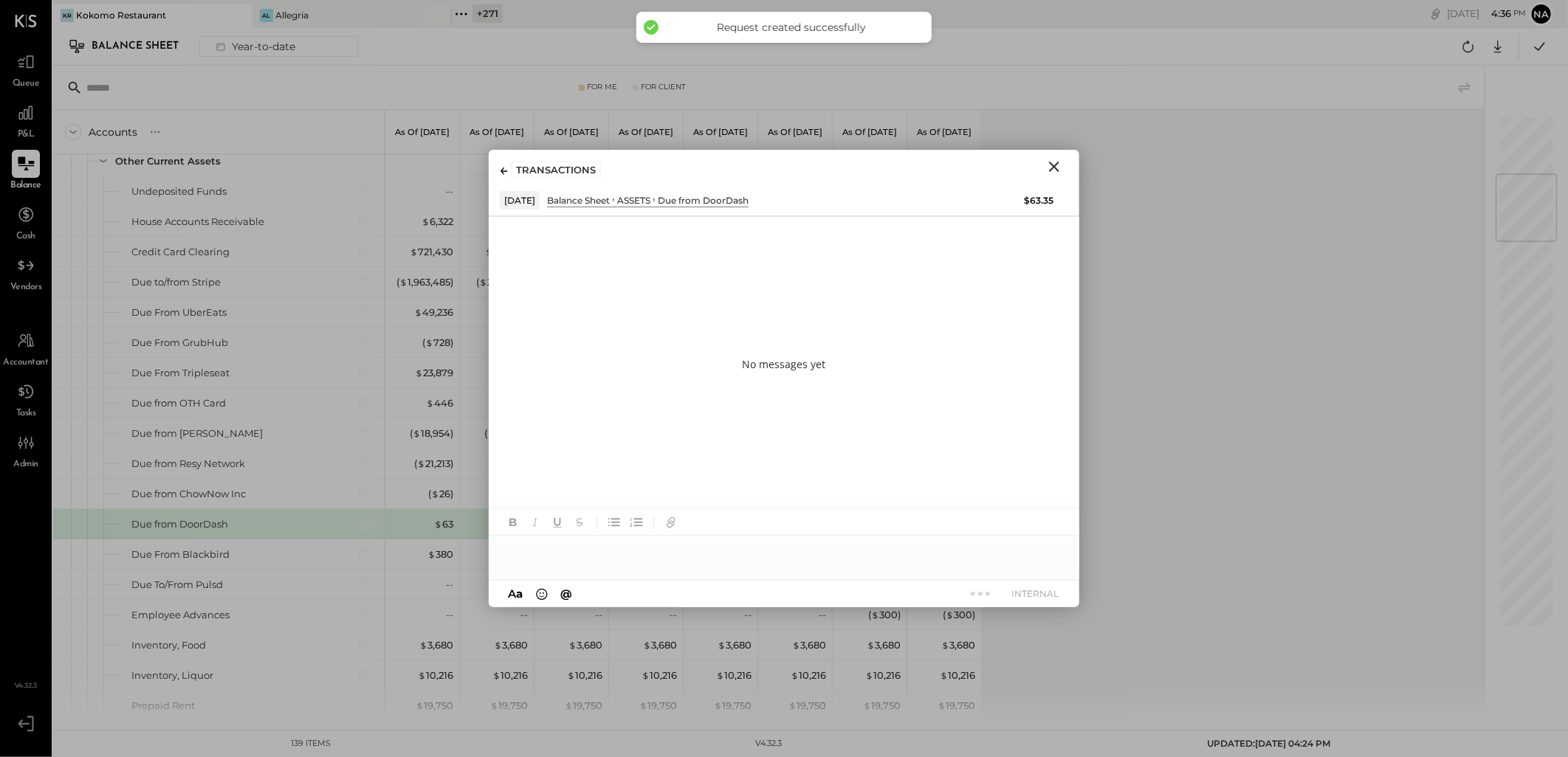
click at [1056, 165] on icon "Close" at bounding box center [1053, 167] width 11 height 11
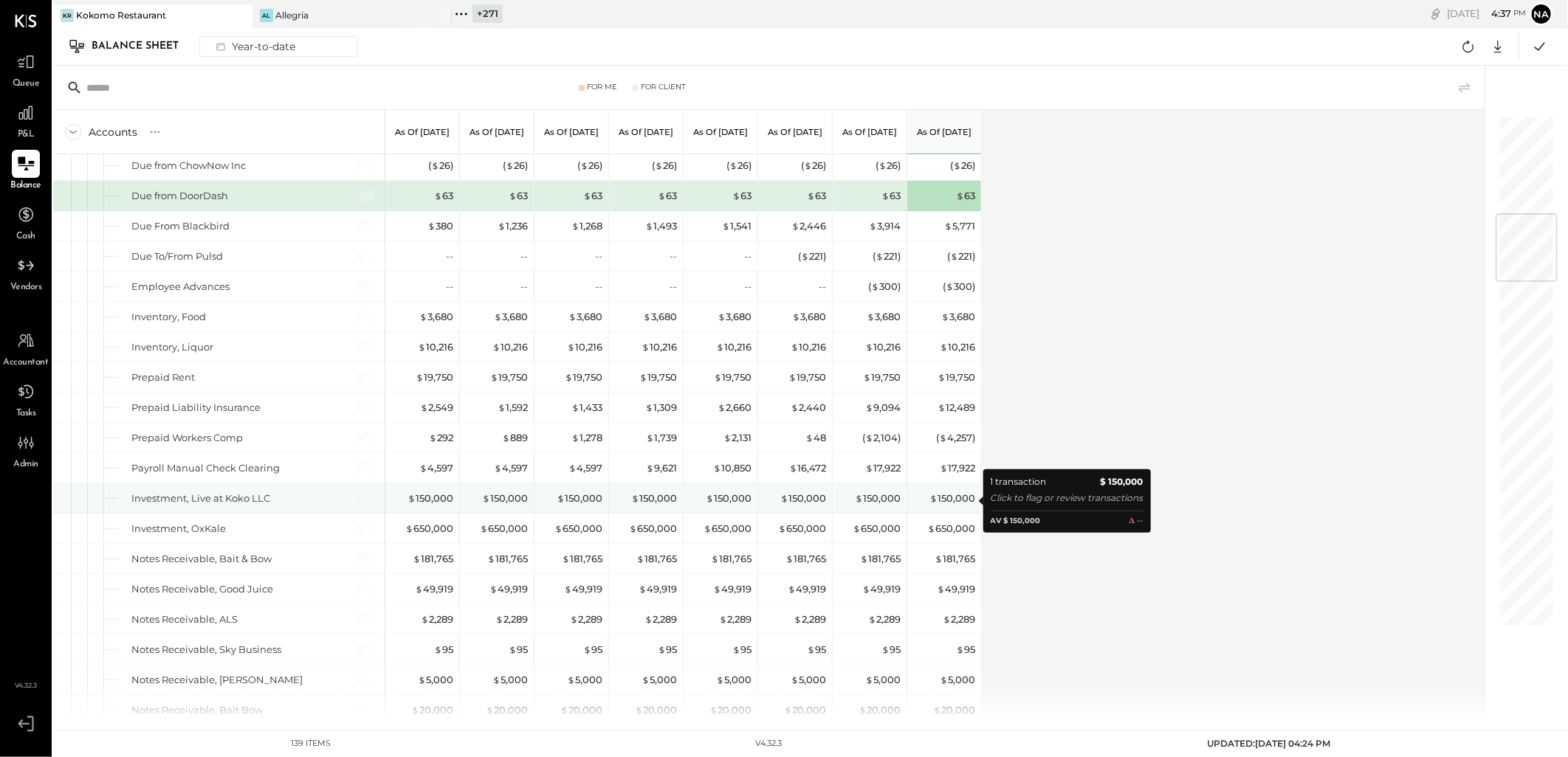
scroll to position [902, 0]
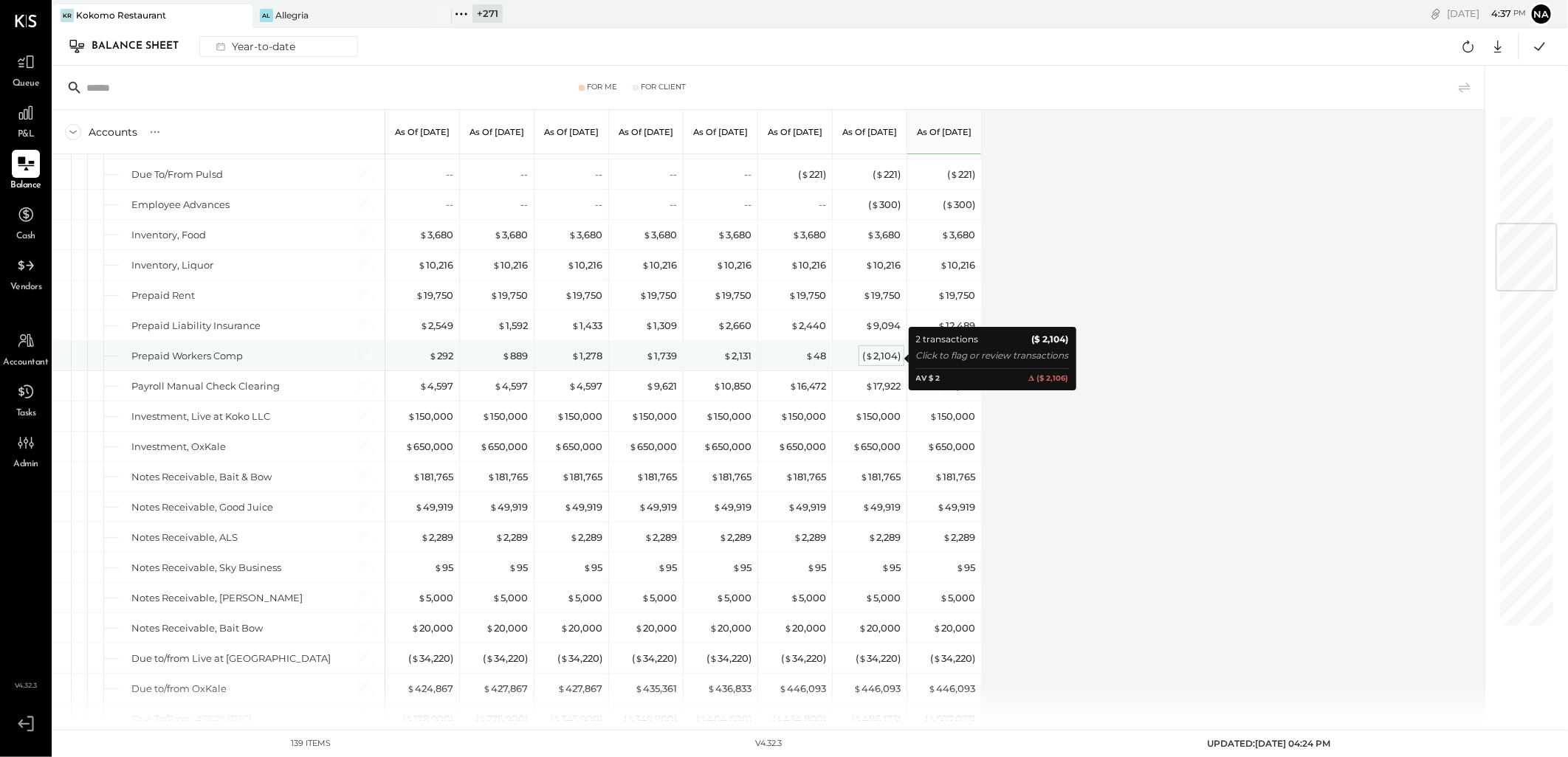
click at [887, 353] on div "( $ 2,104 )" at bounding box center [881, 356] width 38 height 14
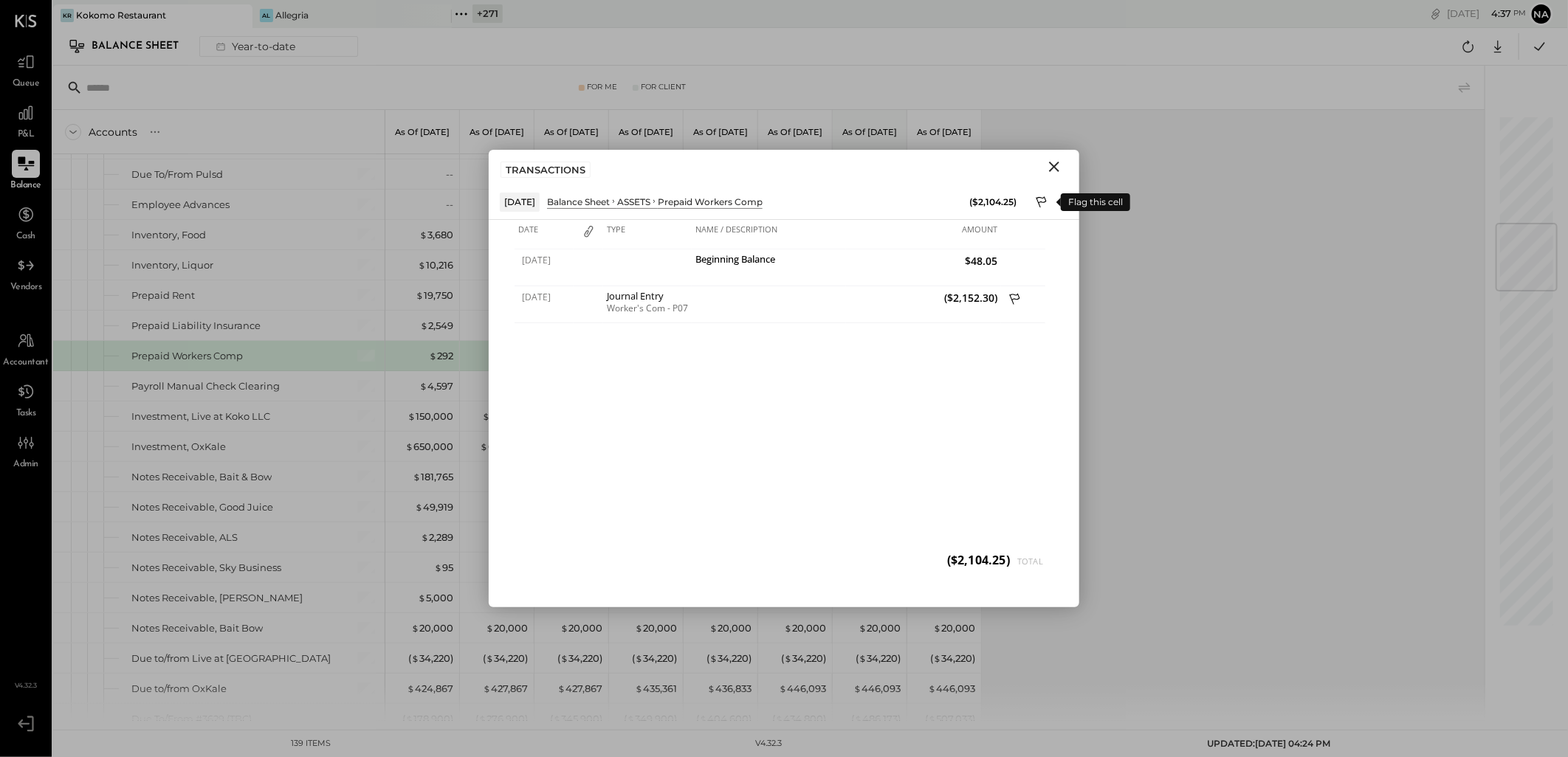
click at [1039, 200] on icon at bounding box center [1043, 204] width 14 height 18
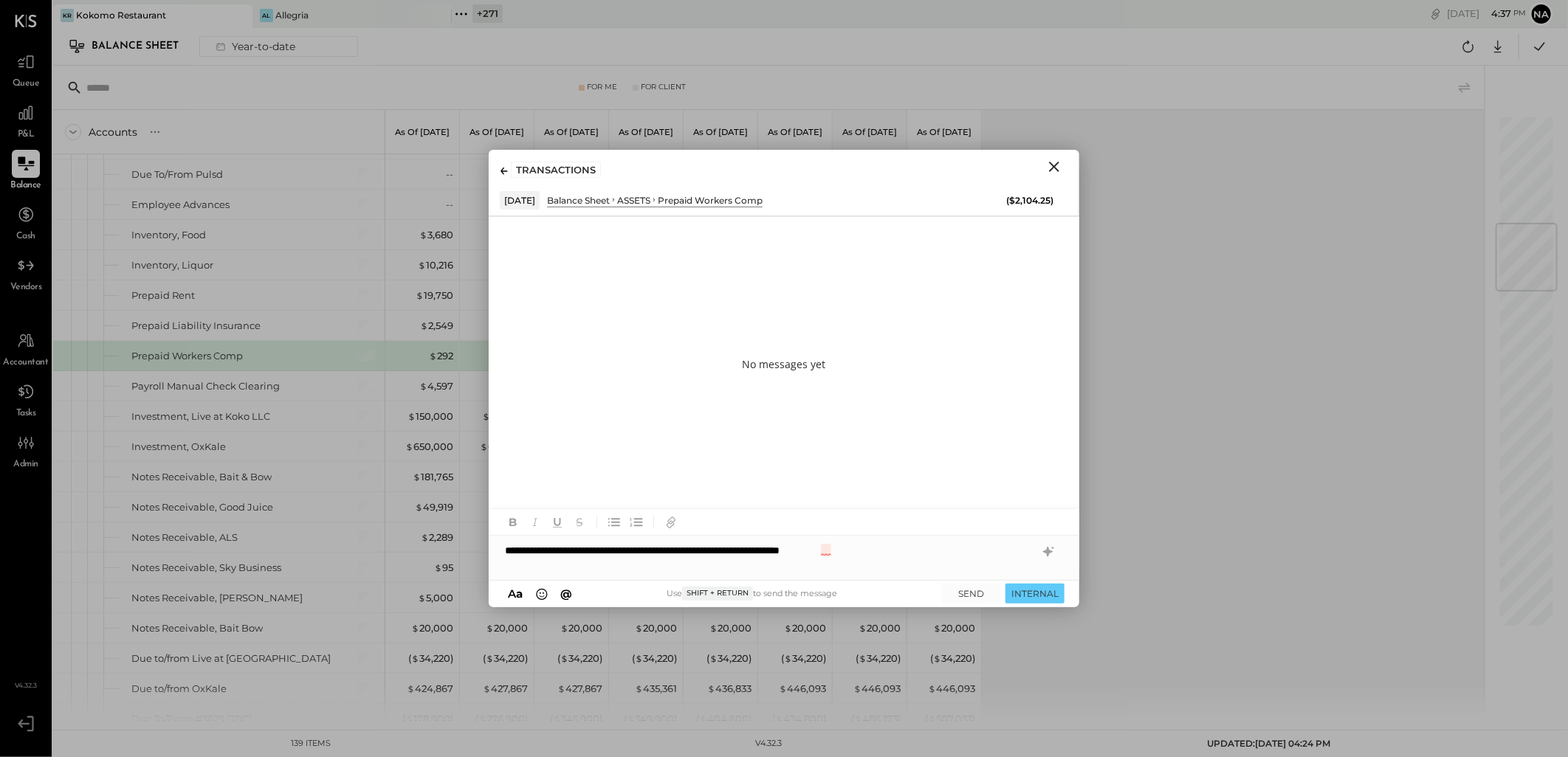
click at [829, 555] on div "**********" at bounding box center [784, 550] width 591 height 29
click at [964, 547] on div "**********" at bounding box center [784, 550] width 591 height 29
click at [1035, 600] on button "INTERNAL" at bounding box center [1035, 593] width 59 height 19
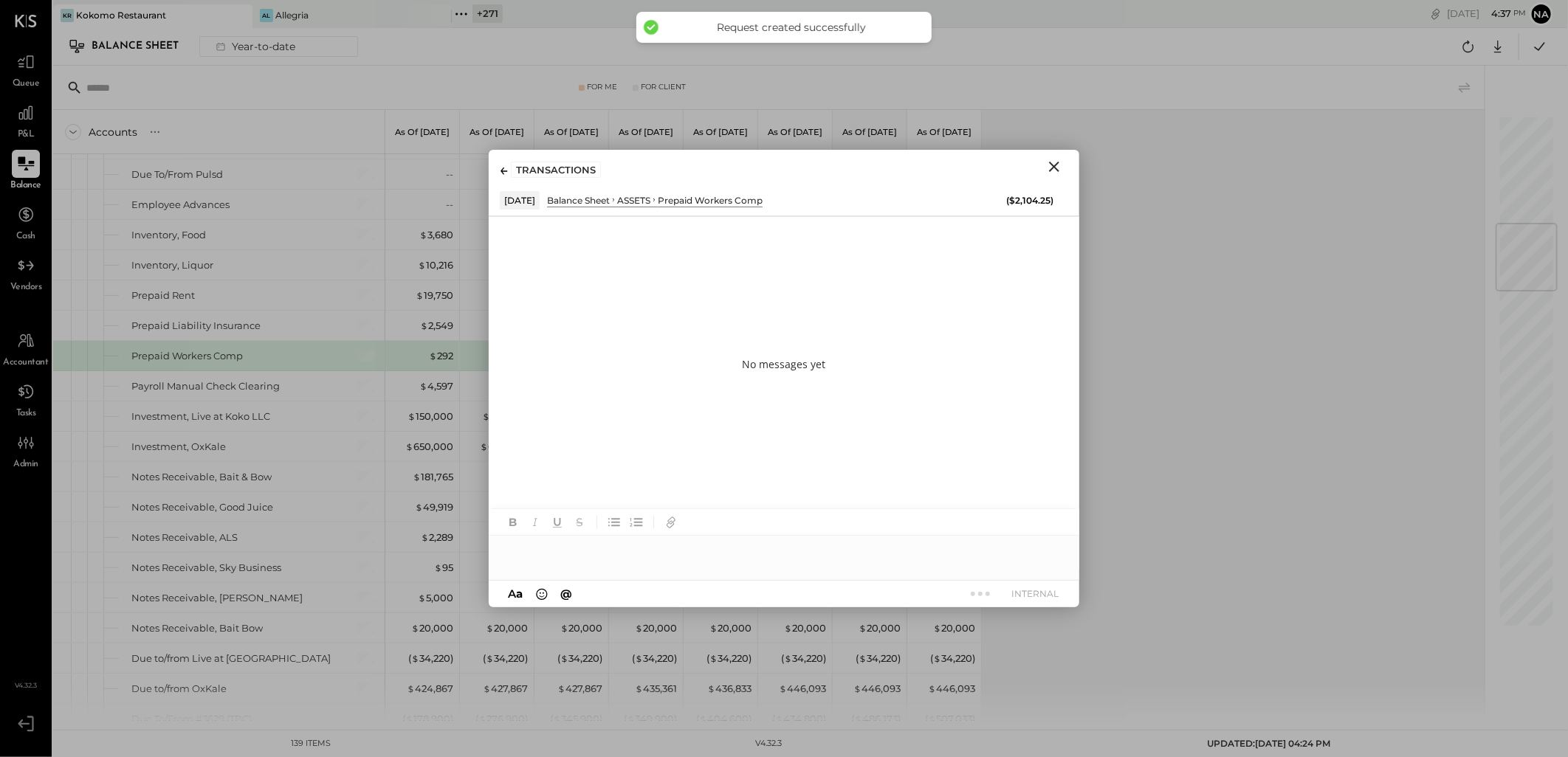
click at [1052, 161] on icon "Close" at bounding box center [1054, 167] width 18 height 18
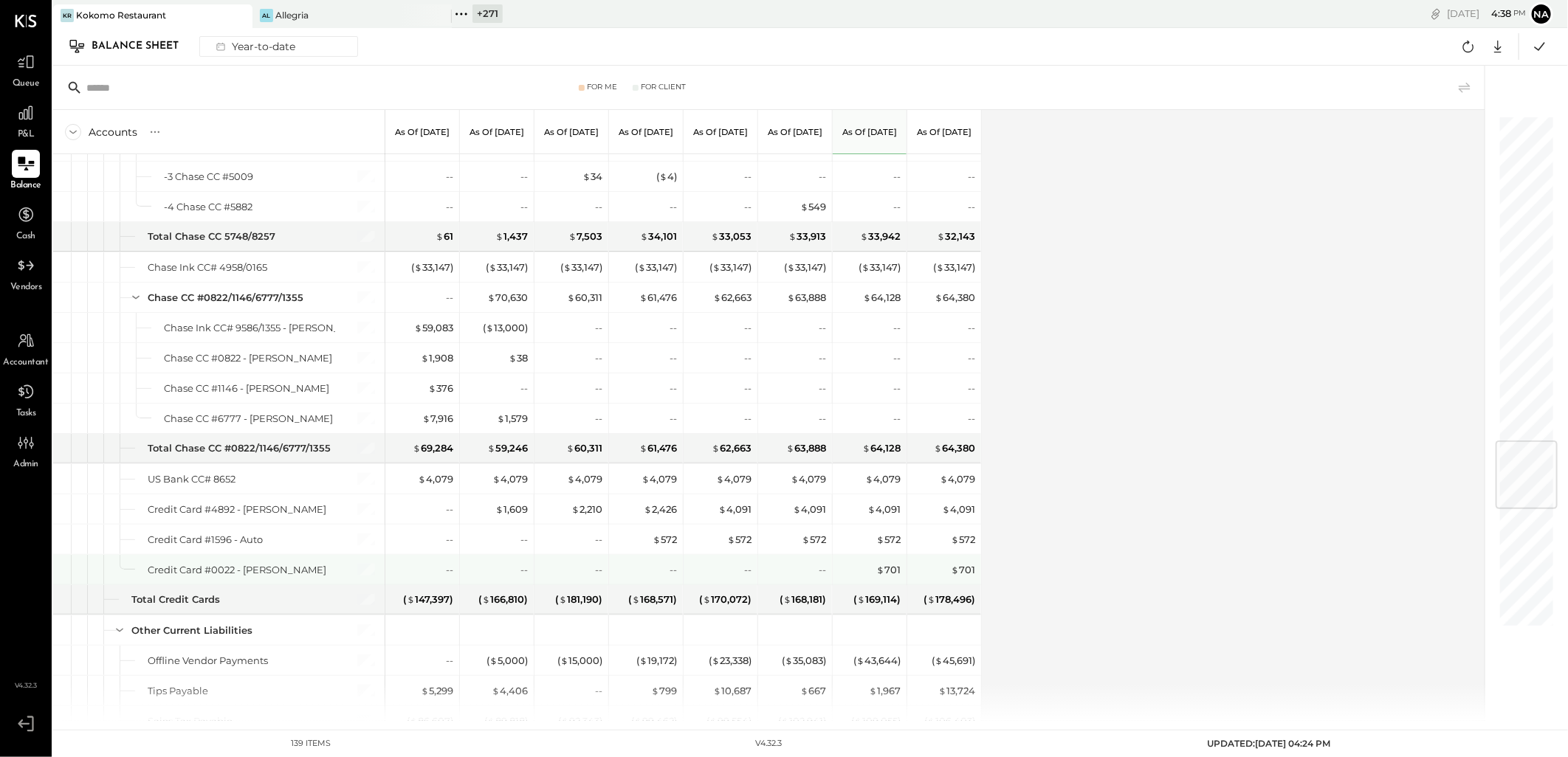
scroll to position [2869, 0]
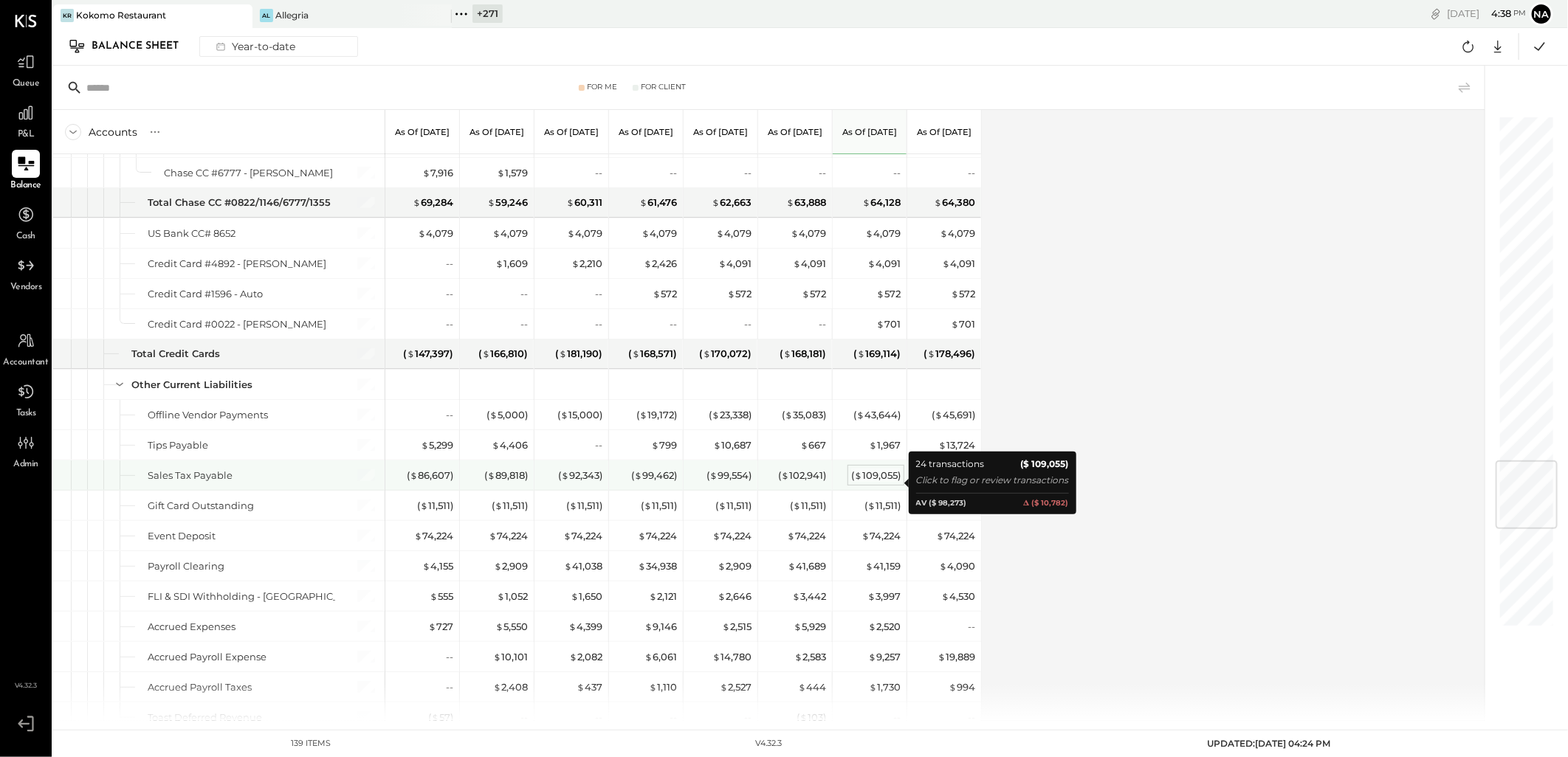
click at [877, 480] on div "( $ 109,055 )" at bounding box center [875, 475] width 50 height 14
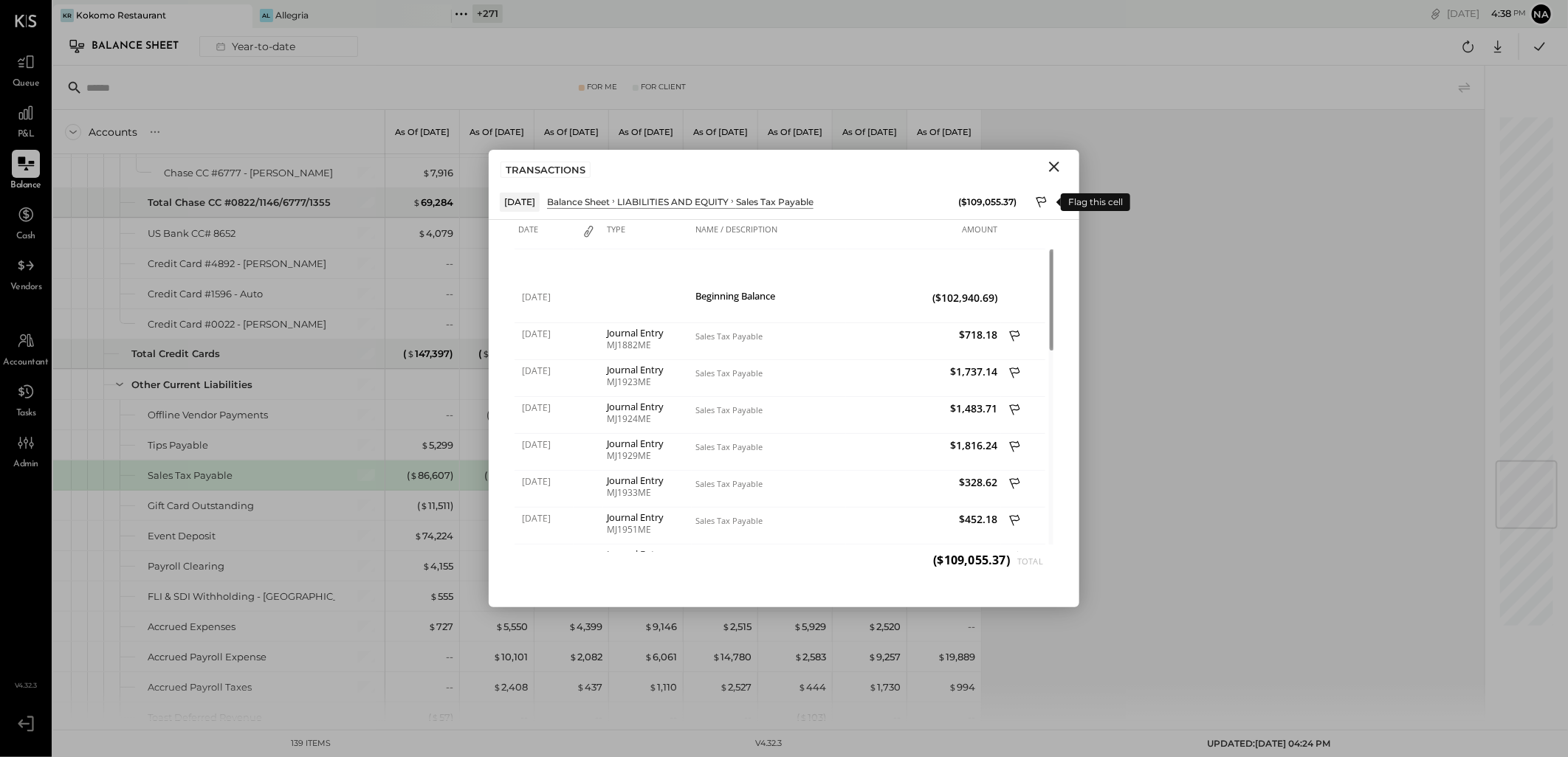
click at [1044, 204] on icon at bounding box center [1043, 204] width 14 height 18
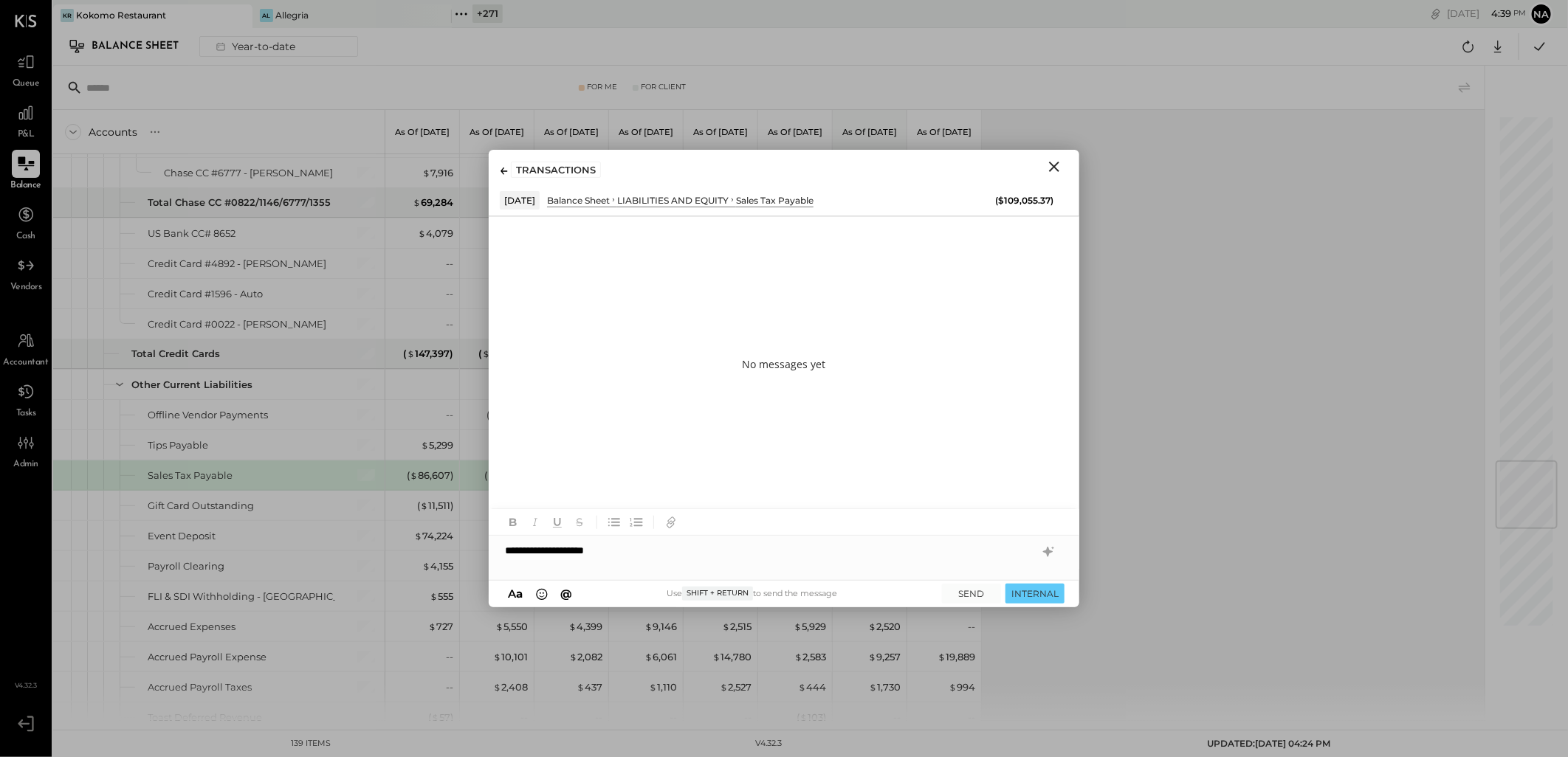
click at [1057, 161] on icon "Close" at bounding box center [1054, 167] width 18 height 18
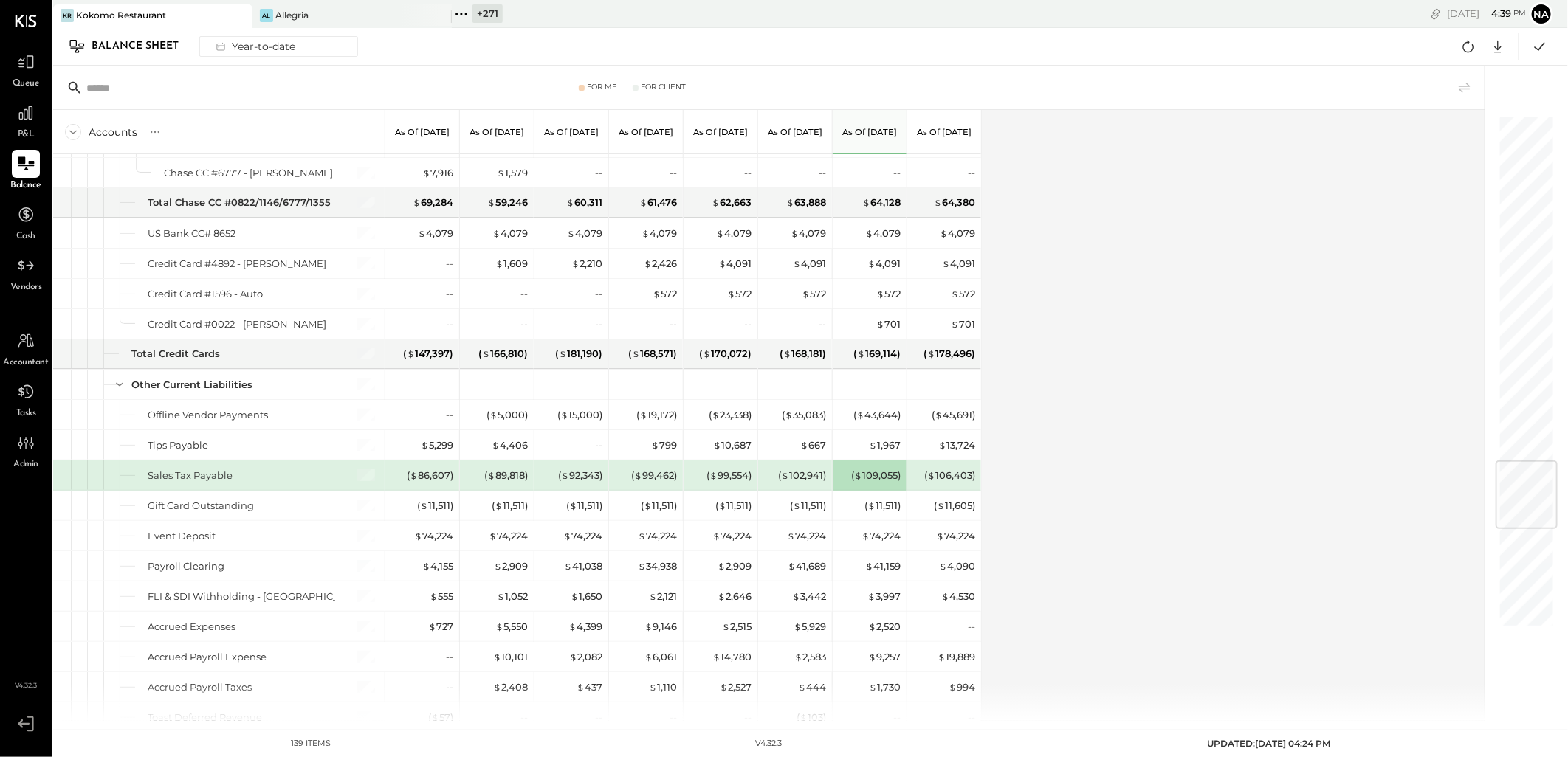
click at [27, 78] on span "Queue" at bounding box center [26, 85] width 27 height 14
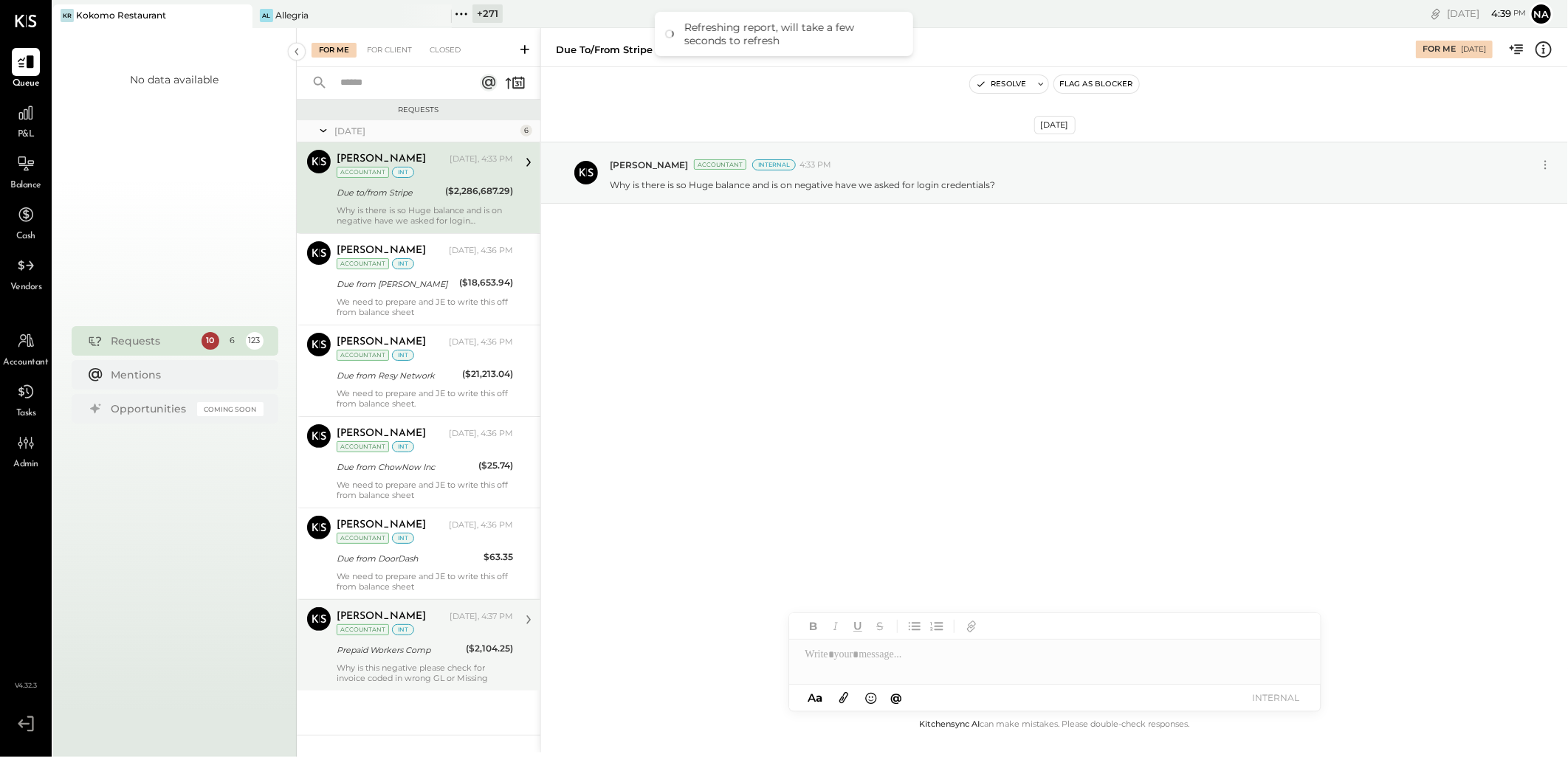
click at [446, 642] on div "Prepaid Workers Comp" at bounding box center [399, 650] width 125 height 18
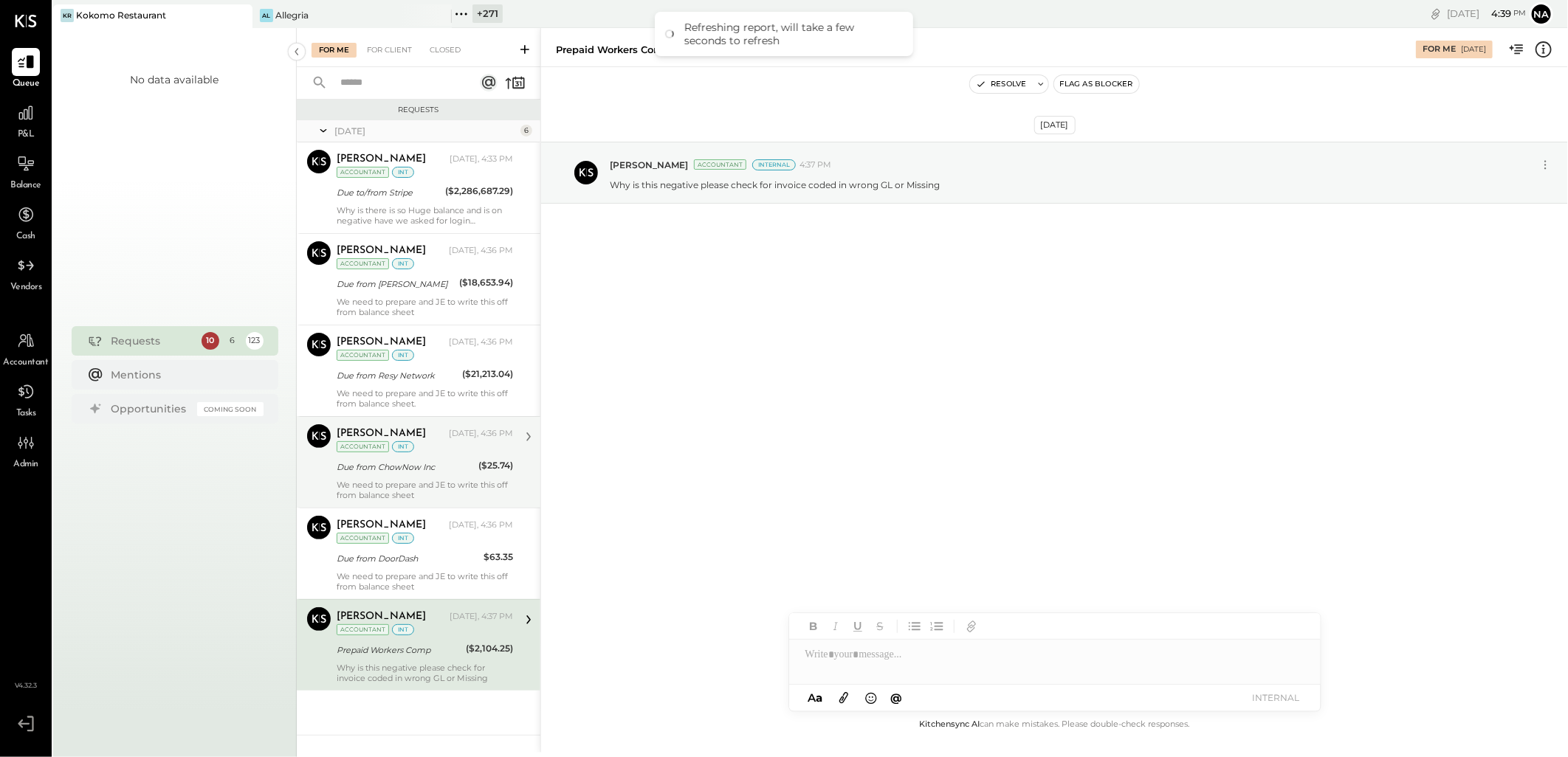
click at [439, 470] on div "Due from ChowNow Inc" at bounding box center [404, 467] width 137 height 15
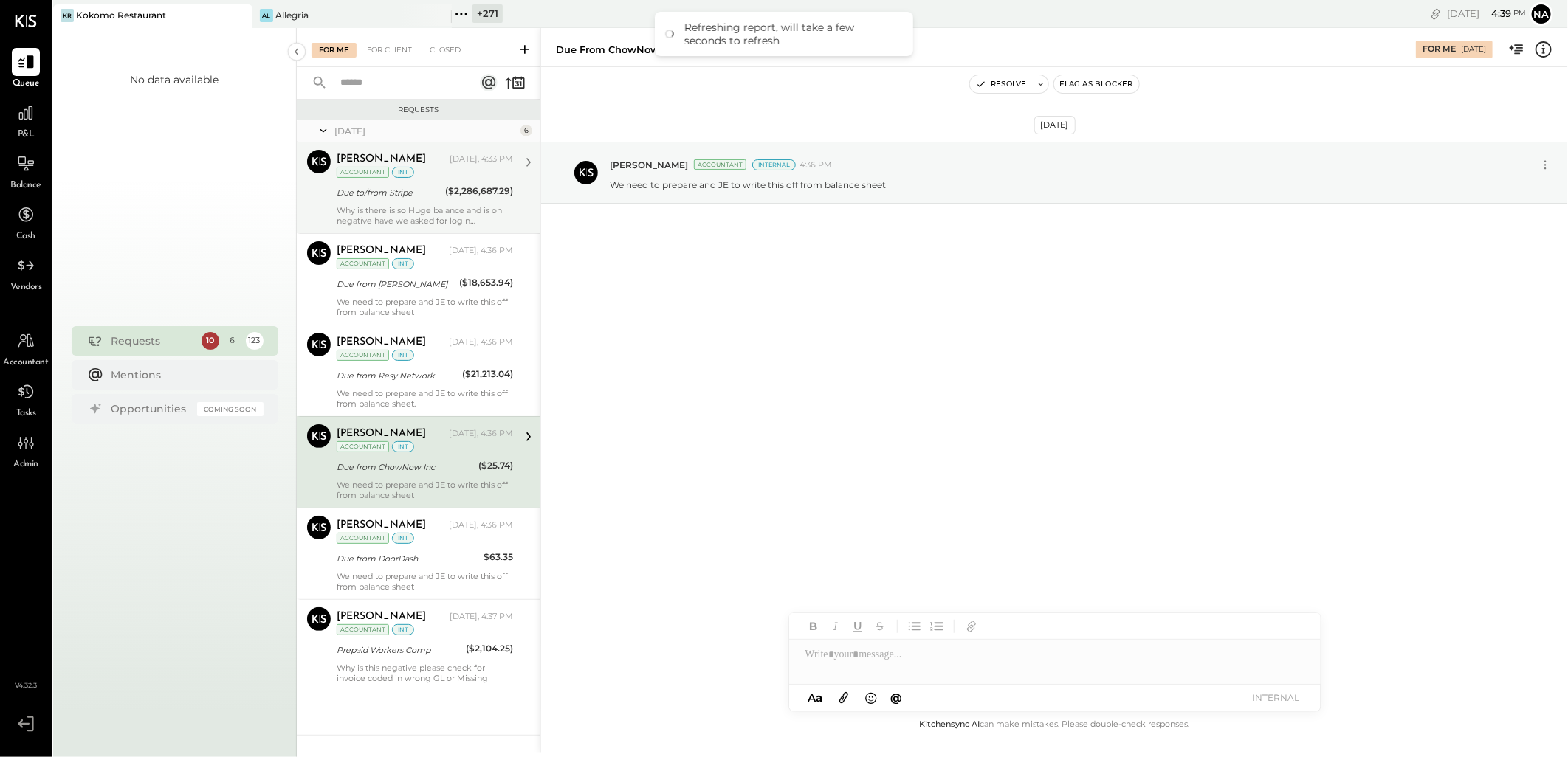
click at [434, 222] on div "Why is there is so Huge balance and is on negative have we asked for login cred…" at bounding box center [424, 215] width 176 height 20
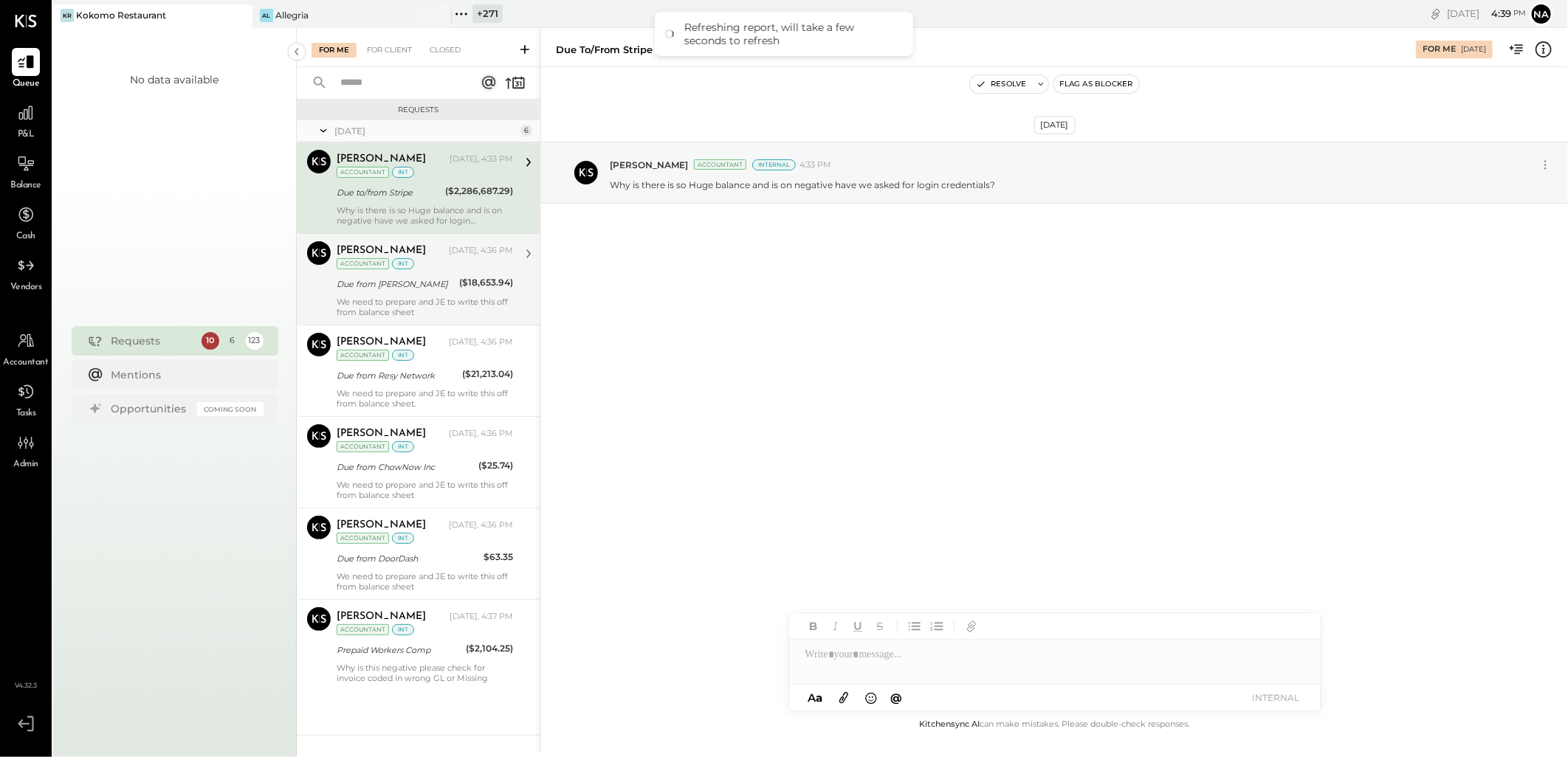
click at [439, 258] on div "[PERSON_NAME]" at bounding box center [391, 250] width 109 height 15
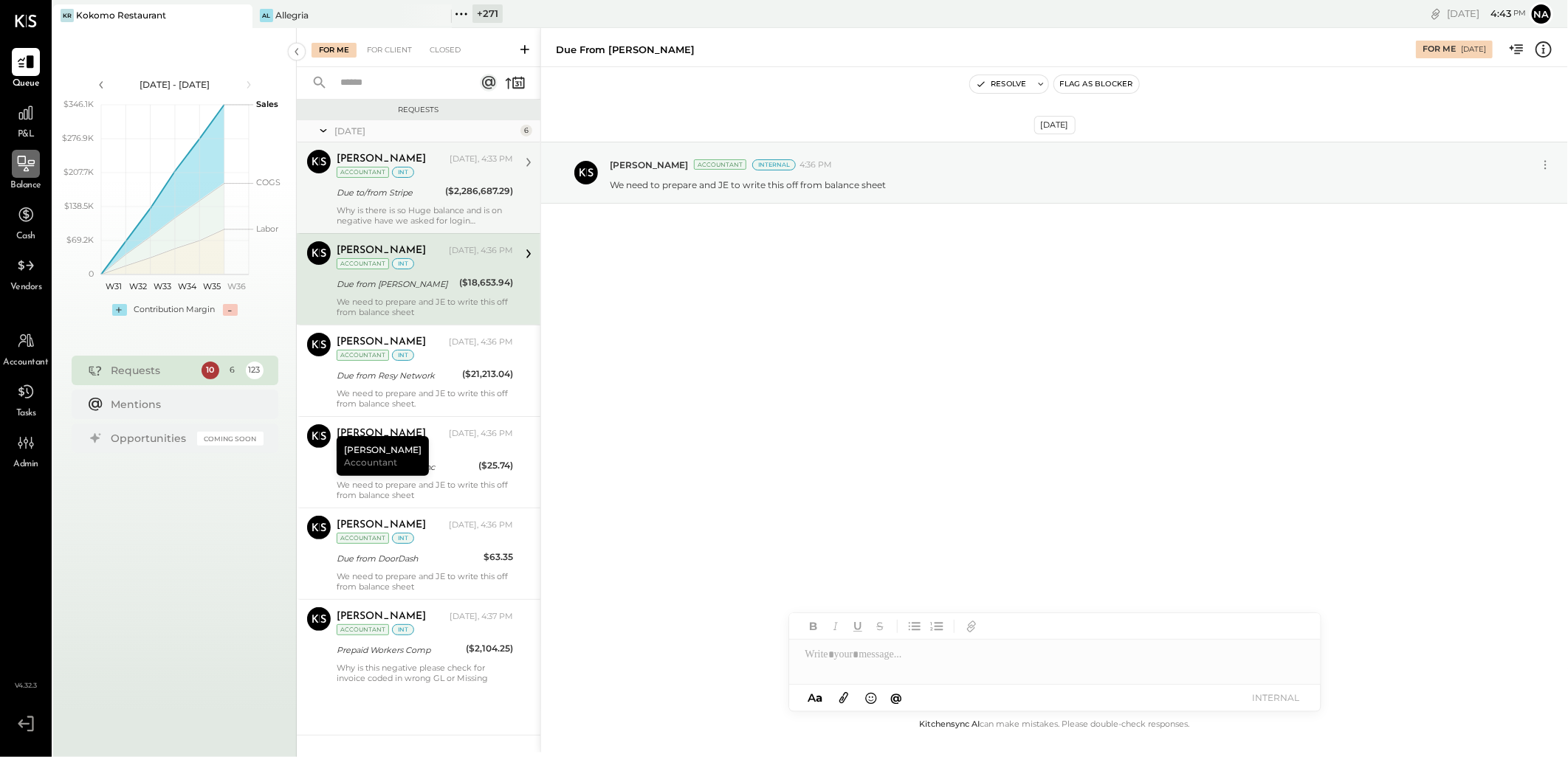
click at [14, 167] on div at bounding box center [25, 164] width 28 height 28
